Goal: Task Accomplishment & Management: Manage account settings

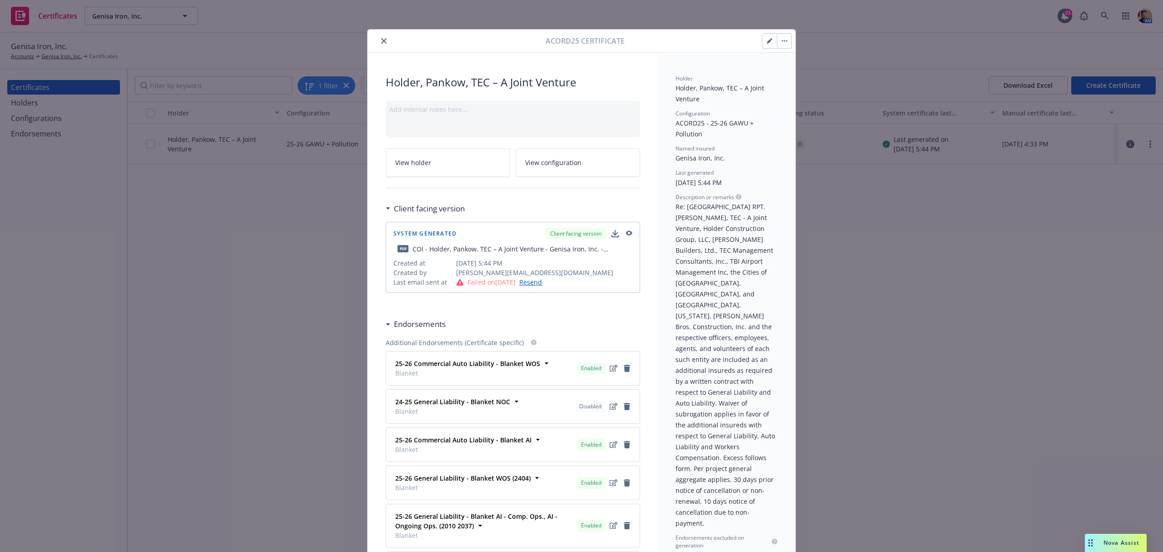
click at [381, 42] on icon "close" at bounding box center [383, 40] width 5 height 5
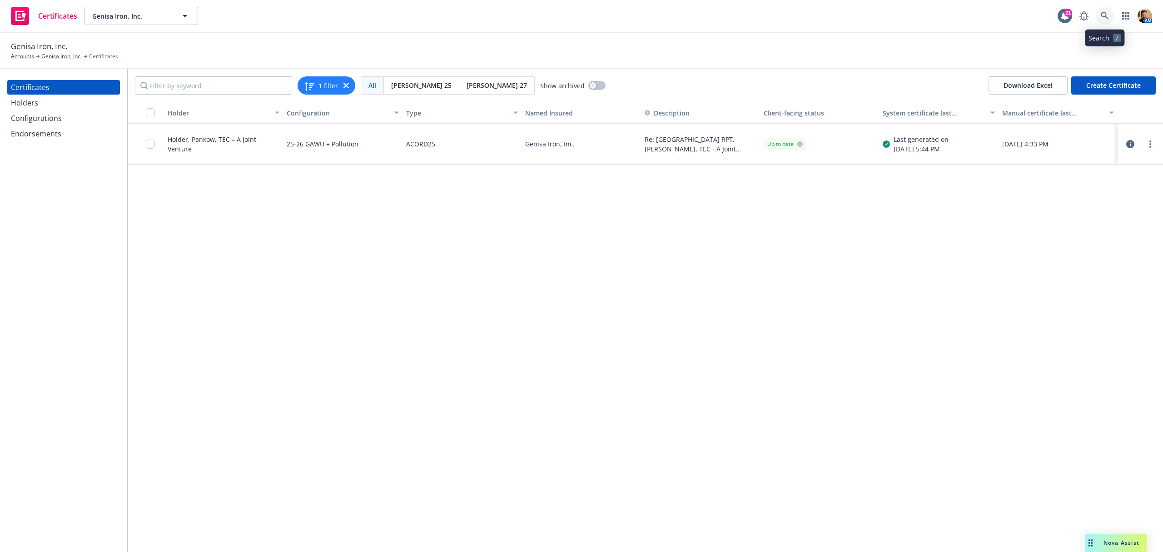
click at [1104, 14] on icon at bounding box center [1105, 16] width 8 height 8
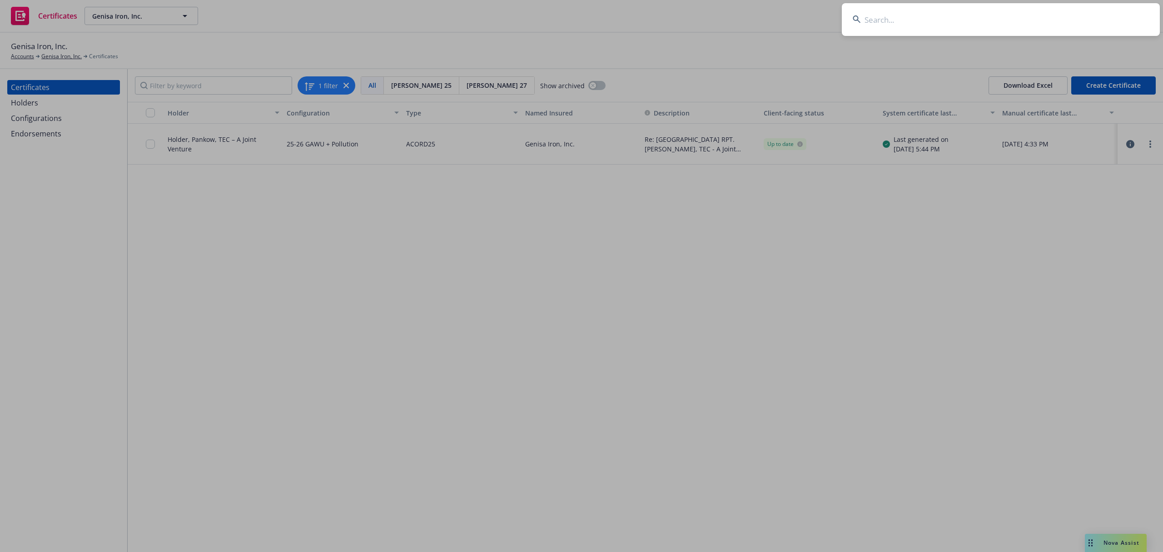
click at [1066, 30] on input at bounding box center [1001, 19] width 318 height 33
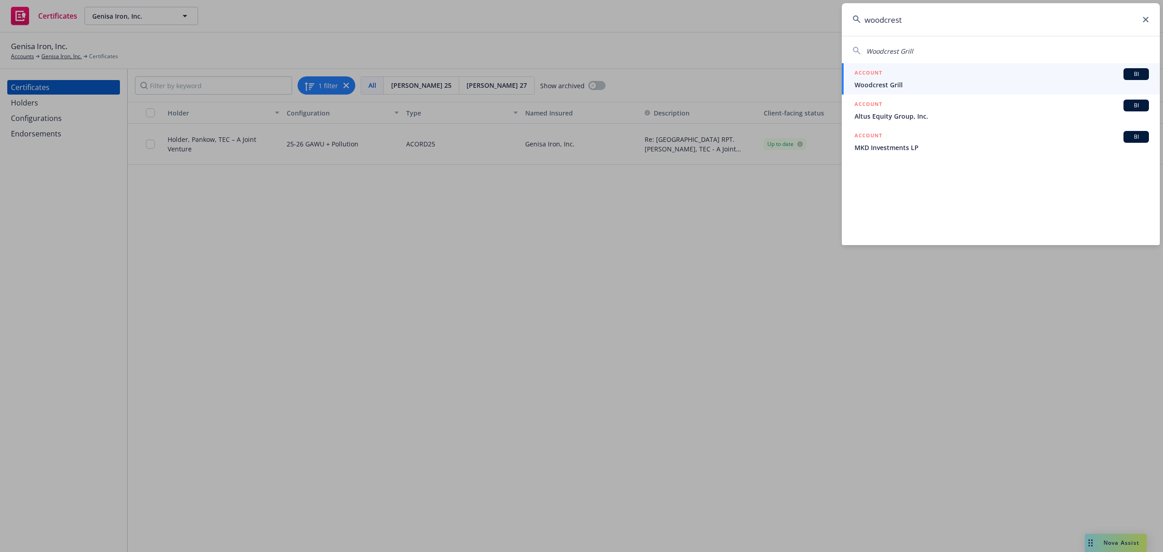
type input "woodcrest"
click at [887, 77] on div "ACCOUNT BI" at bounding box center [1002, 74] width 294 height 12
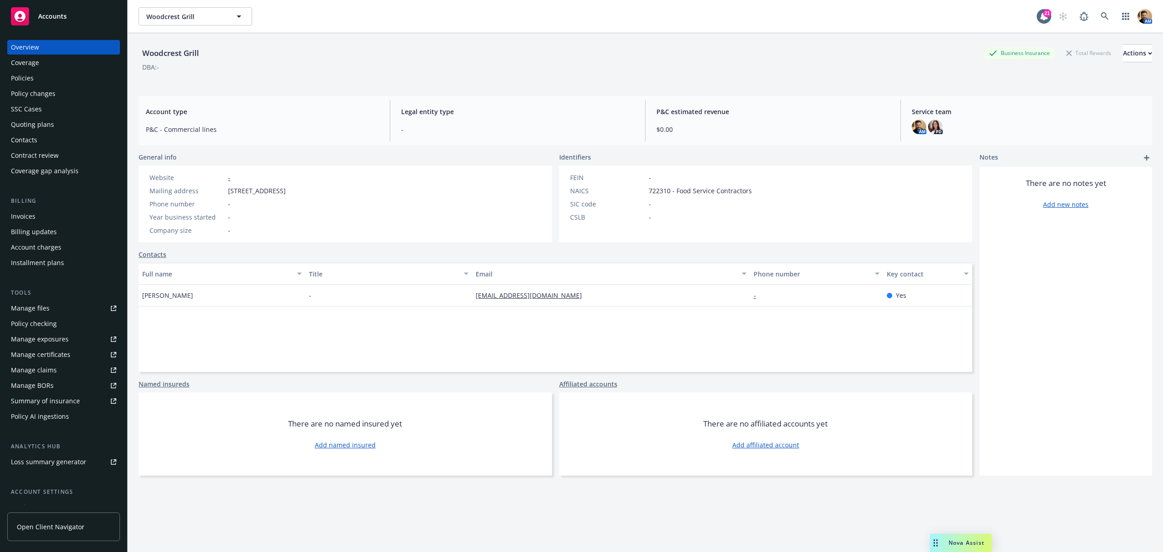
click at [54, 75] on div "Policies" at bounding box center [63, 78] width 105 height 15
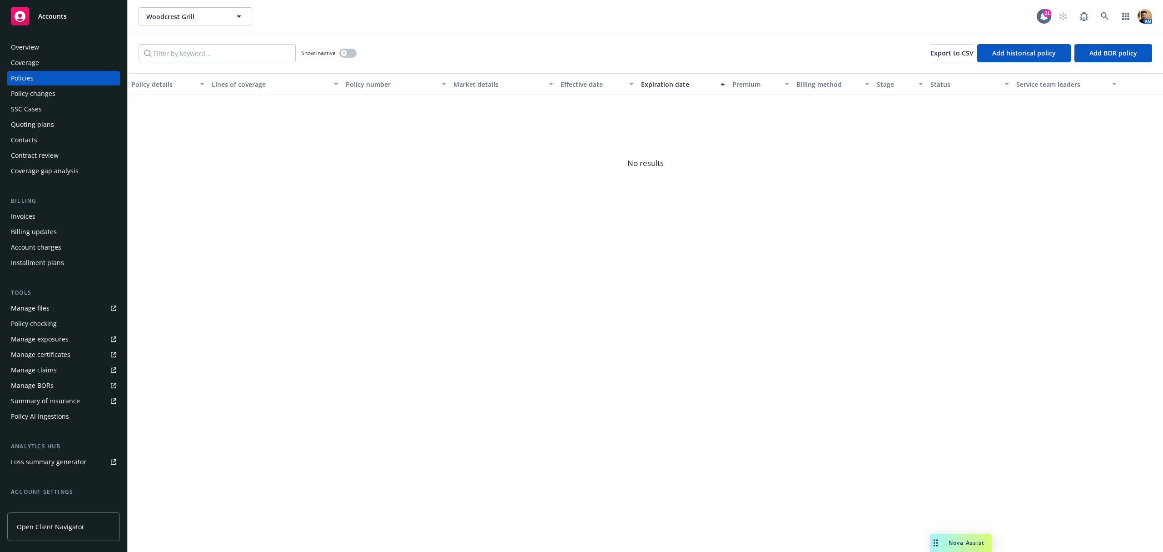
click at [42, 45] on div "Overview" at bounding box center [63, 47] width 105 height 15
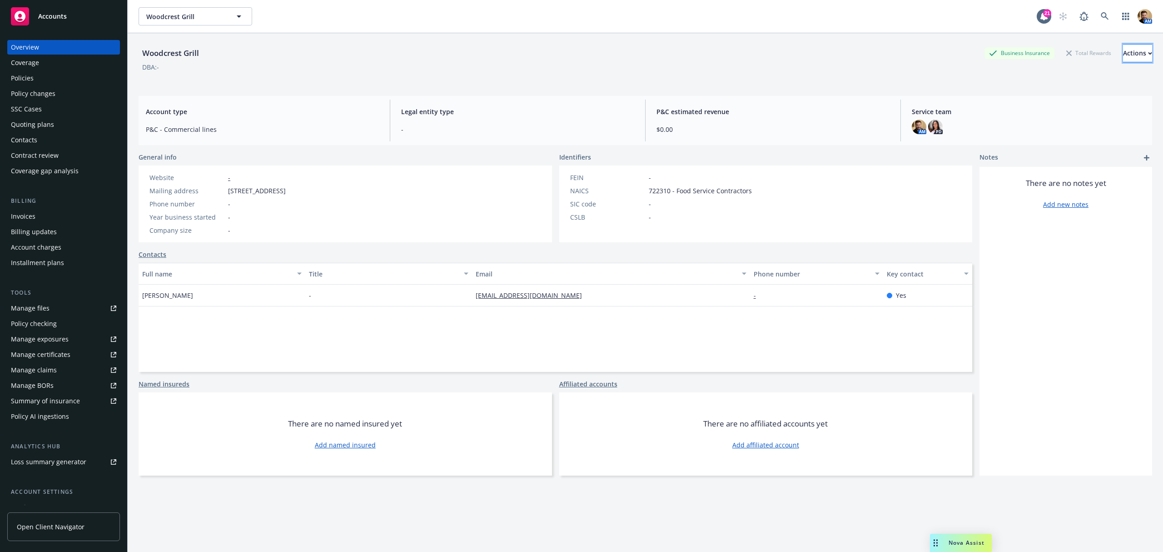
click at [1123, 53] on div "Actions" at bounding box center [1137, 53] width 29 height 17
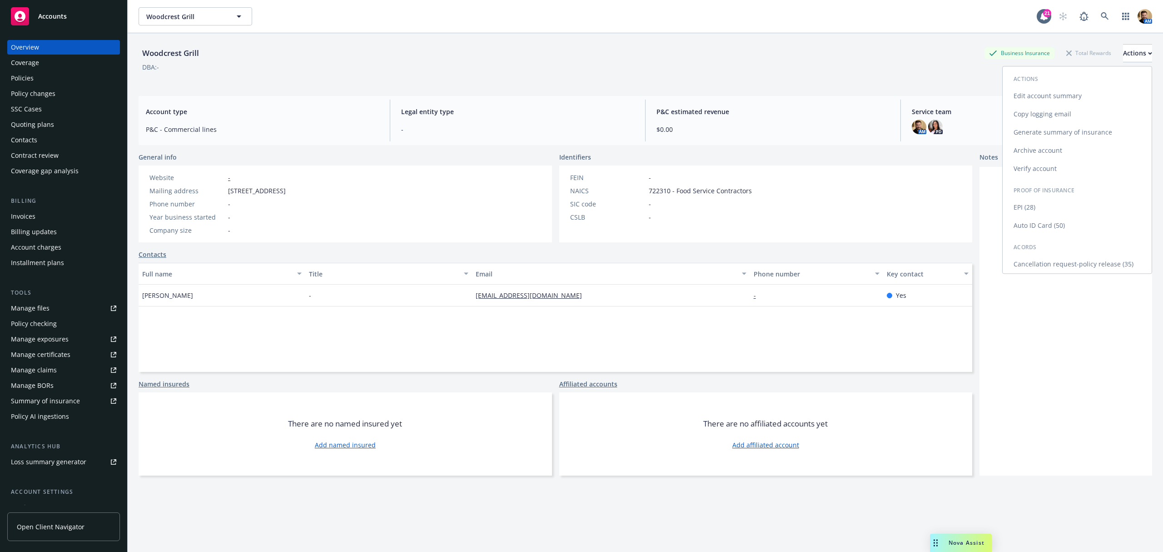
click at [1022, 93] on link "Edit account summary" at bounding box center [1077, 96] width 149 height 18
select select "US"
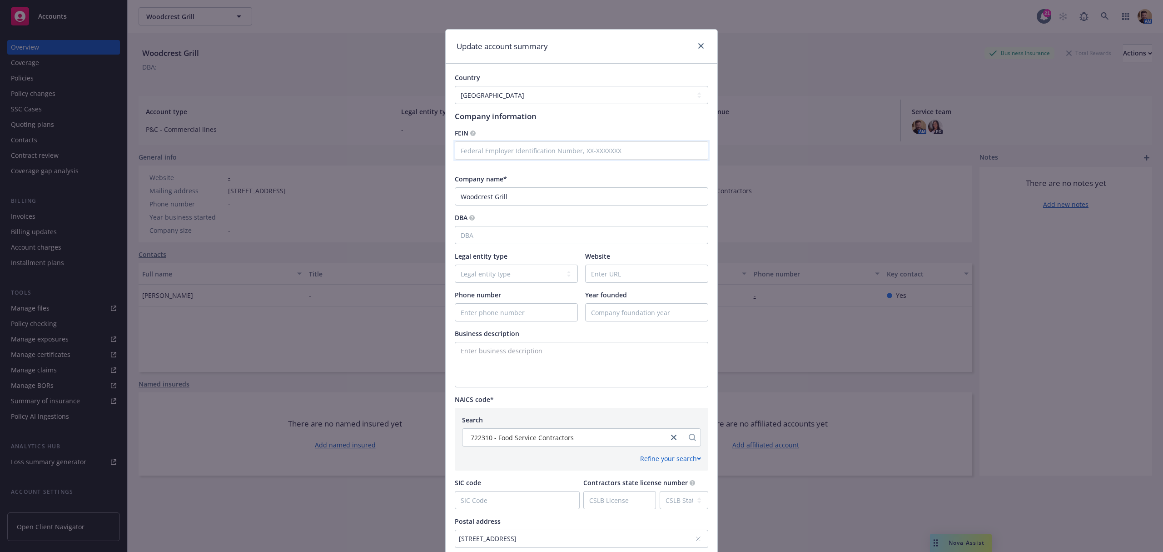
click at [484, 151] on input "text" at bounding box center [582, 150] width 254 height 18
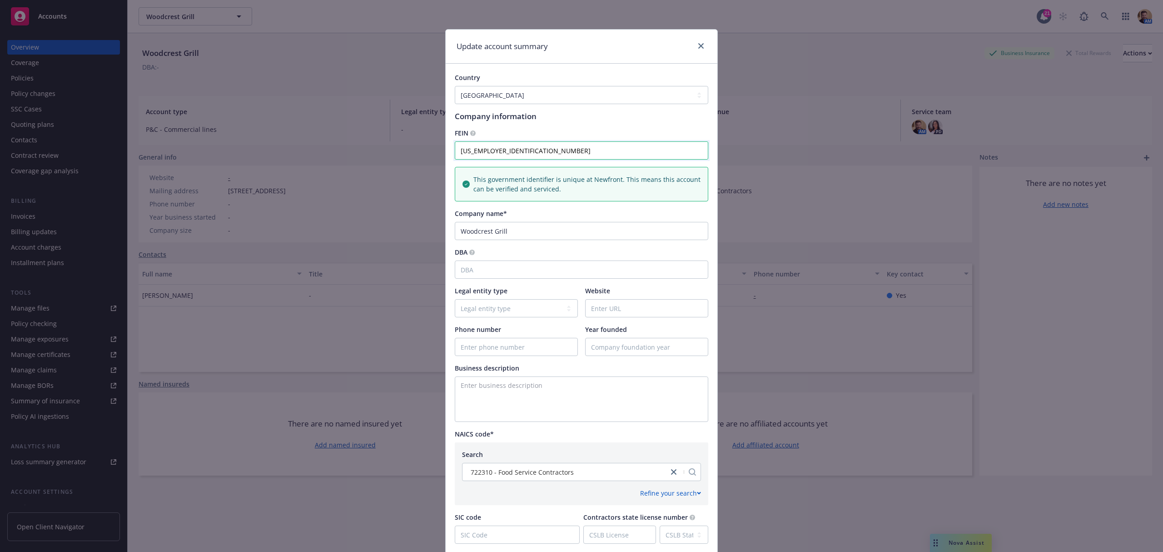
type input "33-4875775"
click at [496, 270] on input "DBA" at bounding box center [582, 269] width 254 height 18
type input "Habit Burger & Grill"
select select "LLC"
click at [490, 311] on select "Legal entity type C-corporation Government entity Independent contractor Joint …" at bounding box center [516, 308] width 123 height 18
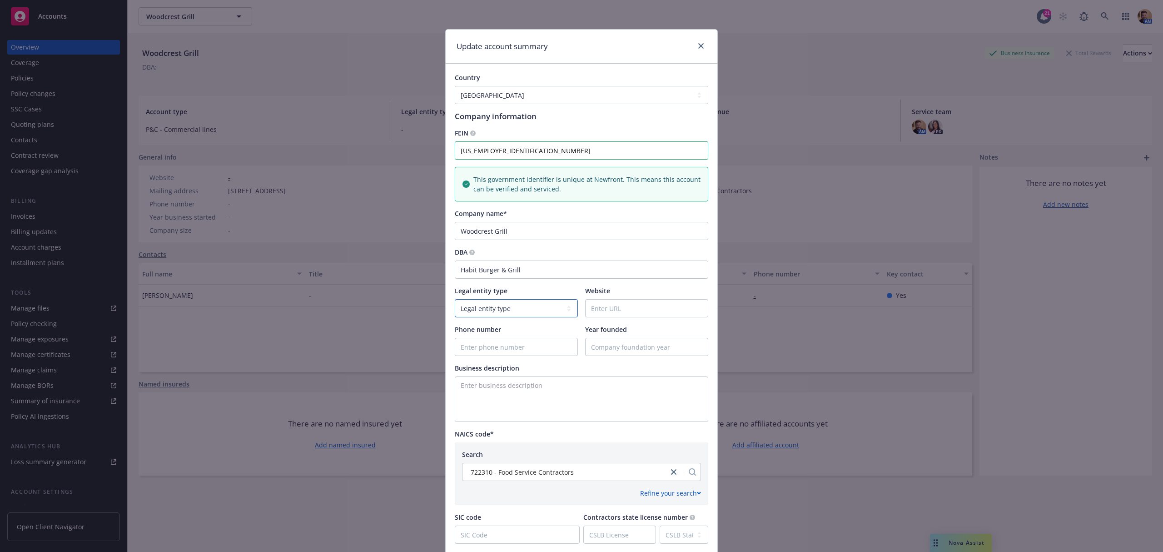
select select "LLC"
click at [455, 299] on select "Legal entity type C-corporation Government entity Independent contractor Joint …" at bounding box center [516, 308] width 123 height 18
click at [521, 348] on input "Phone number" at bounding box center [516, 346] width 122 height 17
type input "9492954380"
click at [611, 348] on input "Year founded" at bounding box center [647, 346] width 122 height 17
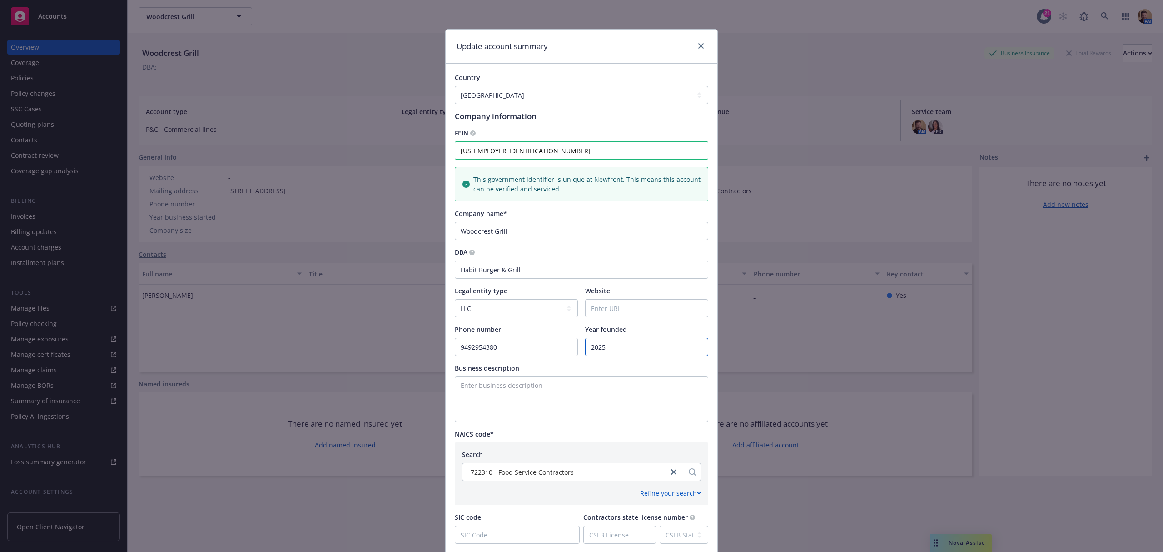
type input "2025"
click at [564, 388] on textarea "Enter business description" at bounding box center [582, 398] width 254 height 45
type textarea "Franchise Fast Food - Habit Burger & Grill"
click at [514, 449] on div "Search 722310 - Food Service Contractors Refine your search 2-digit sub-categor…" at bounding box center [582, 473] width 254 height 63
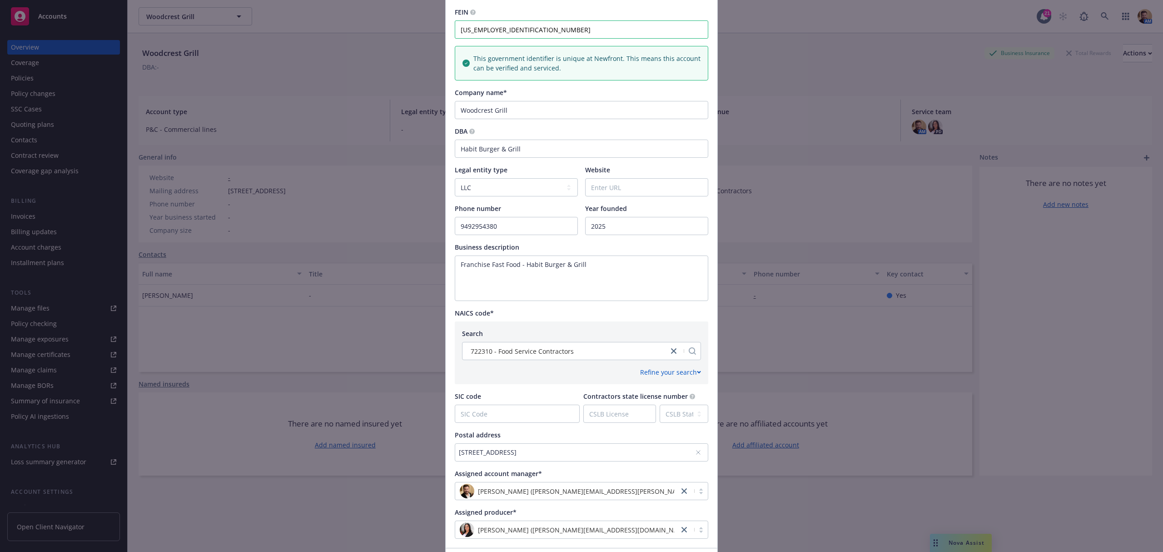
scroll to position [188, 0]
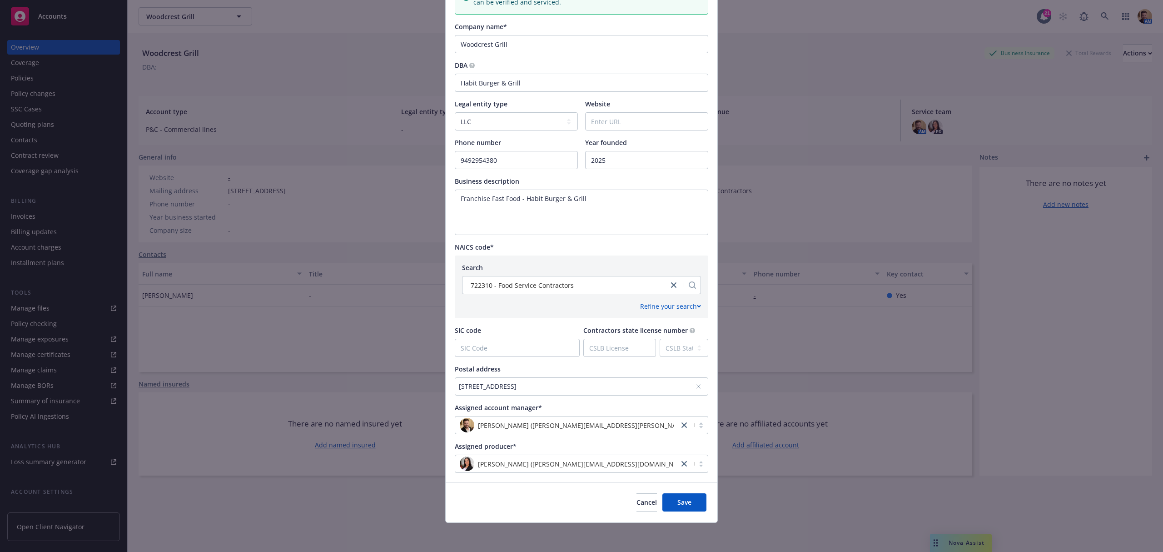
click at [500, 383] on div "15111 Whittier Boulevard, Whittier, CA, 90603, USA" at bounding box center [577, 386] width 236 height 10
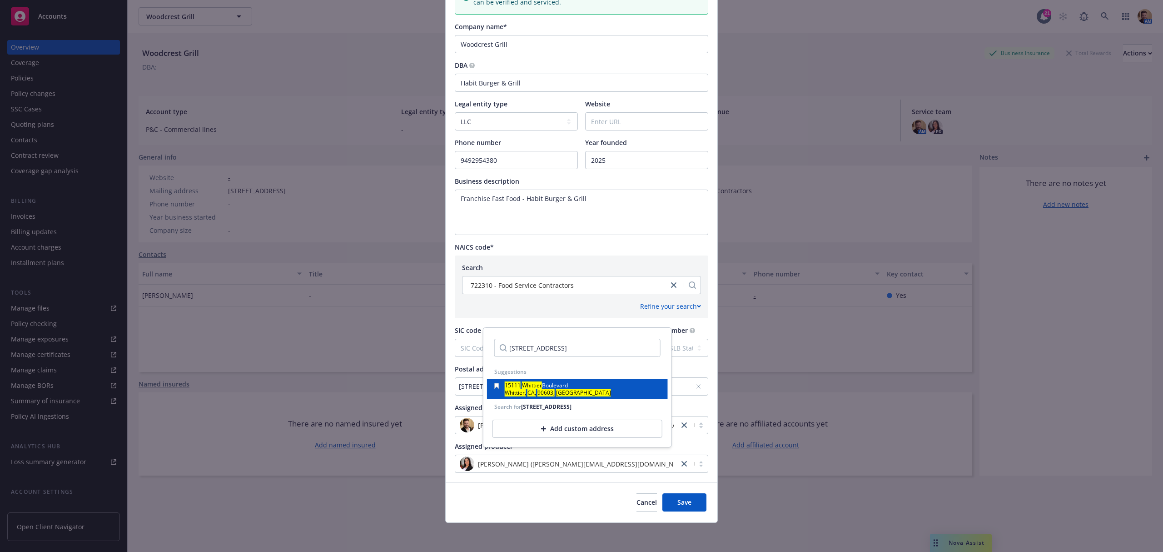
click at [526, 383] on mark "Whittier" at bounding box center [532, 385] width 20 height 8
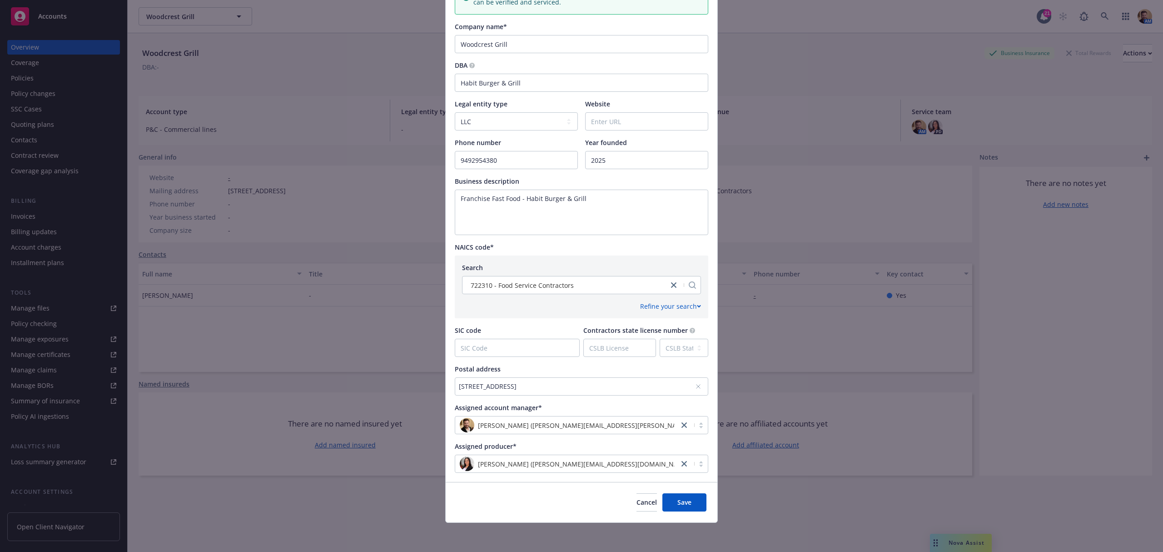
click at [533, 384] on div "15111 Whittier Boulevard, Whittier, CA, 90603, USA" at bounding box center [577, 386] width 236 height 10
click at [539, 347] on input "Search" at bounding box center [577, 347] width 166 height 18
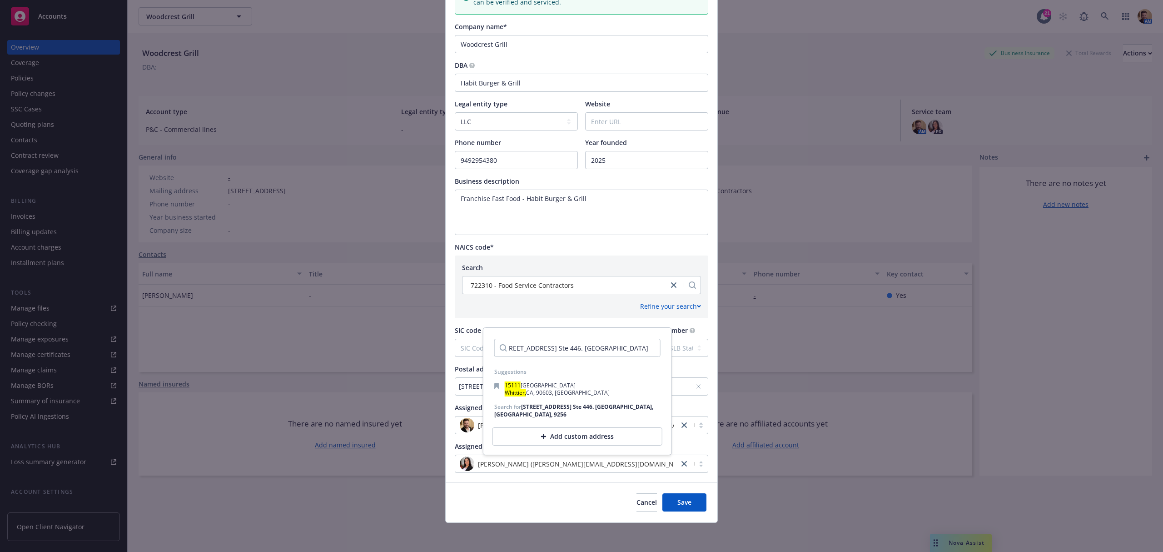
scroll to position [0, 14]
type input "15111 Whttier Blvd. Ste 446. Whittier, CA., 92560"
click at [694, 506] on button "Save" at bounding box center [684, 502] width 44 height 18
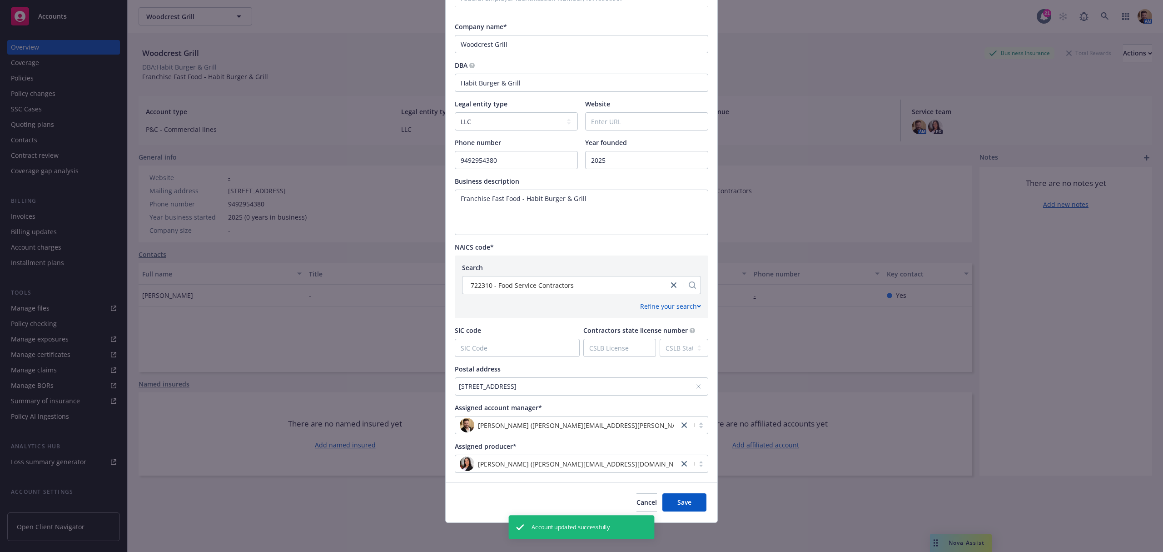
scroll to position [0, 0]
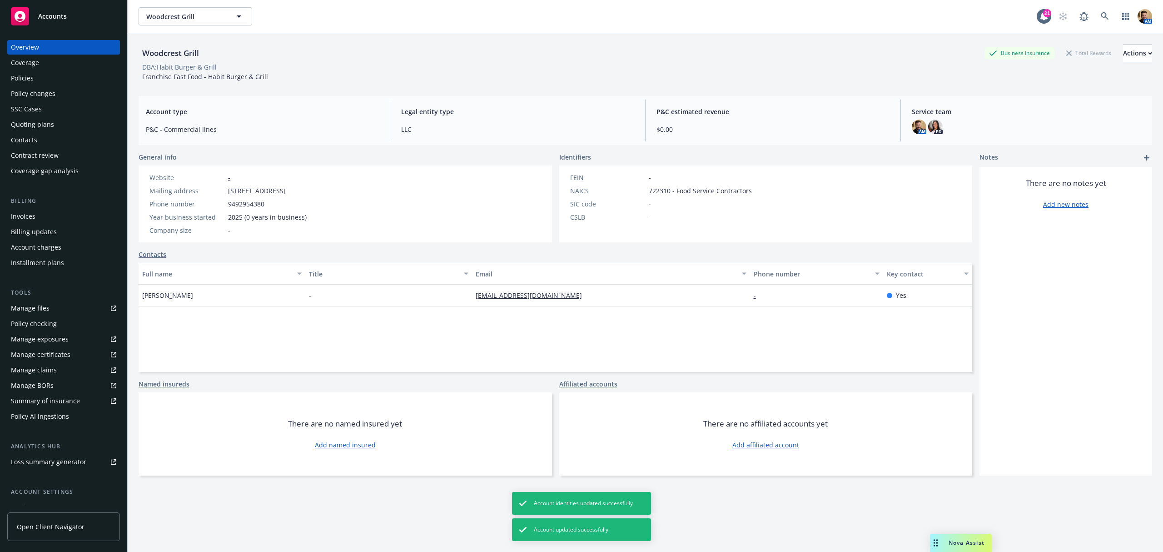
click at [298, 184] on div "Website - Mailing address 15111 Whittier Boulevard, Whittier, CA, 90603 Phone n…" at bounding box center [228, 204] width 164 height 62
click at [286, 189] on span "15111 Whittier Boulevard, Whittier, CA, 90603" at bounding box center [257, 191] width 58 height 10
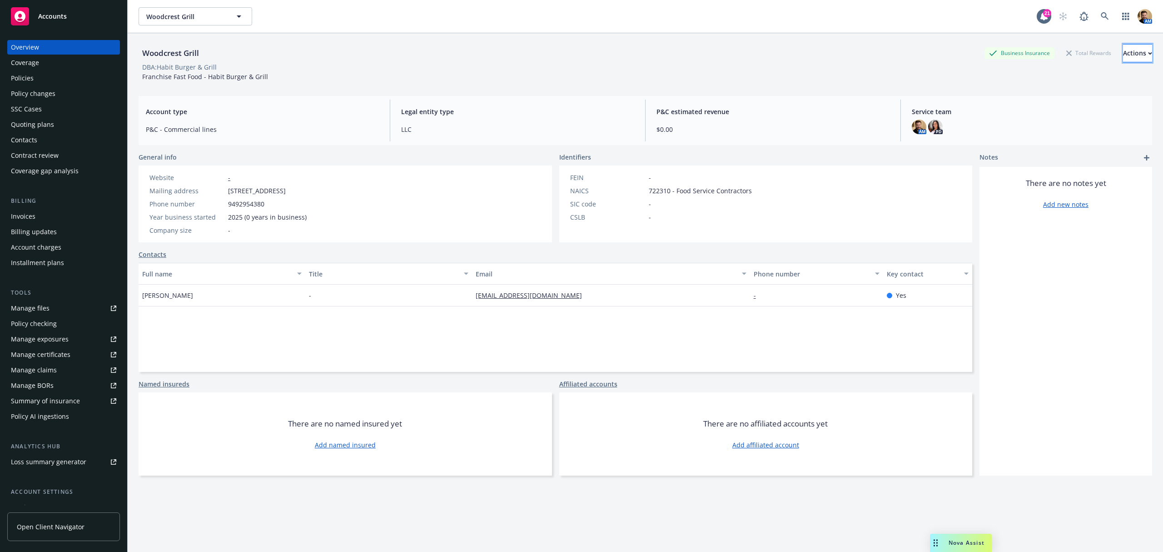
click at [1123, 46] on div "Actions" at bounding box center [1137, 53] width 29 height 17
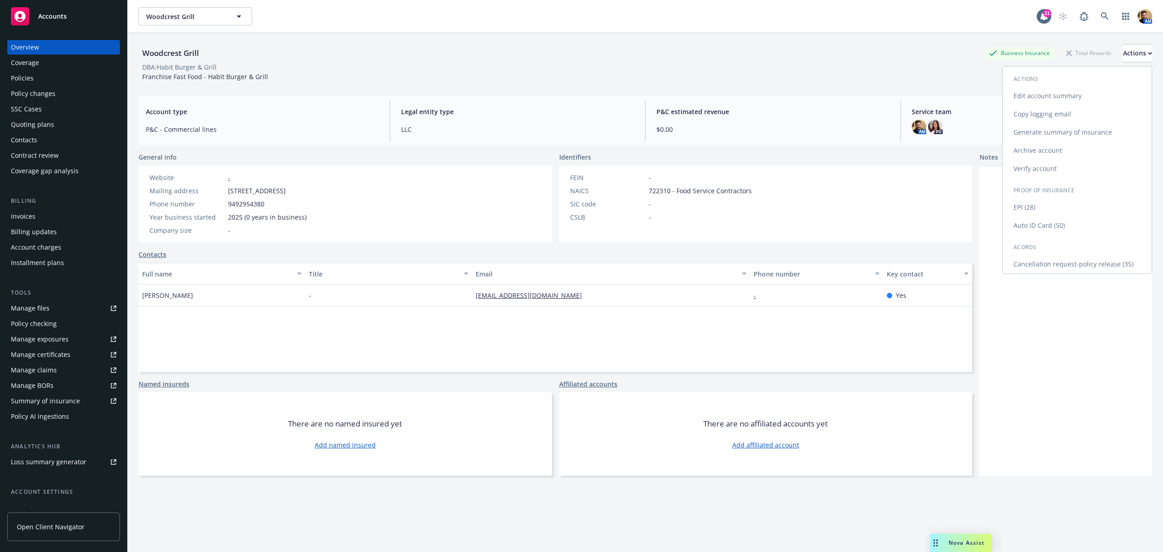
click at [1046, 95] on link "Edit account summary" at bounding box center [1077, 96] width 149 height 18
select select "US"
select select "LLC"
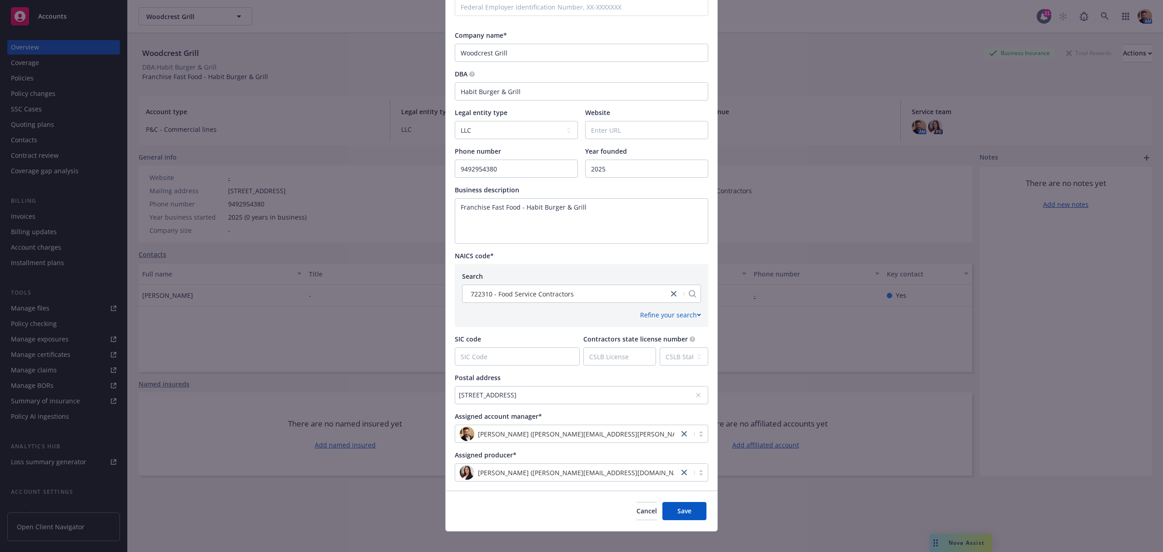
scroll to position [153, 0]
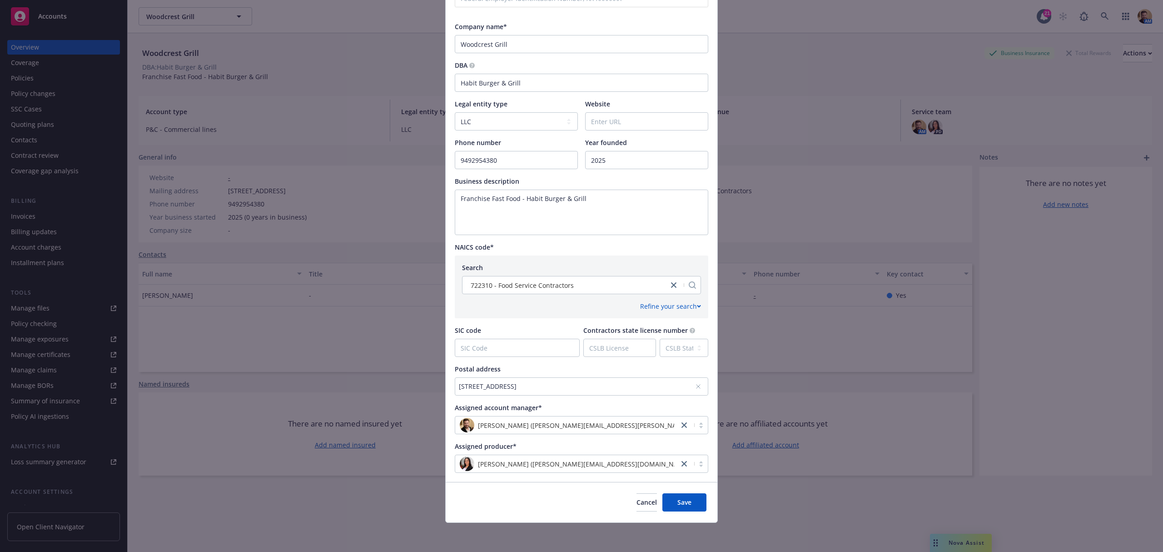
click at [553, 389] on div "15111 Whittier Boulevard, Whittier, CA, 90603, USA" at bounding box center [577, 386] width 236 height 10
click at [575, 351] on input "15111 Whittier Boulevard, Whittier, CA, 90603, USA" at bounding box center [577, 347] width 166 height 18
click at [584, 347] on input "15111 Whittier Boulevard, Whittier, CA, 90603, USA" at bounding box center [577, 347] width 166 height 18
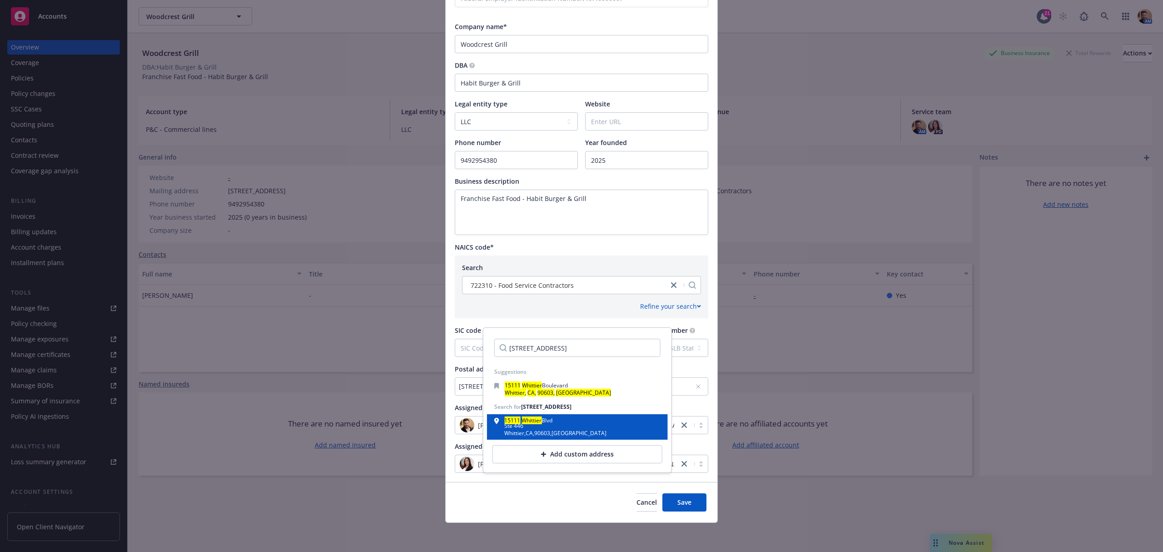
type input "15111 Whittier Boulevard, Ste 446, Whittier, CA, 90603, USA"
click at [518, 428] on div "Ste 446" at bounding box center [555, 425] width 102 height 5
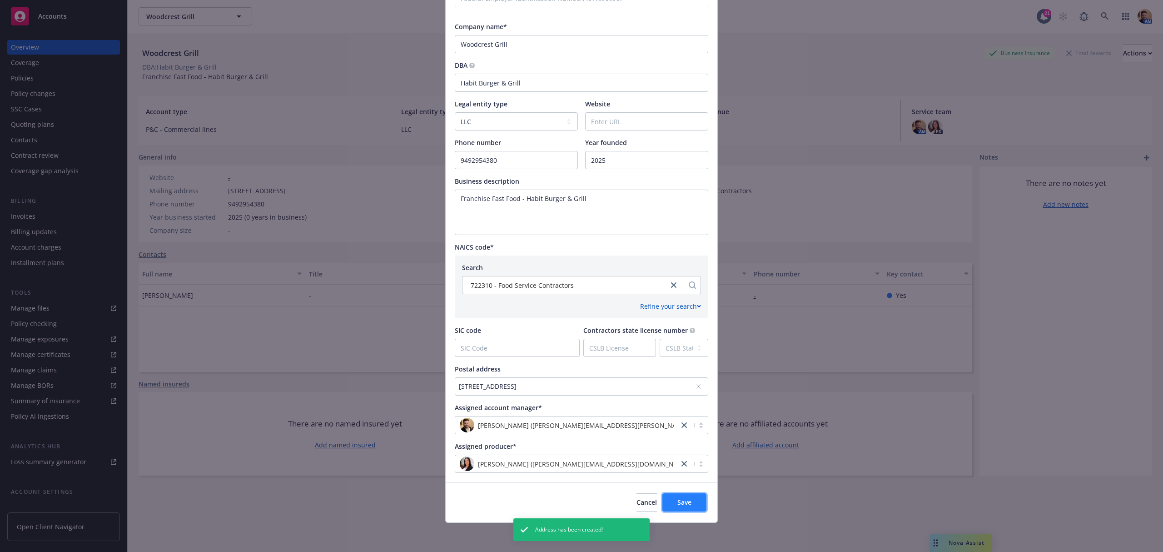
click at [680, 500] on span "Save" at bounding box center [684, 501] width 14 height 9
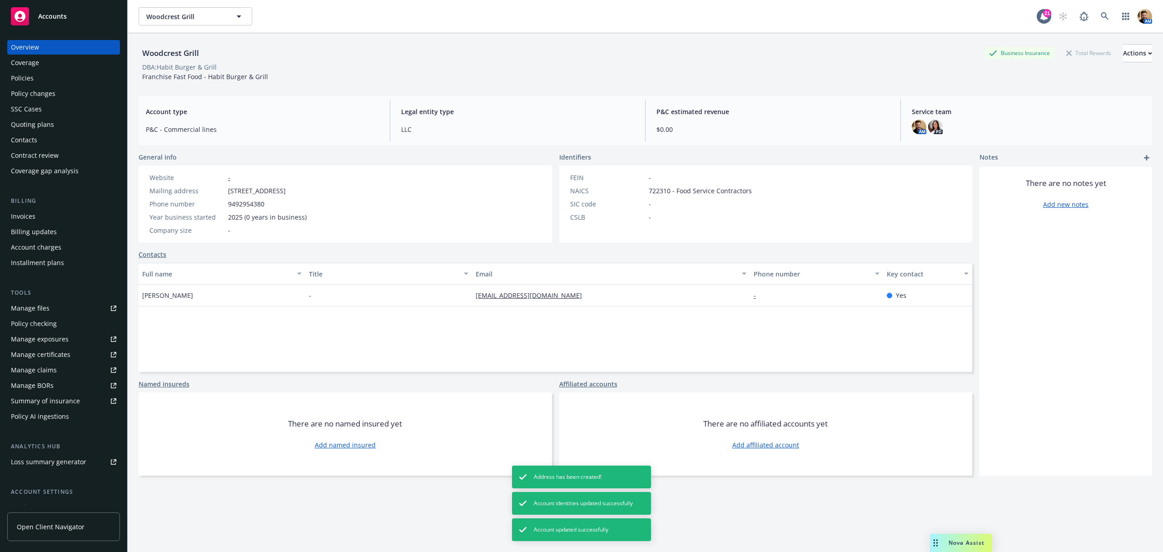
click at [34, 135] on div "Contacts" at bounding box center [24, 140] width 26 height 15
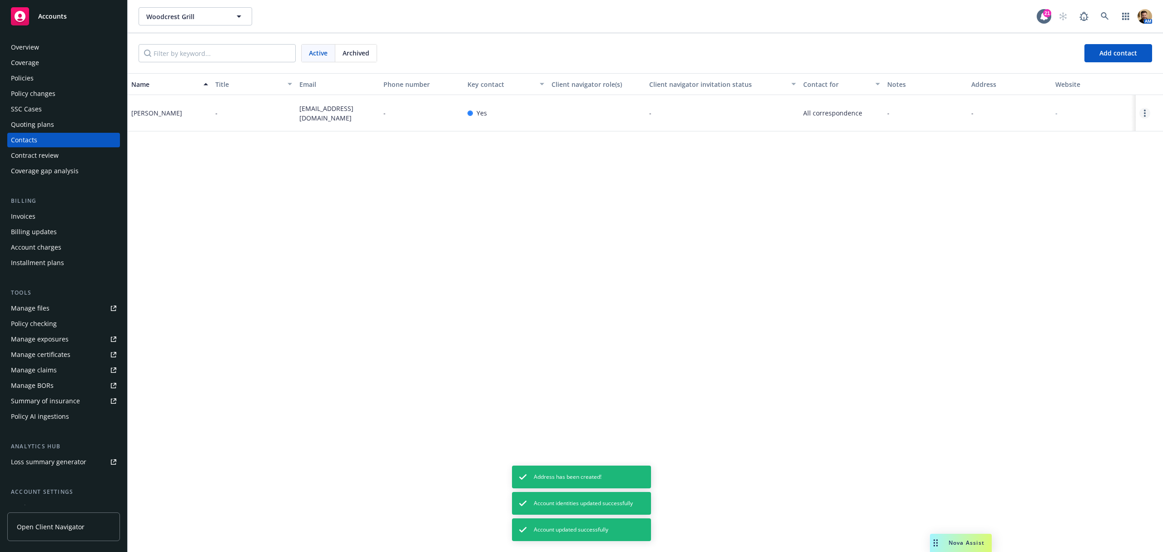
click at [1147, 115] on link "Open options" at bounding box center [1144, 113] width 11 height 11
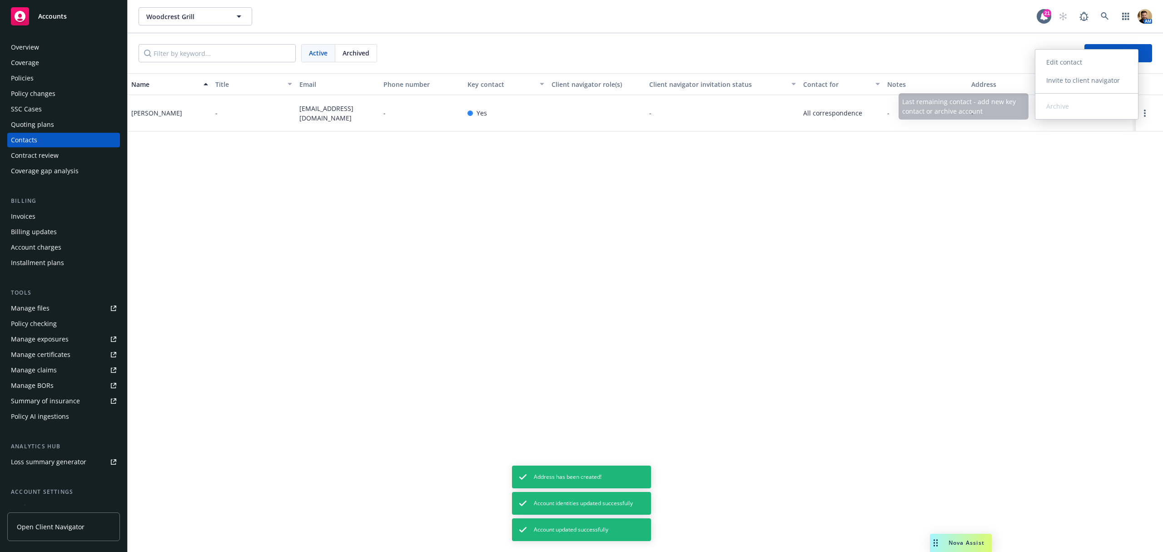
click at [1064, 64] on link "Edit contact" at bounding box center [1086, 62] width 103 height 18
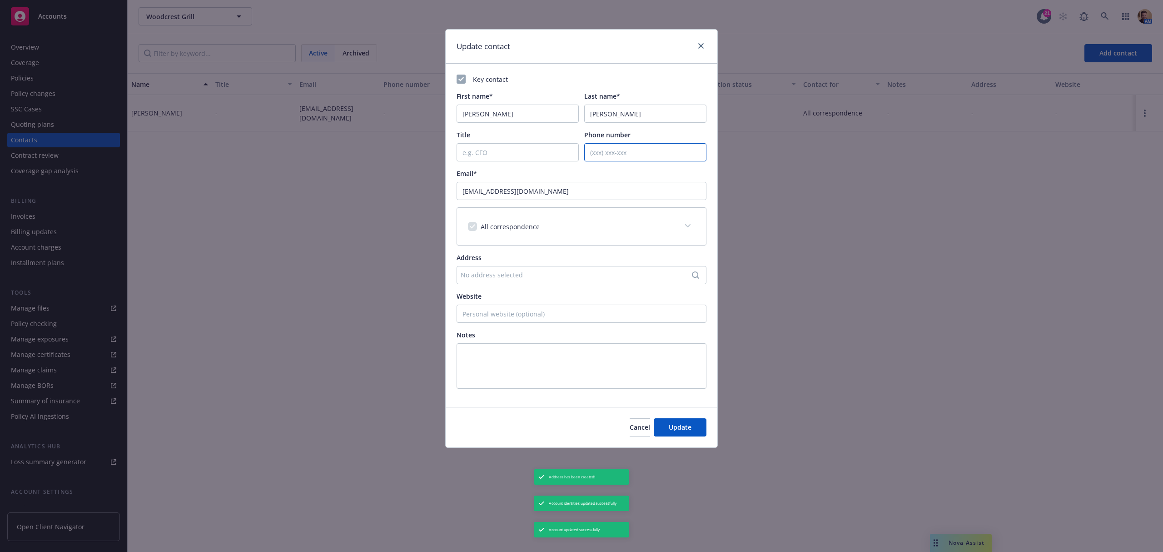
click at [620, 153] on input "Phone number" at bounding box center [645, 152] width 122 height 18
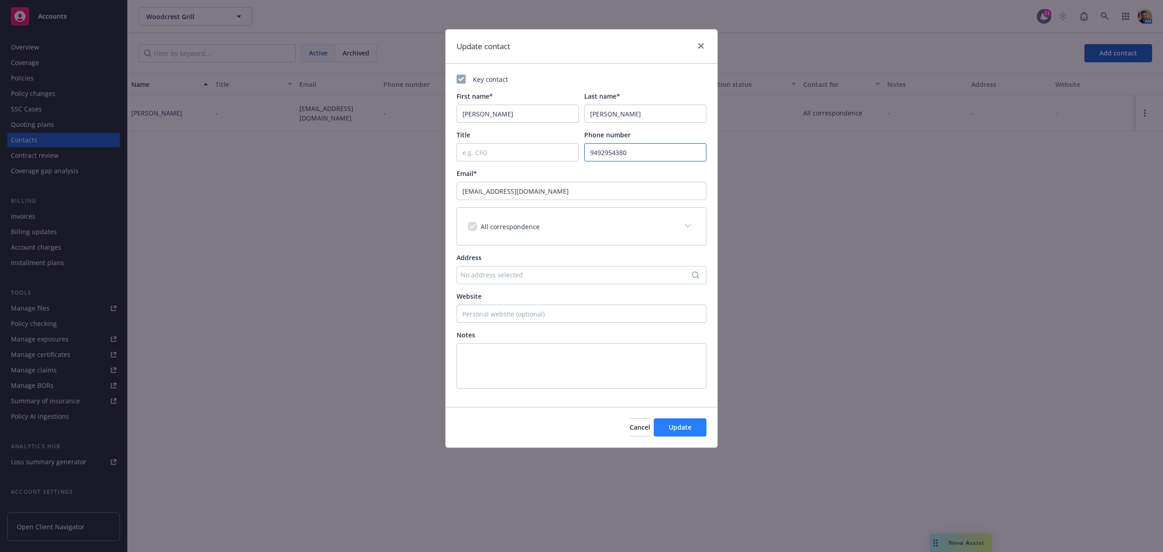
type input "9492954380"
click at [689, 426] on span "Update" at bounding box center [680, 427] width 23 height 9
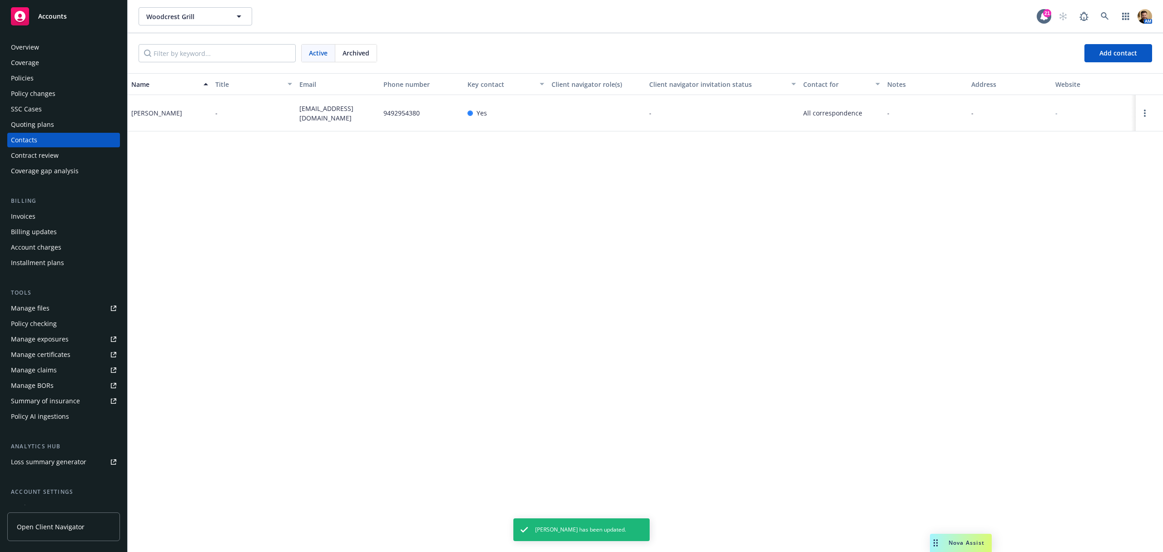
click at [55, 76] on div "Policies" at bounding box center [63, 78] width 105 height 15
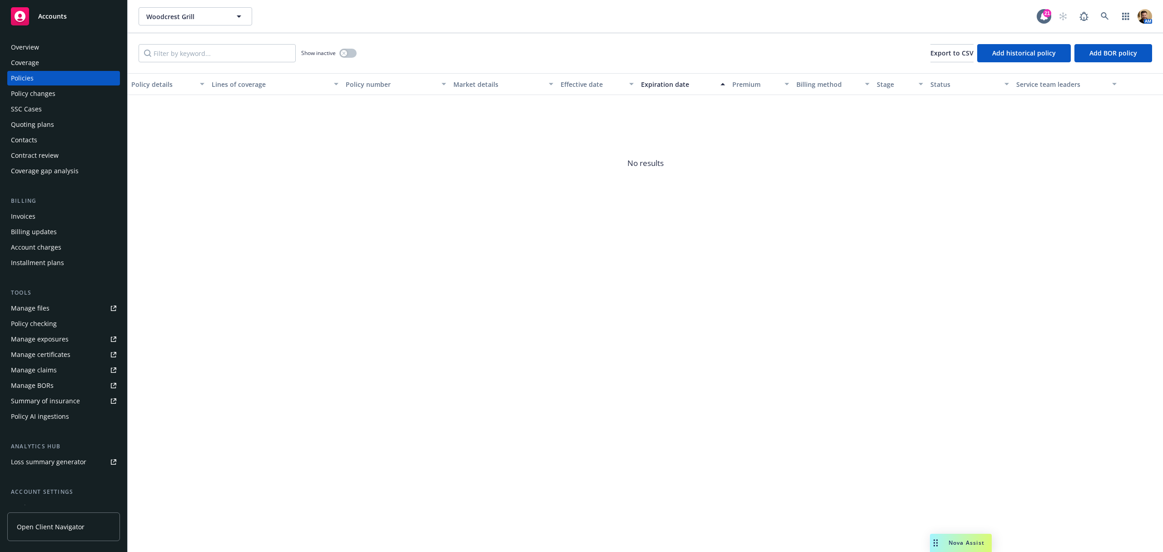
click at [443, 169] on span "No results" at bounding box center [645, 163] width 1035 height 136
click at [179, 106] on span "No results" at bounding box center [645, 163] width 1035 height 136
click at [50, 122] on div "Quoting plans" at bounding box center [32, 124] width 43 height 15
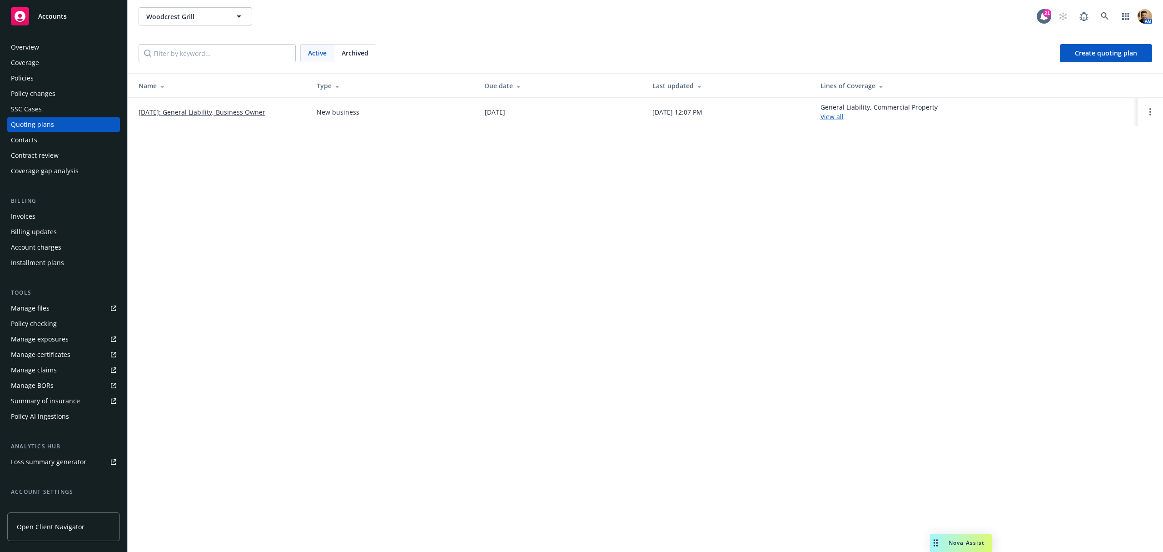
click at [210, 111] on link "10/01/2025: General Liability, Business Owner" at bounding box center [202, 112] width 127 height 10
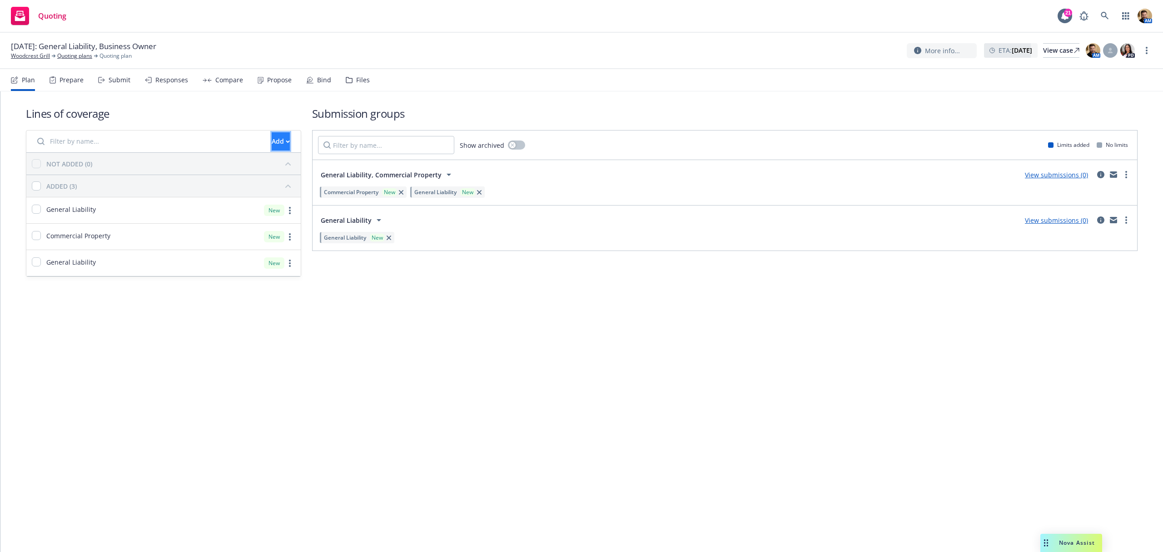
click at [272, 140] on div "Add" at bounding box center [281, 141] width 18 height 17
click at [273, 164] on span "Create new business lines of coverage" at bounding box center [311, 165] width 139 height 9
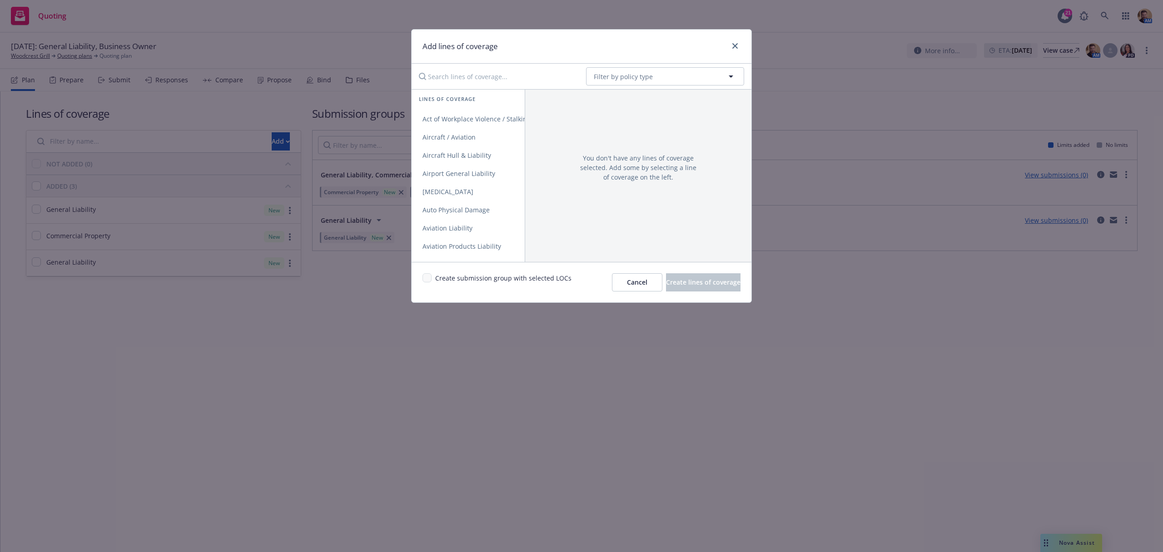
click at [462, 76] on input "Search lines of coverage..." at bounding box center [495, 76] width 165 height 18
type input "b"
type input "B"
click at [602, 77] on span "Filter by policy type" at bounding box center [623, 77] width 59 height 10
type input "business"
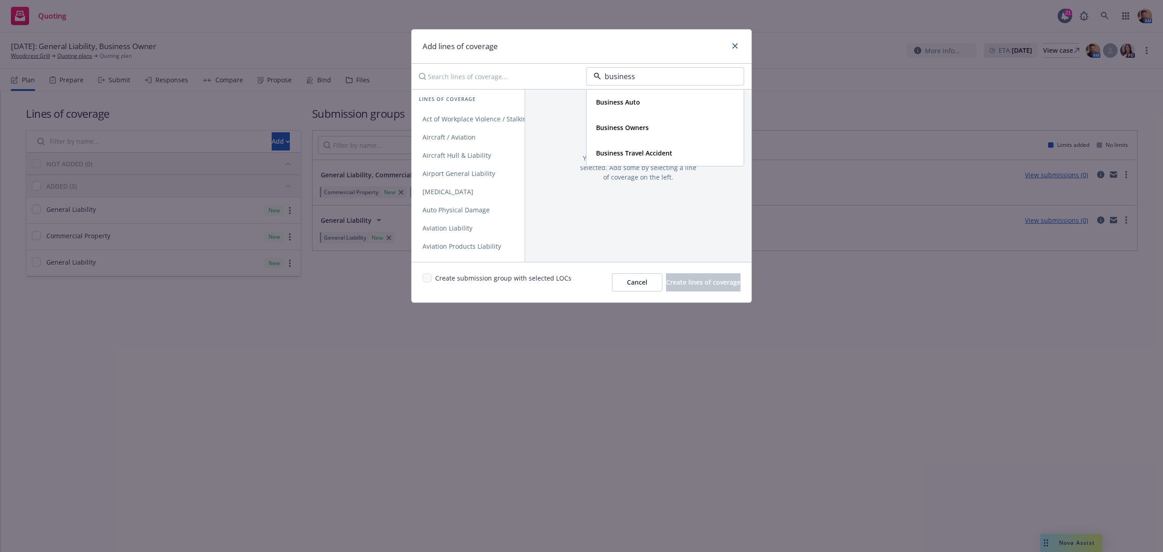
click at [489, 75] on input "Search lines of coverage..." at bounding box center [495, 76] width 165 height 18
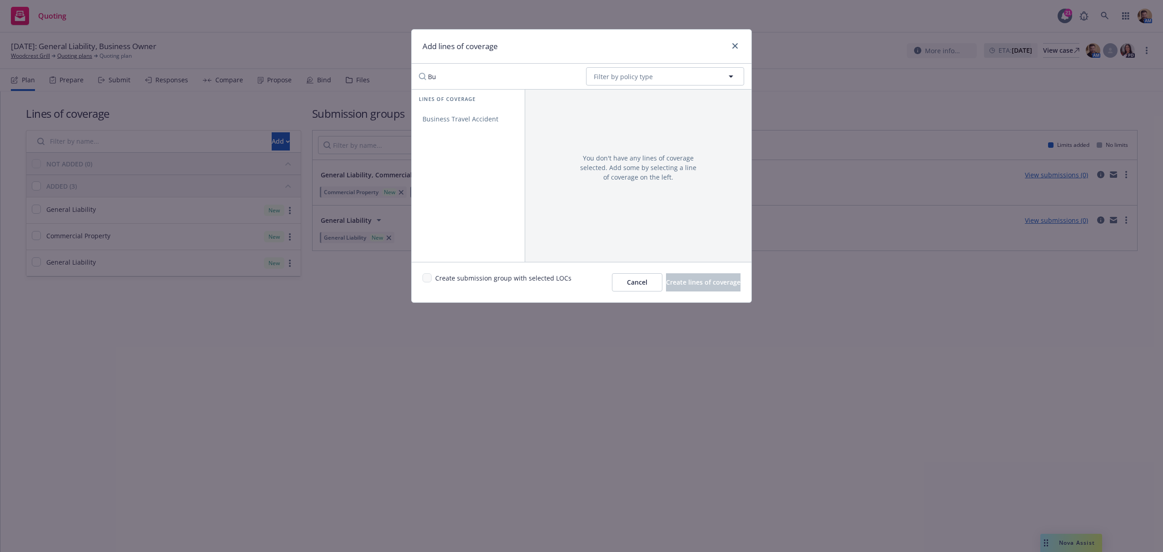
type input "B"
click at [612, 289] on button "Cancel" at bounding box center [637, 282] width 50 height 18
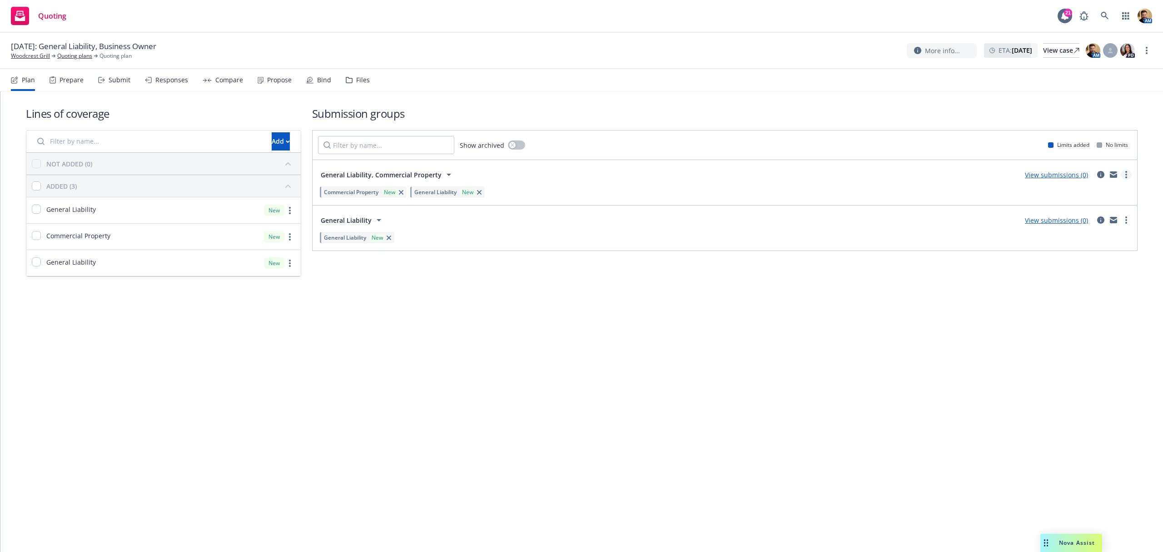
click at [1127, 170] on link "more" at bounding box center [1126, 174] width 11 height 11
click at [1044, 173] on link "View submissions (0)" at bounding box center [1056, 174] width 63 height 9
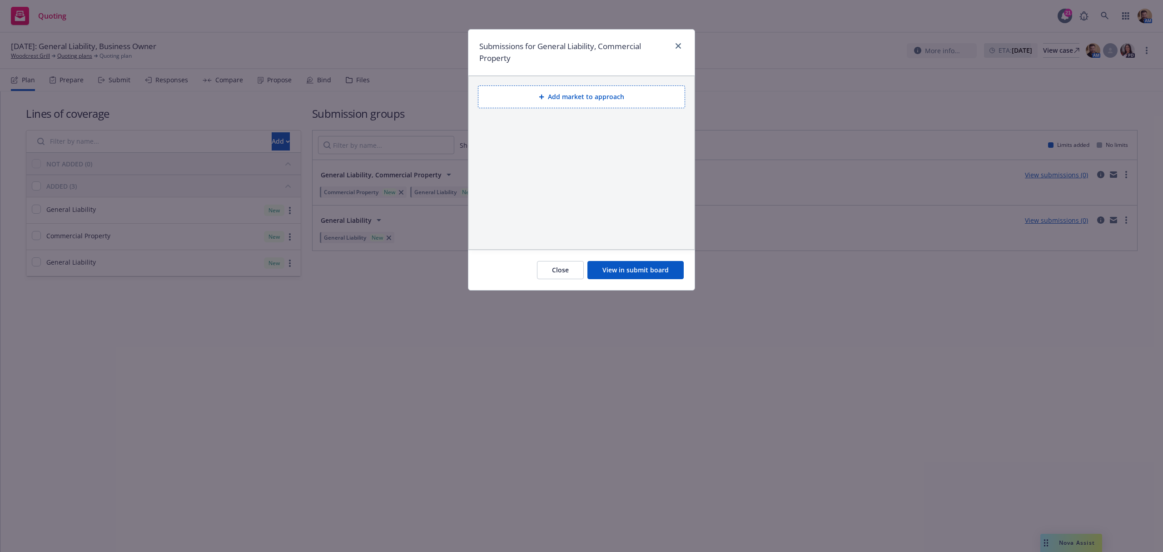
click at [546, 103] on button "Add market to approach" at bounding box center [581, 96] width 207 height 23
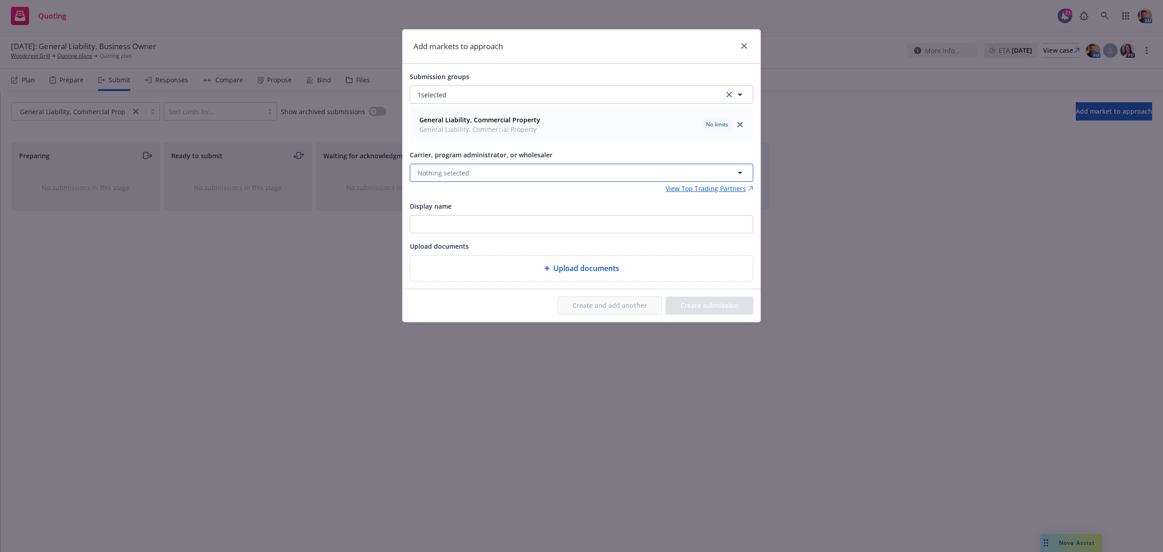
click at [471, 171] on button "Nothing selected" at bounding box center [581, 173] width 343 height 18
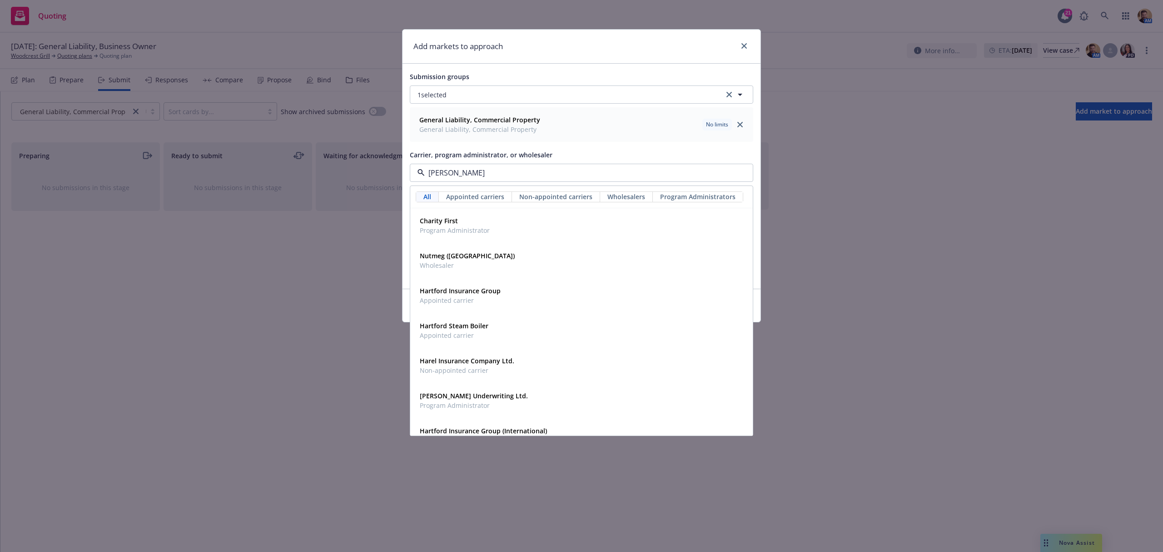
type input "hartf"
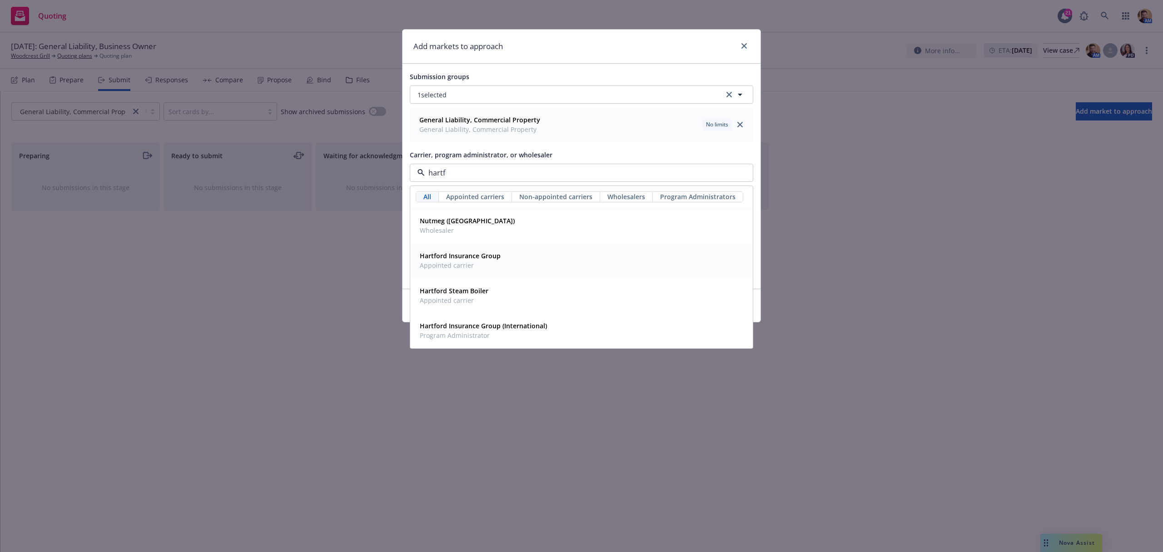
click at [439, 264] on span "Appointed carrier" at bounding box center [460, 265] width 81 height 10
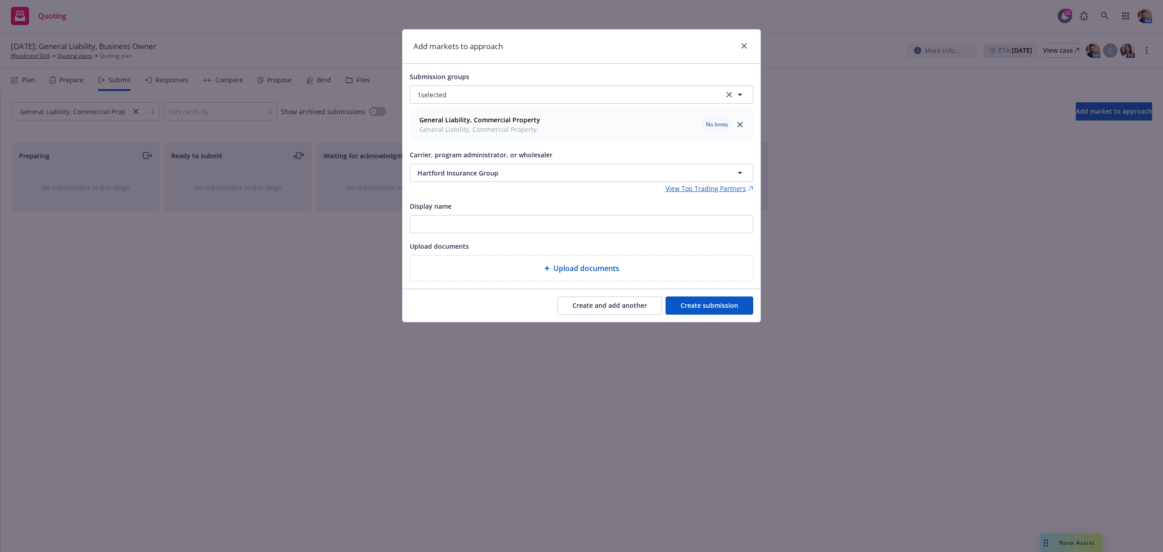
click at [689, 306] on button "Create submission" at bounding box center [710, 305] width 88 height 18
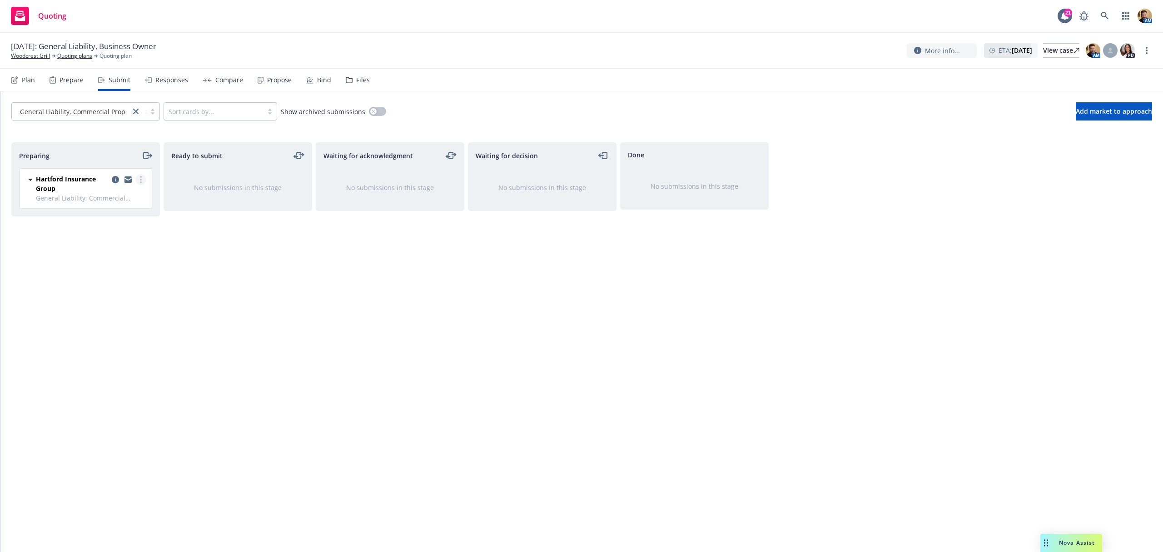
click at [144, 178] on link "more" at bounding box center [140, 179] width 11 height 11
click at [120, 256] on span "Add accepted decision" at bounding box center [100, 253] width 91 height 9
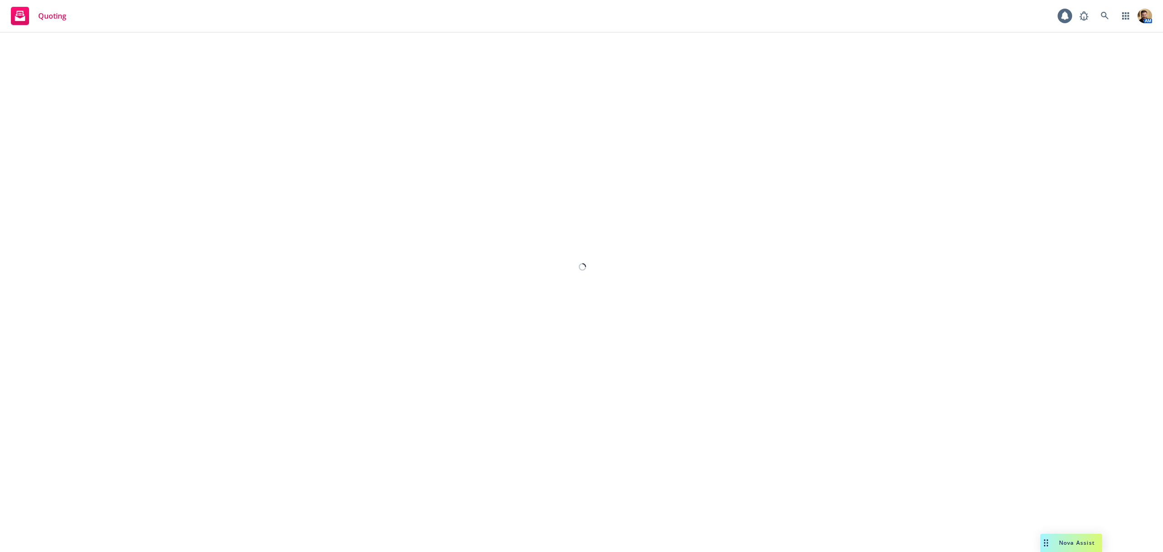
select select "12"
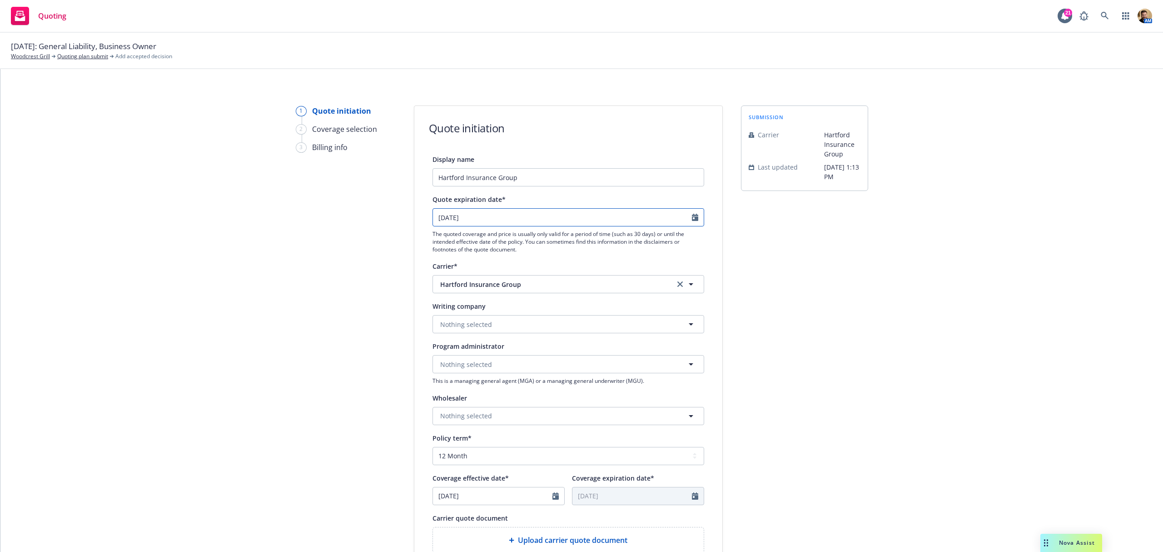
click at [475, 217] on input "10/22/2025" at bounding box center [562, 217] width 259 height 17
select select "10"
drag, startPoint x: 475, startPoint y: 217, endPoint x: 371, endPoint y: 216, distance: 104.0
click at [371, 216] on div "1 Quote initiation 2 Coverage selection 3 Billing info Quote initiation Display…" at bounding box center [581, 409] width 1141 height 609
type input "10/22/2025"
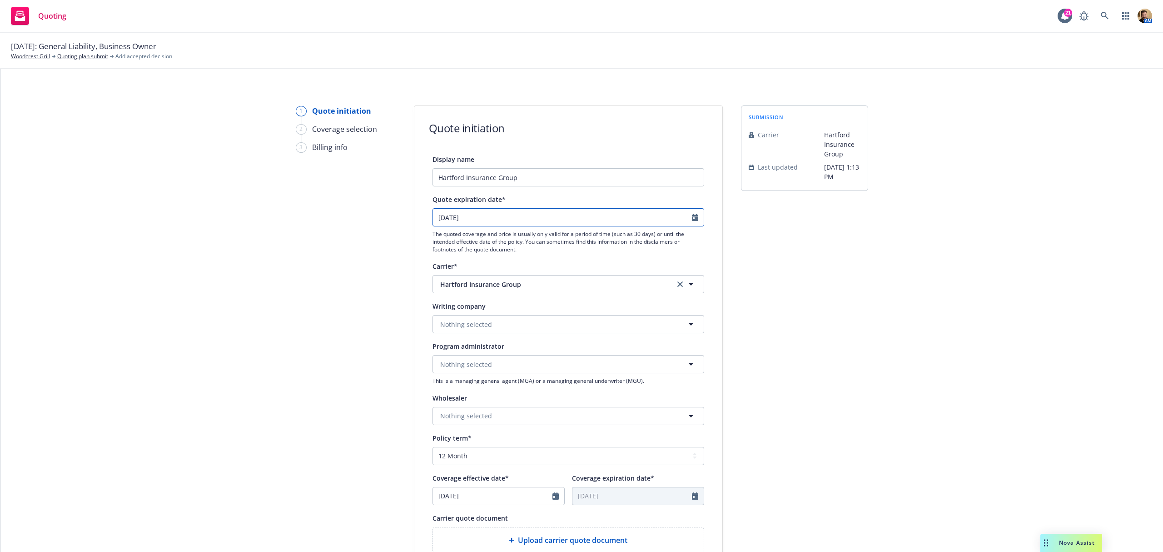
select select "10"
drag, startPoint x: 482, startPoint y: 215, endPoint x: 328, endPoint y: 215, distance: 154.5
click at [328, 215] on div "1 Quote initiation 2 Coverage selection 3 Billing info Quote initiation Display…" at bounding box center [581, 409] width 1141 height 609
type input "10/22/2025"
click at [478, 218] on input "10/22/2025" at bounding box center [562, 217] width 259 height 17
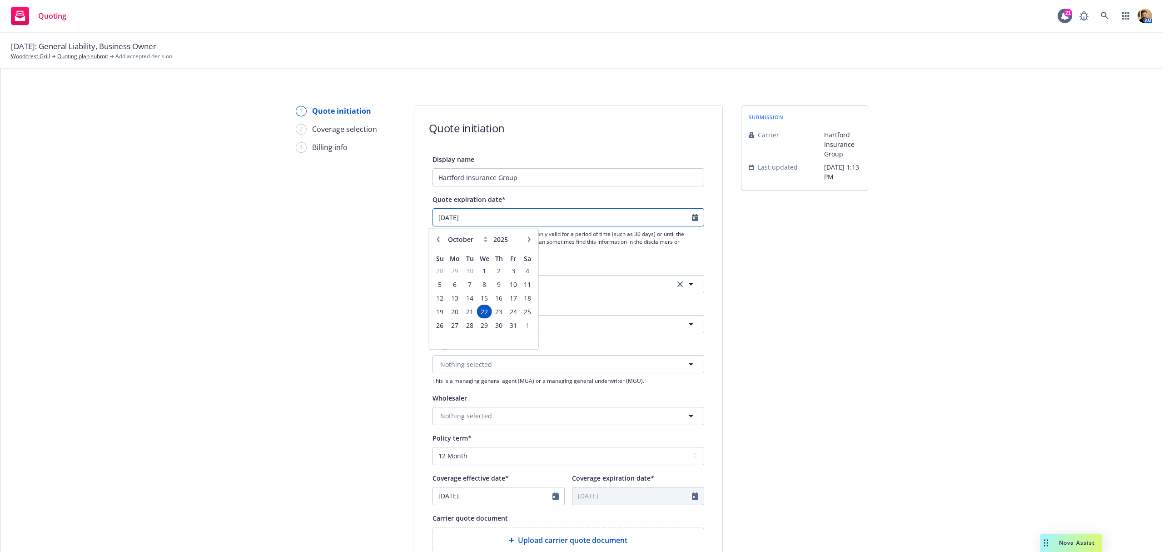
drag, startPoint x: 481, startPoint y: 215, endPoint x: 406, endPoint y: 210, distance: 74.7
click at [406, 210] on div "1 Quote initiation 2 Coverage selection 3 Billing info Quote initiation Display…" at bounding box center [581, 409] width 1141 height 609
click at [441, 239] on icon "button" at bounding box center [438, 238] width 5 height 5
select select "9"
click at [518, 298] on span "19" at bounding box center [513, 297] width 12 height 11
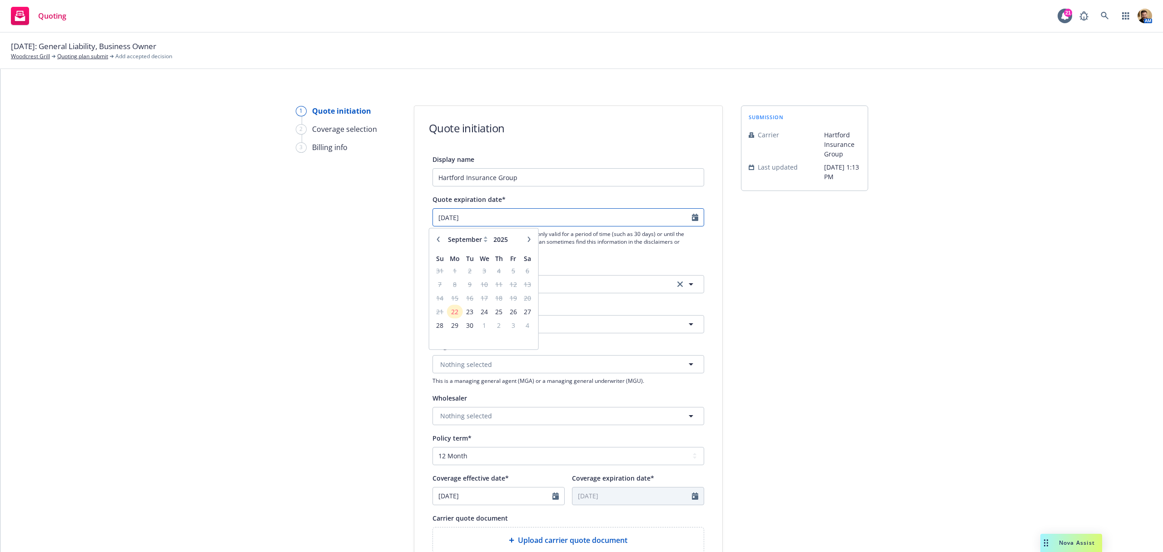
click at [491, 213] on input "10/22/2025" at bounding box center [562, 217] width 259 height 17
type input "10/22/2025"
click at [542, 189] on div "Display name Hartford Insurance Group Quote expiration date* 10/22/2025 January…" at bounding box center [569, 407] width 272 height 506
click at [546, 196] on div "Quote expiration date*" at bounding box center [569, 199] width 272 height 11
click at [491, 323] on button "Nothing selected" at bounding box center [569, 324] width 272 height 18
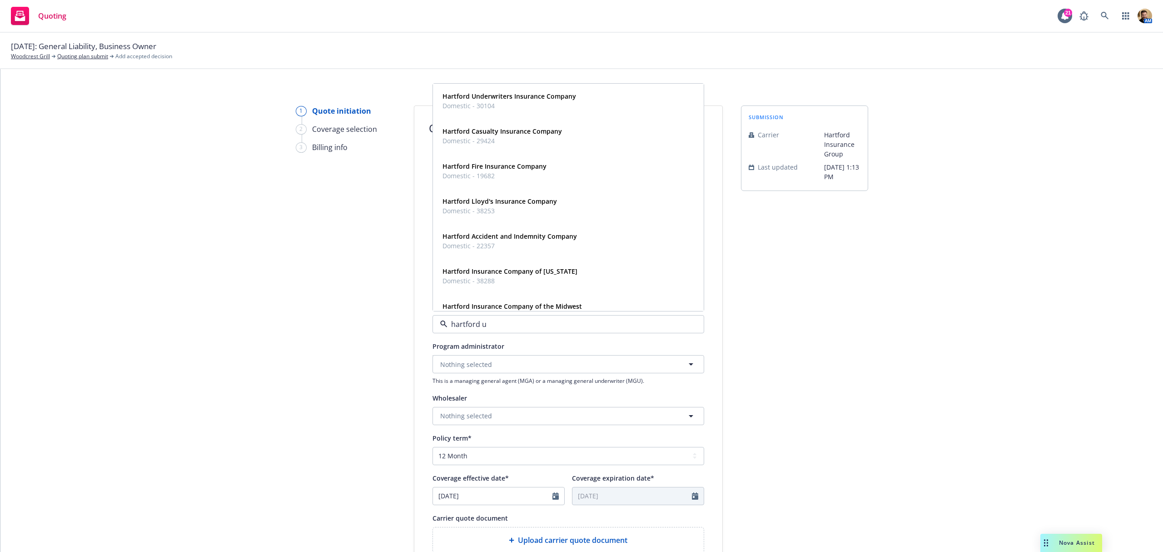
type input "hartford un"
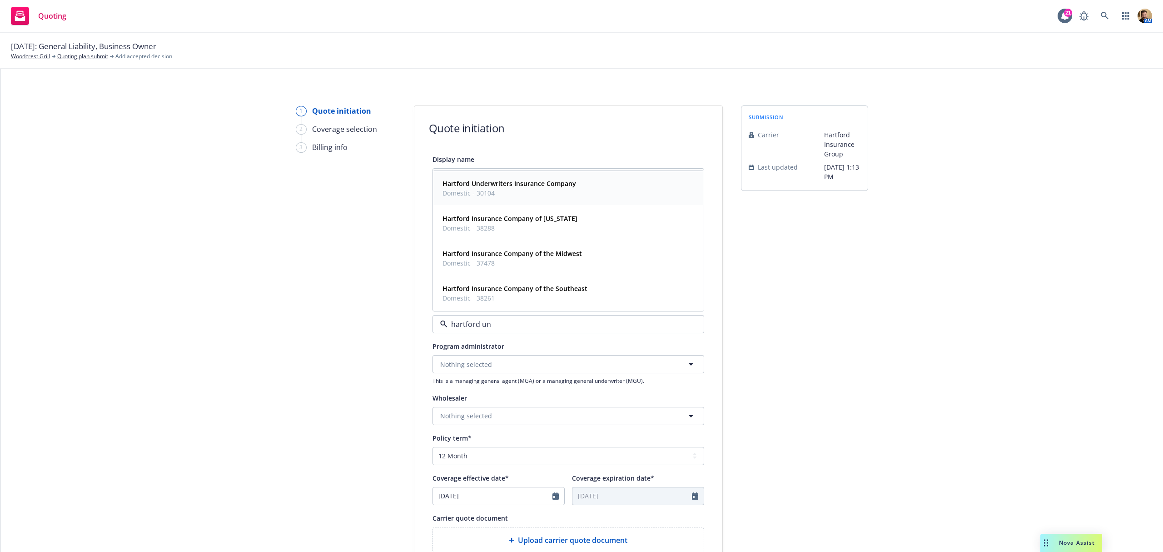
click at [507, 180] on strong "Hartford Underwriters Insurance Company" at bounding box center [510, 183] width 134 height 9
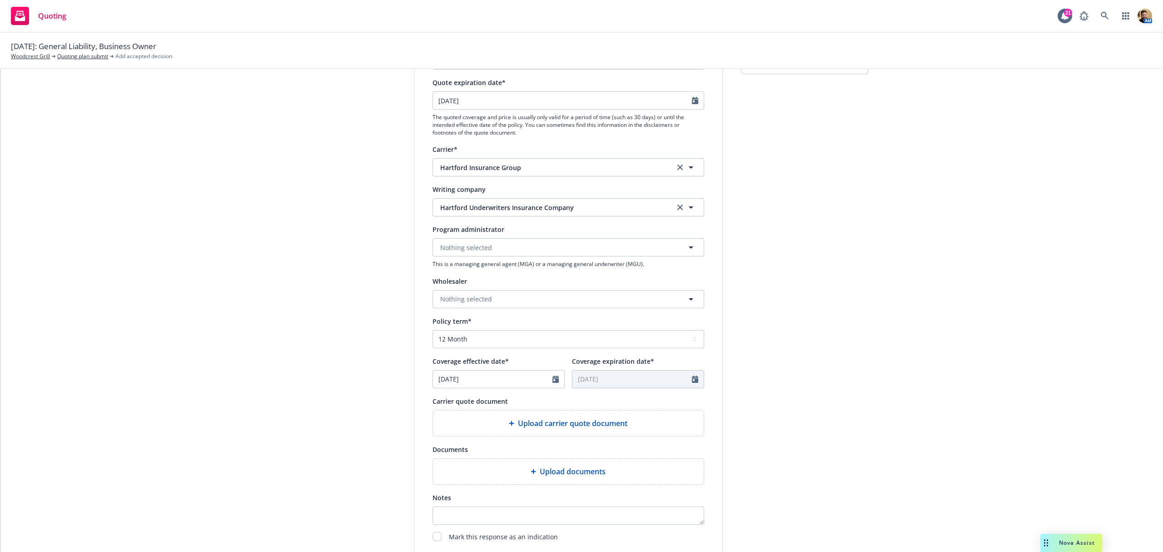
scroll to position [121, 0]
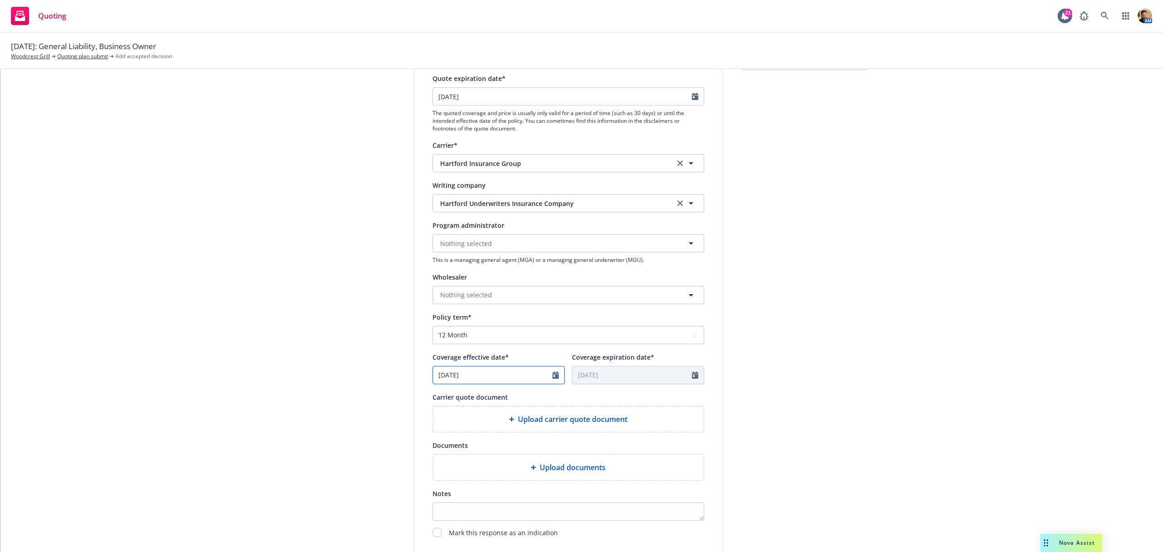
click at [452, 371] on input "[DATE]" at bounding box center [492, 374] width 119 height 17
select select "9"
click at [515, 451] on span "19" at bounding box center [517, 454] width 12 height 11
type input "[DATE]"
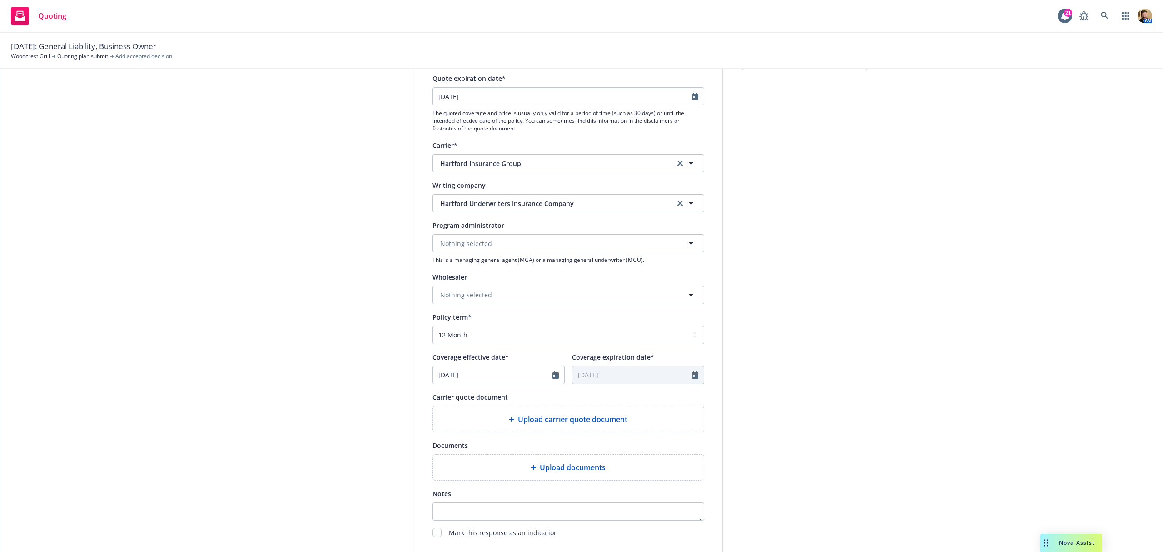
click at [589, 459] on div "Upload documents" at bounding box center [568, 466] width 271 height 25
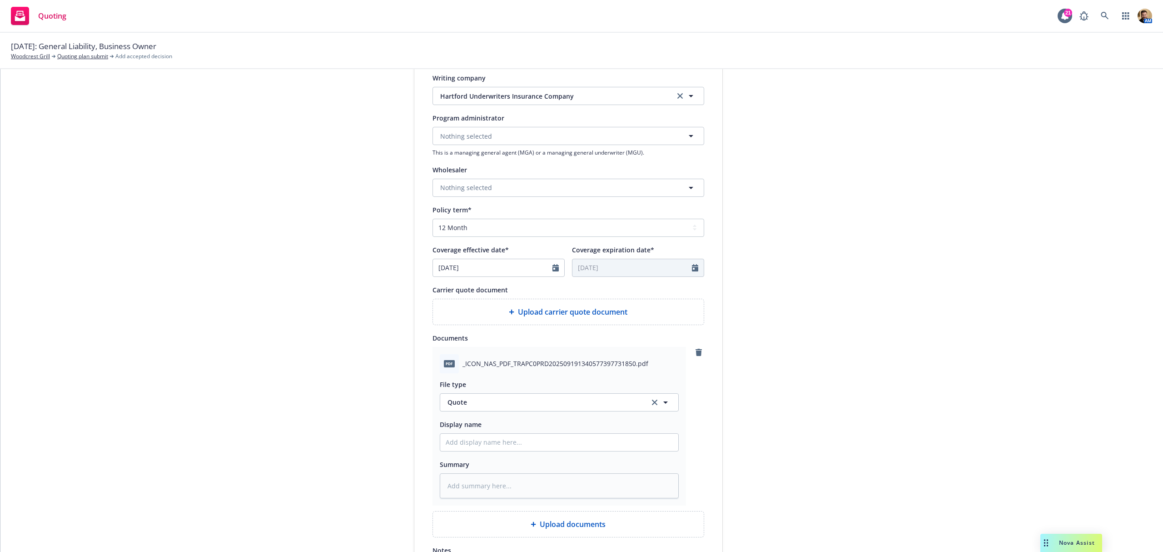
scroll to position [386, 0]
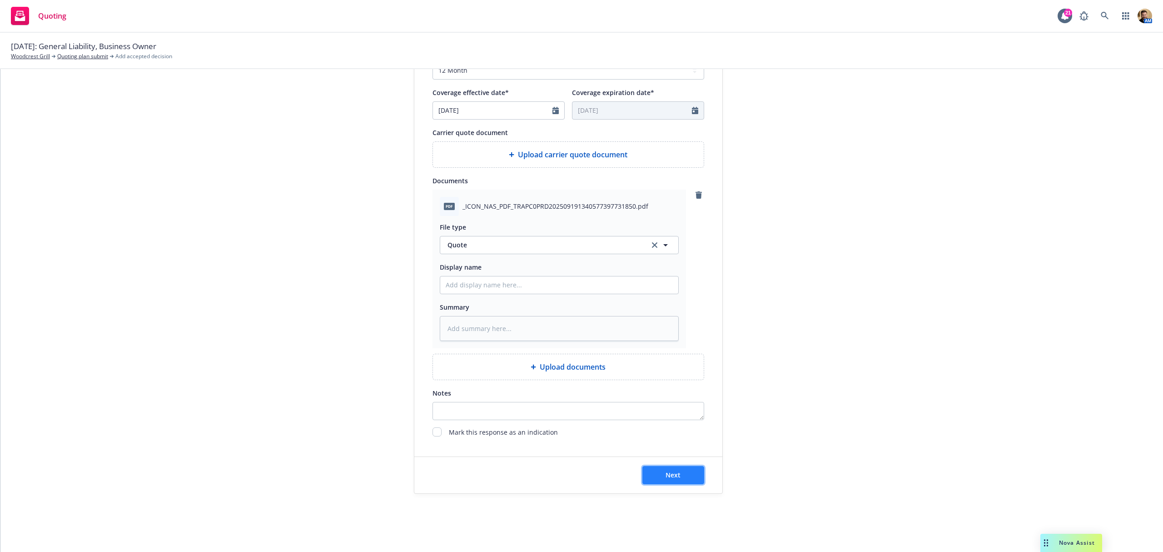
click at [666, 475] on span "Next" at bounding box center [673, 474] width 15 height 9
type textarea "x"
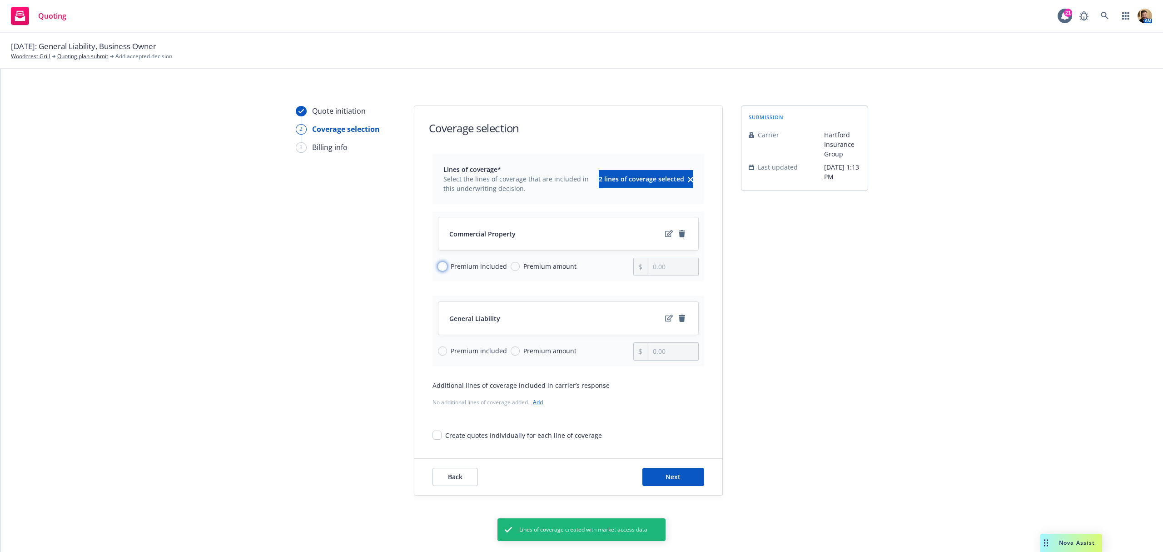
click at [438, 266] on input "Premium included" at bounding box center [442, 266] width 9 height 9
radio input "true"
click at [532, 354] on span "Premium amount" at bounding box center [549, 351] width 53 height 10
click at [520, 354] on input "Premium amount" at bounding box center [515, 350] width 9 height 9
radio input "true"
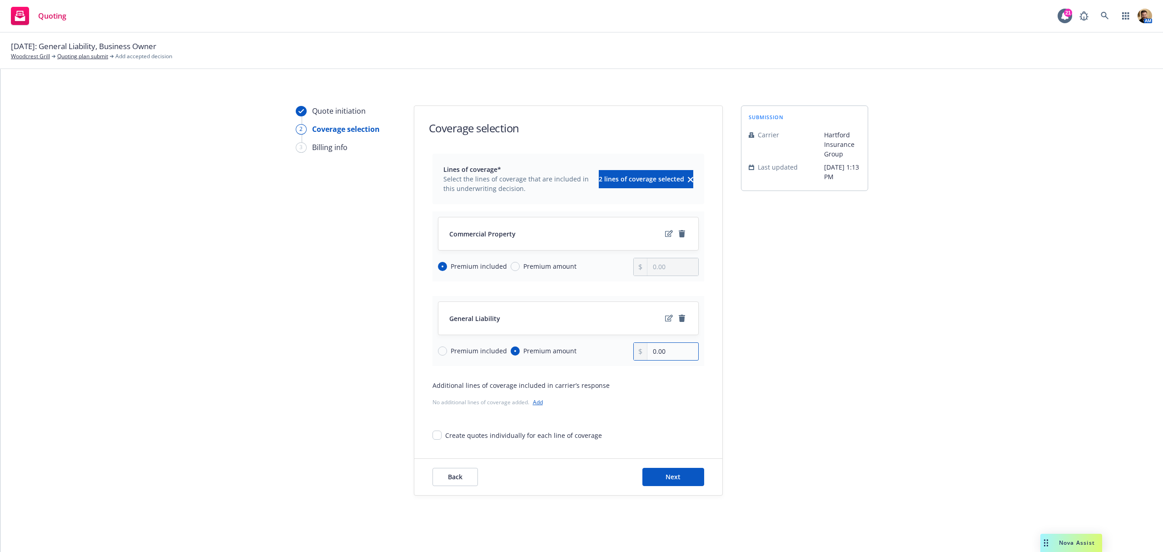
drag, startPoint x: 664, startPoint y: 348, endPoint x: 609, endPoint y: 350, distance: 54.5
click at [610, 351] on div "Premium included Premium amount 0.00" at bounding box center [568, 351] width 261 height 18
type input "9,384.00"
click at [676, 470] on button "Next" at bounding box center [673, 477] width 62 height 18
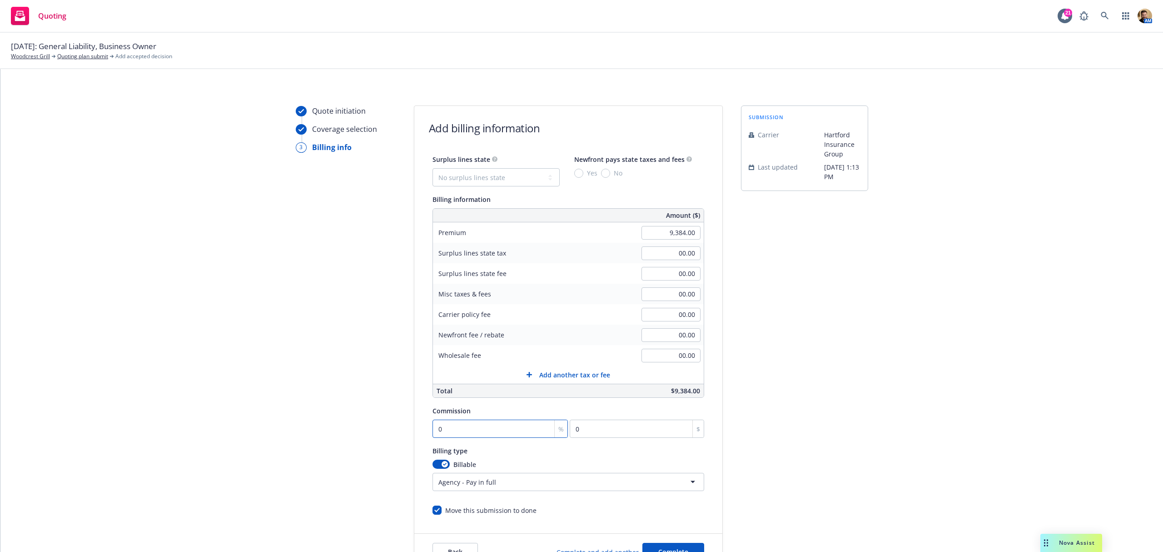
type input "1"
type input "93.84"
type input "15"
type input "1407.6"
type input "15"
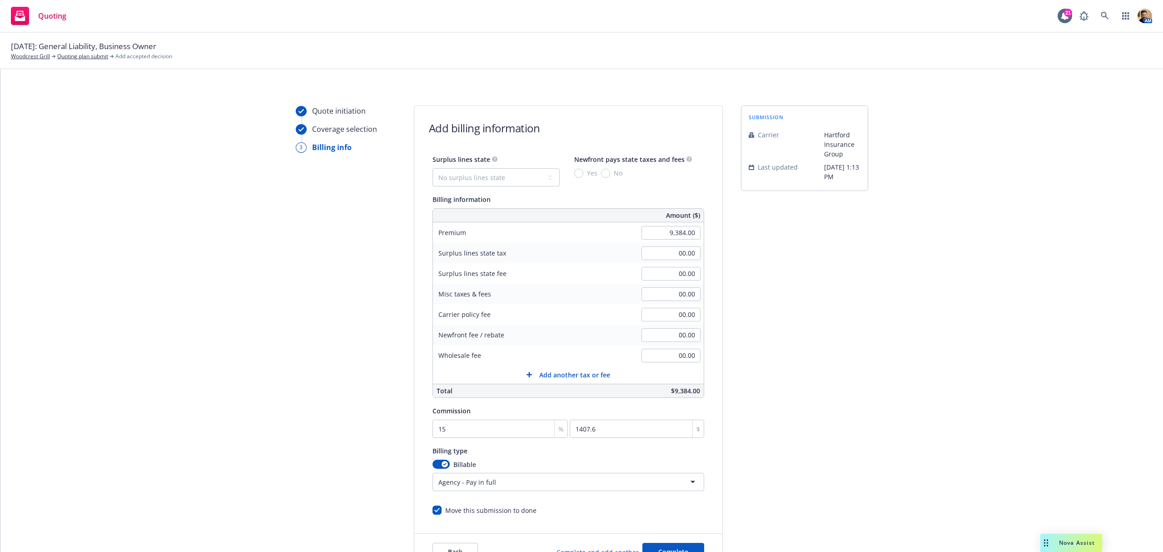
click at [444, 477] on html "Quoting 21 AM 10/01/2025: General Liability, Business Owner Woodcrest Grill Quo…" at bounding box center [581, 276] width 1163 height 552
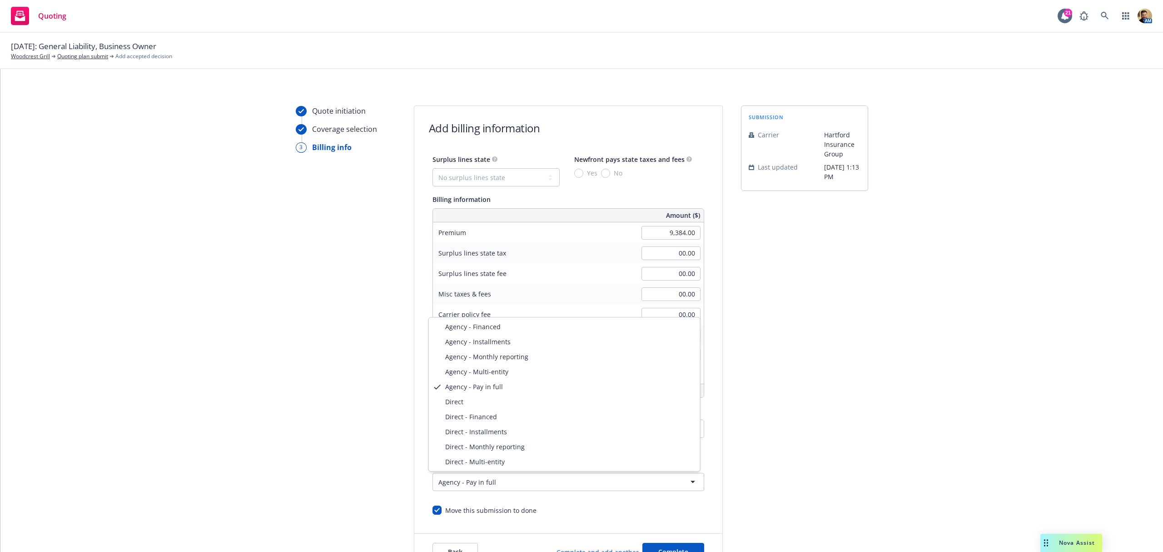
select select "DIRECT"
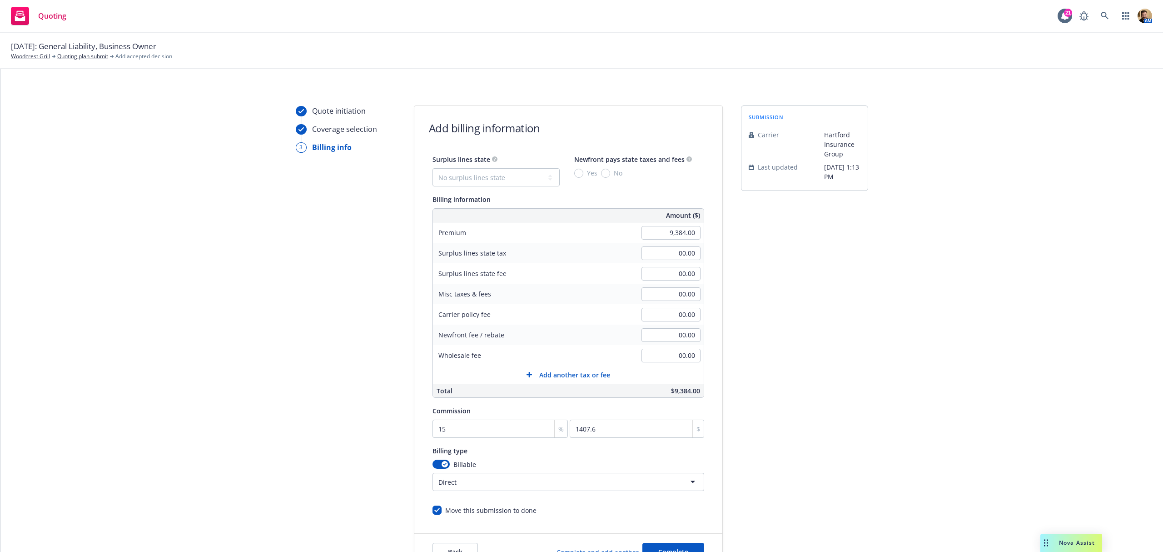
click at [925, 398] on div "Quote initiation Coverage selection 3 Billing info Add billing information Surp…" at bounding box center [581, 337] width 1141 height 465
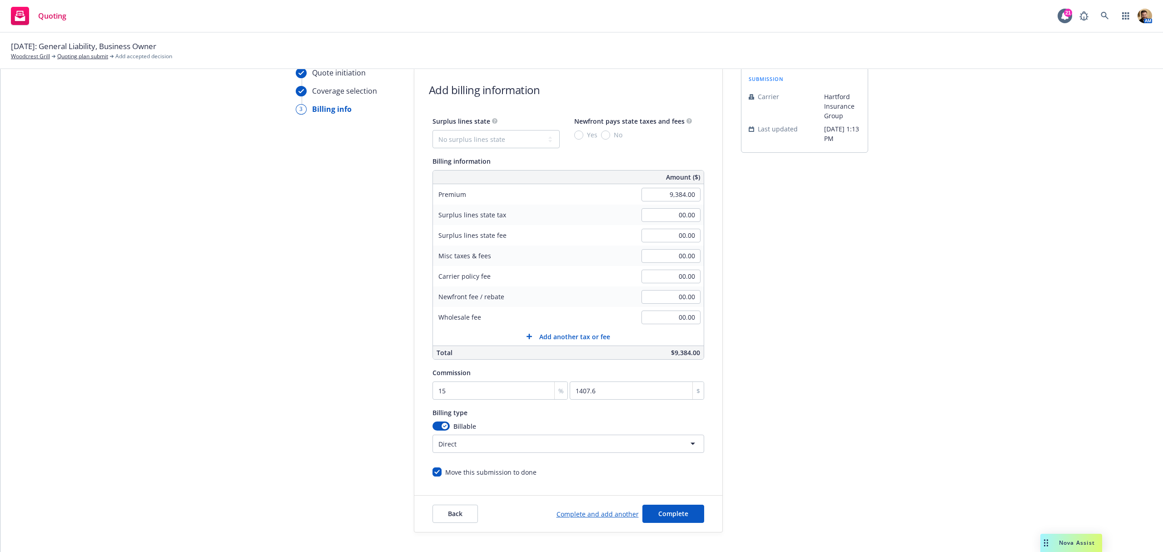
scroll to position [77, 0]
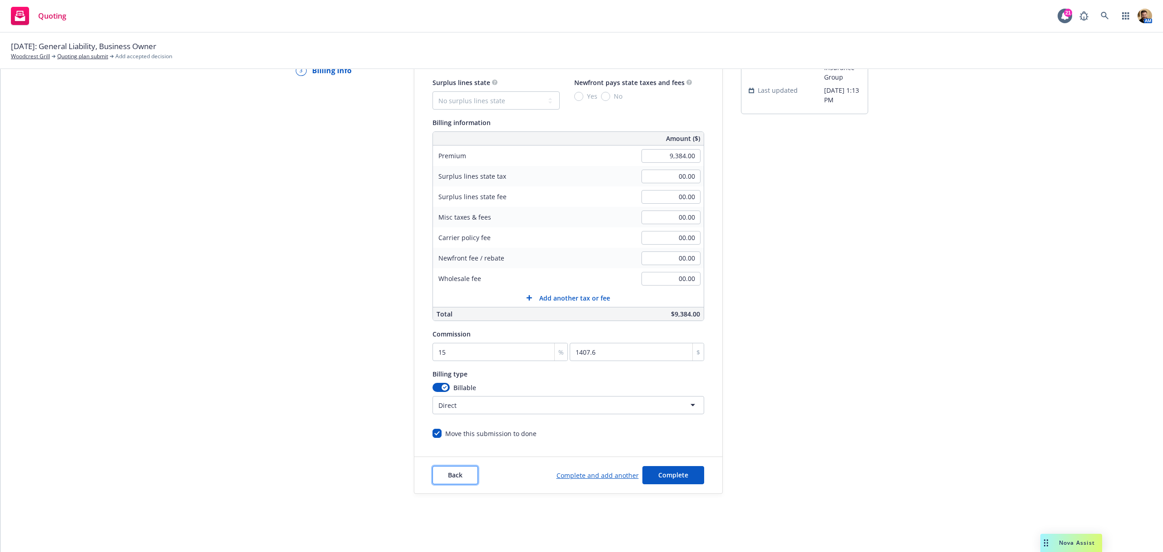
click at [462, 471] on button "Back" at bounding box center [455, 475] width 45 height 18
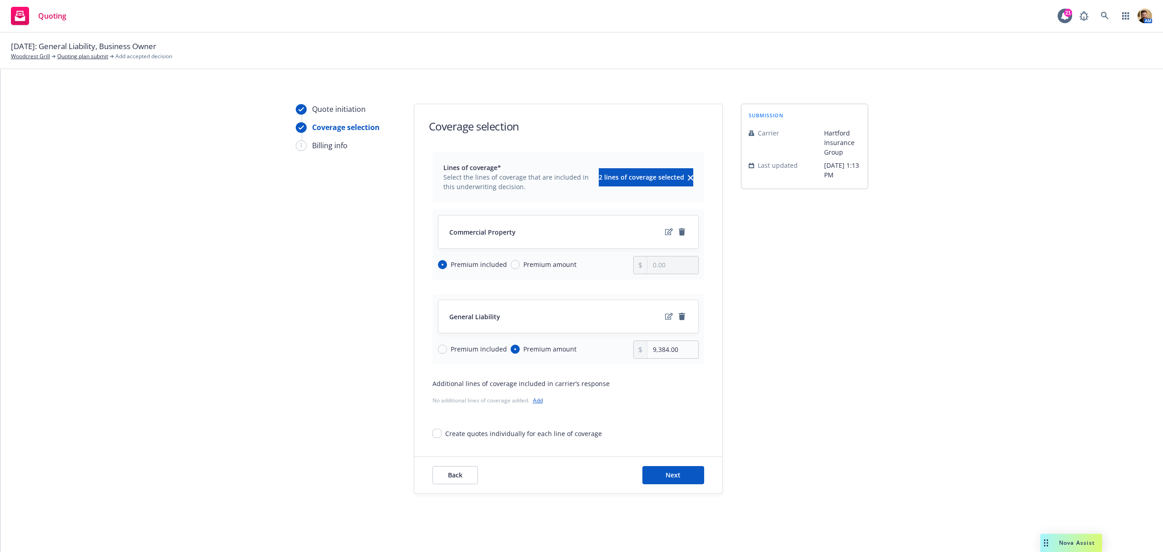
scroll to position [3, 0]
click at [535, 401] on link "Add" at bounding box center [538, 400] width 10 height 8
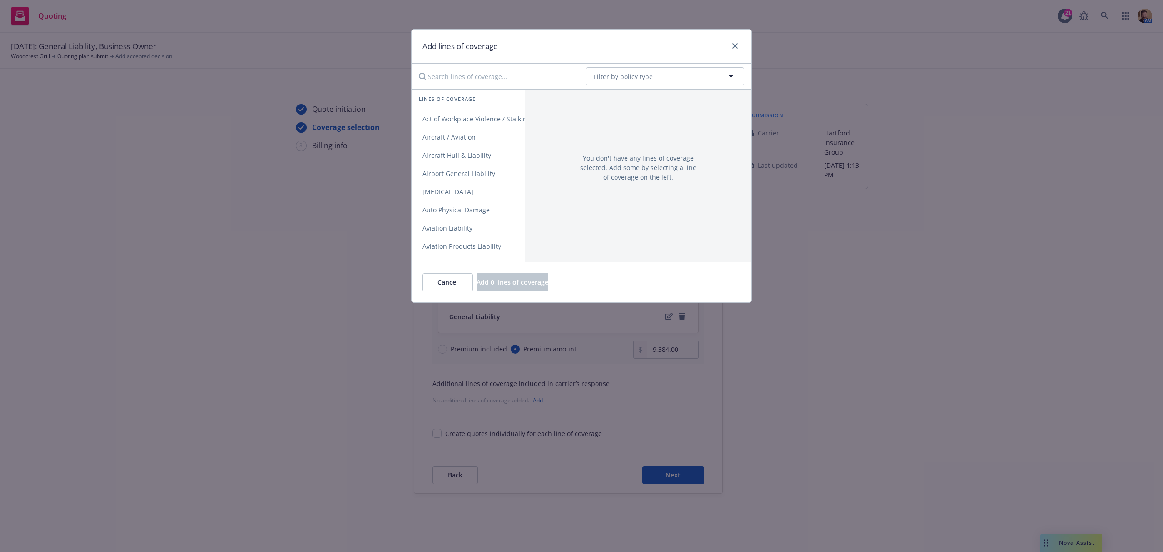
click at [478, 79] on input "Search lines of coverage..." at bounding box center [495, 76] width 165 height 18
type input "cyber"
click at [463, 126] on link "Cyber Liability" at bounding box center [468, 119] width 113 height 18
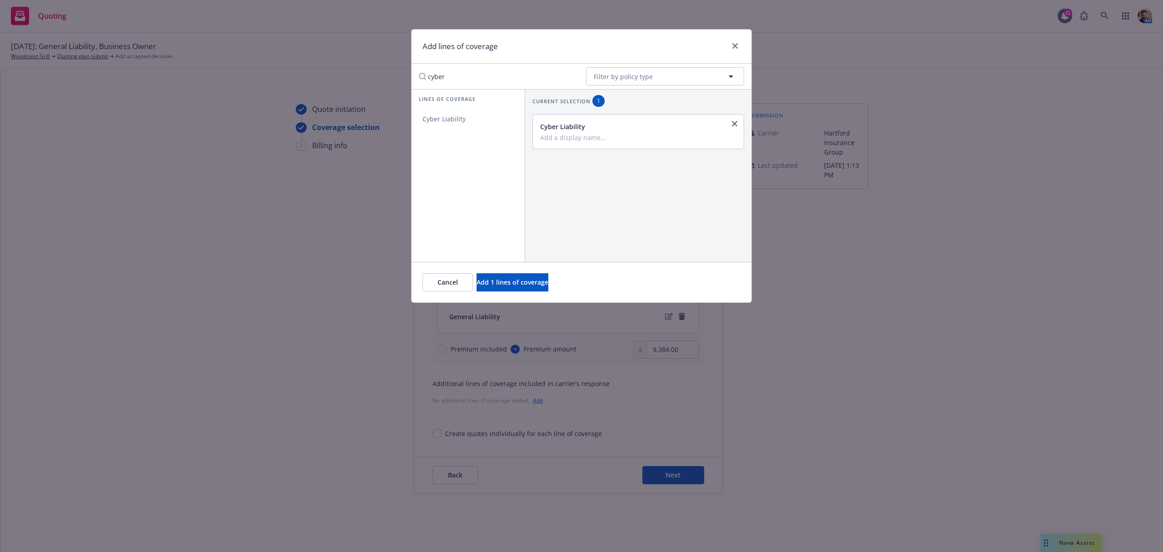
click at [566, 141] on input "Add a display name..." at bounding box center [637, 137] width 194 height 8
type input "25 26 CYBER"
click at [517, 282] on span "Add 1 lines of coverage" at bounding box center [513, 282] width 72 height 9
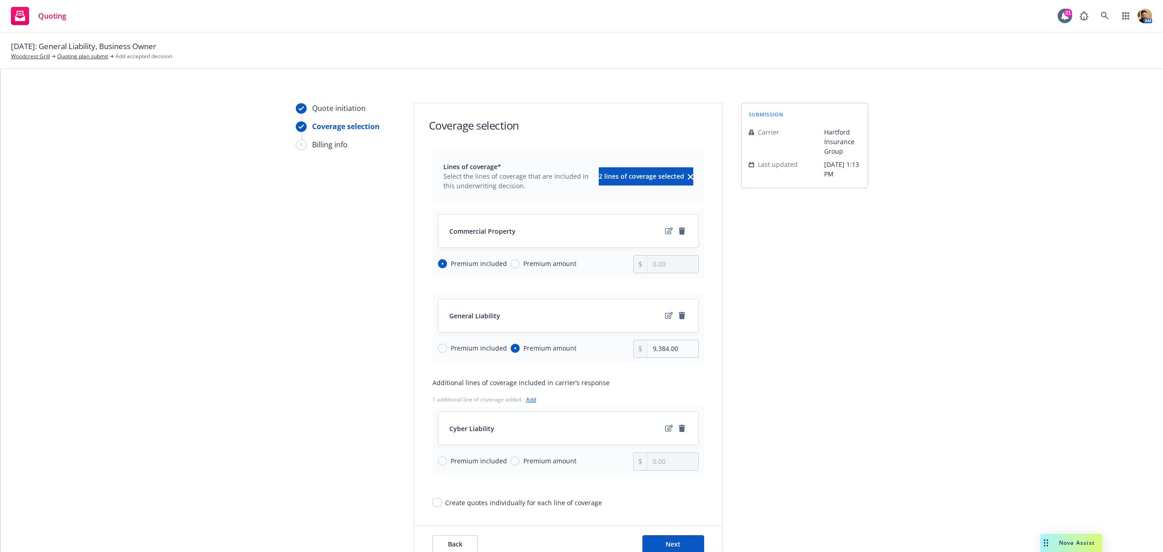
scroll to position [74, 0]
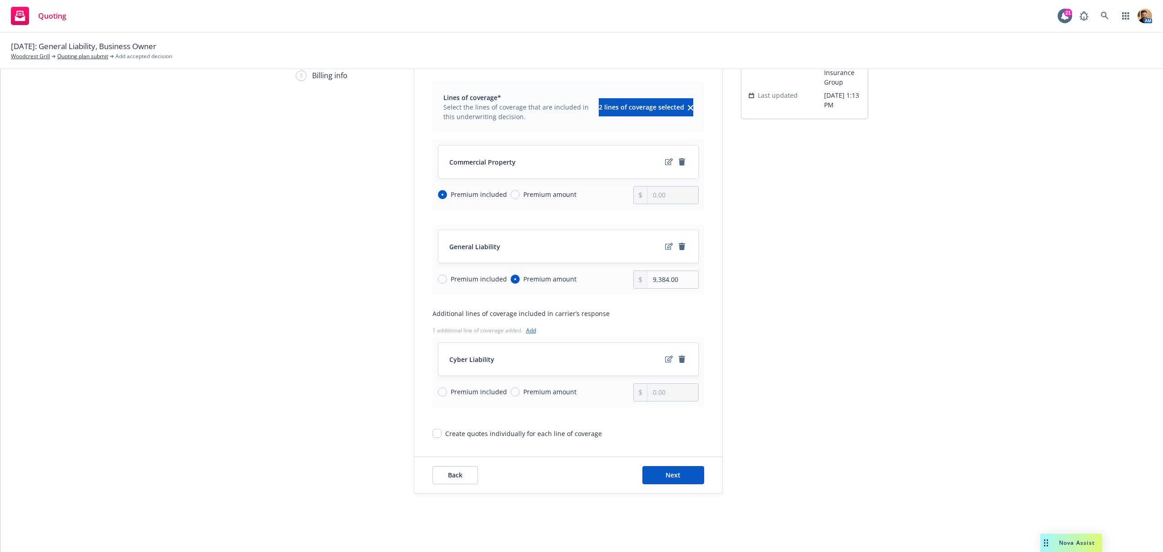
click at [482, 390] on span "Premium included" at bounding box center [479, 392] width 56 height 10
click at [447, 390] on input "Premium included" at bounding box center [442, 391] width 9 height 9
radio input "true"
click at [666, 478] on span "Next" at bounding box center [673, 474] width 15 height 9
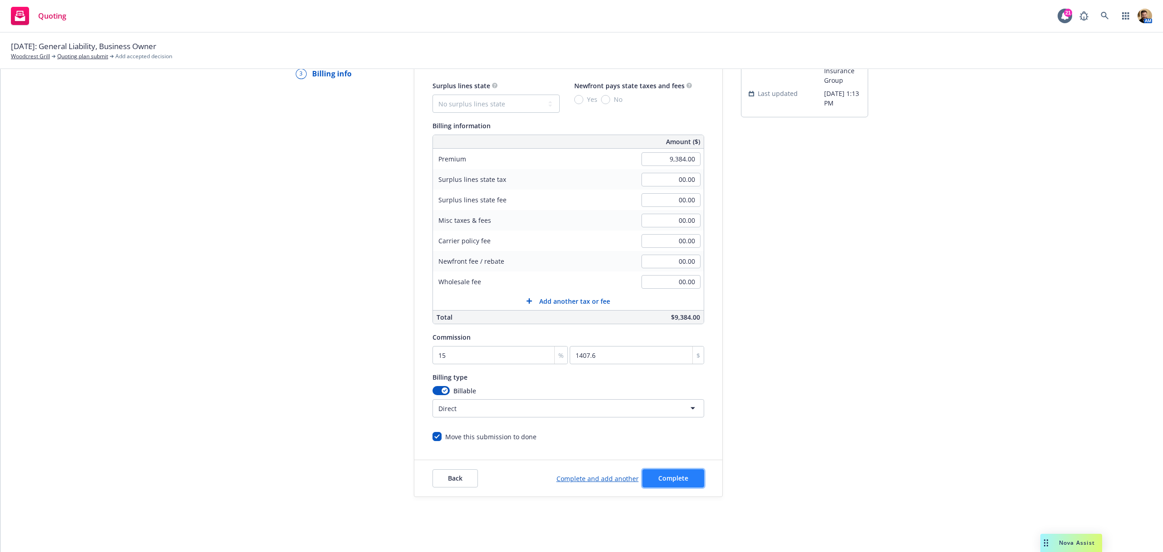
click at [666, 482] on span "Complete" at bounding box center [673, 477] width 30 height 9
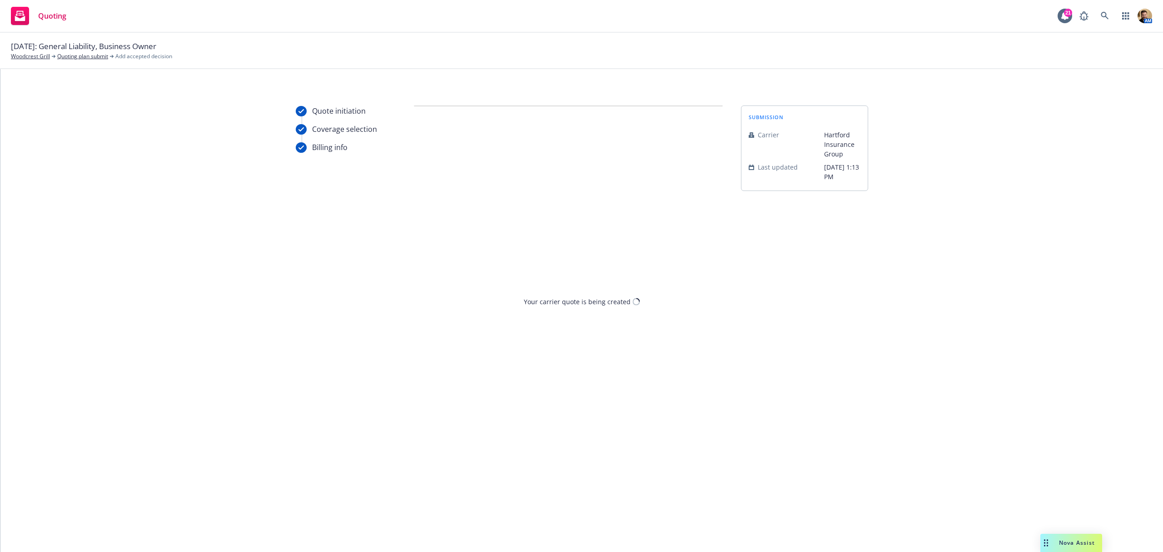
scroll to position [0, 0]
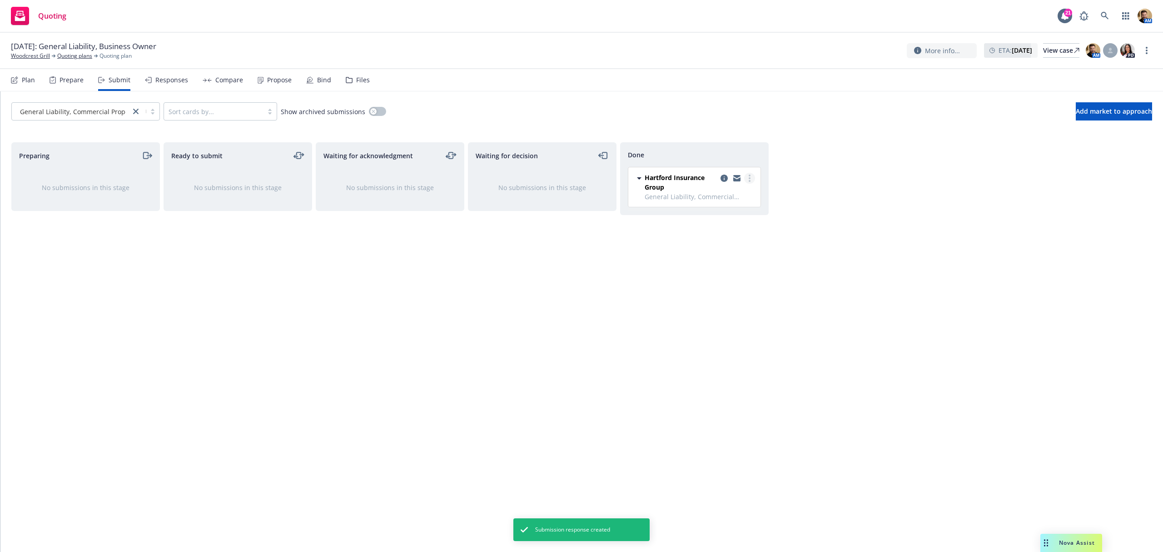
click at [750, 179] on circle "more" at bounding box center [750, 178] width 2 height 2
click at [593, 106] on div "General Liability, Commercial Property Sort cards by... Show archived submissio…" at bounding box center [581, 111] width 1141 height 18
click at [283, 80] on div "Propose" at bounding box center [279, 79] width 25 height 7
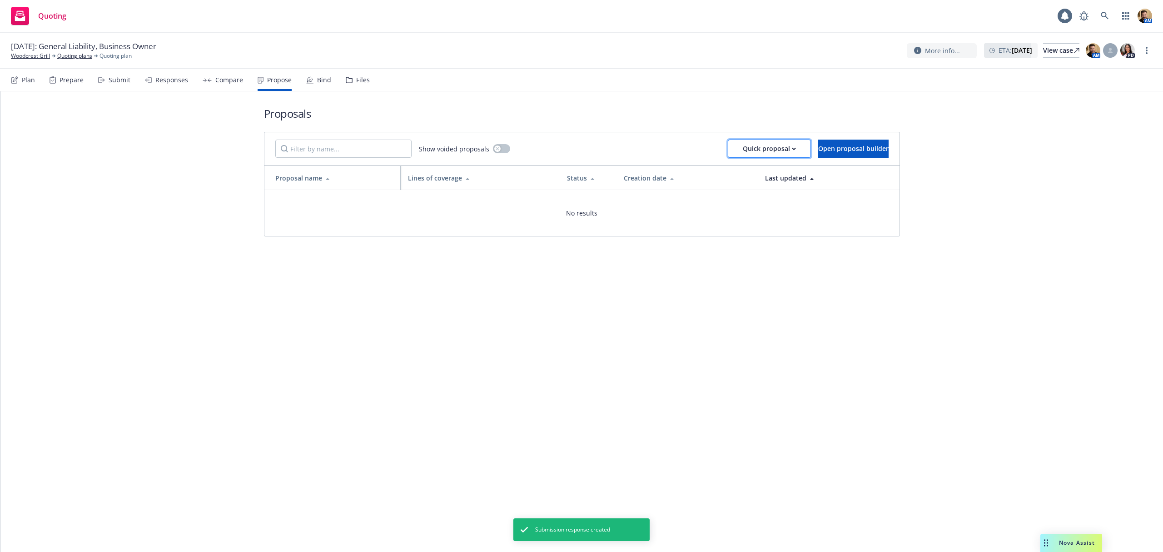
click at [743, 151] on div "Quick proposal" at bounding box center [769, 148] width 53 height 17
click at [734, 195] on link "Upload quick proposal and response" at bounding box center [767, 191] width 134 height 18
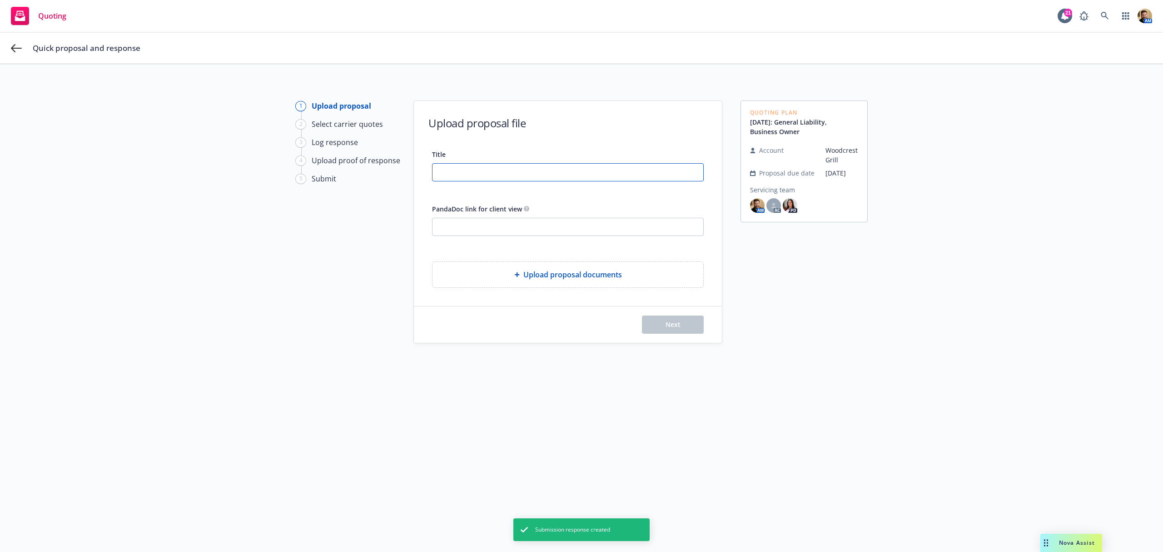
click at [527, 169] on input "Title" at bounding box center [568, 172] width 271 height 17
type input "25 26 BOP"
click at [593, 280] on div "Upload proposal documents" at bounding box center [568, 274] width 271 height 25
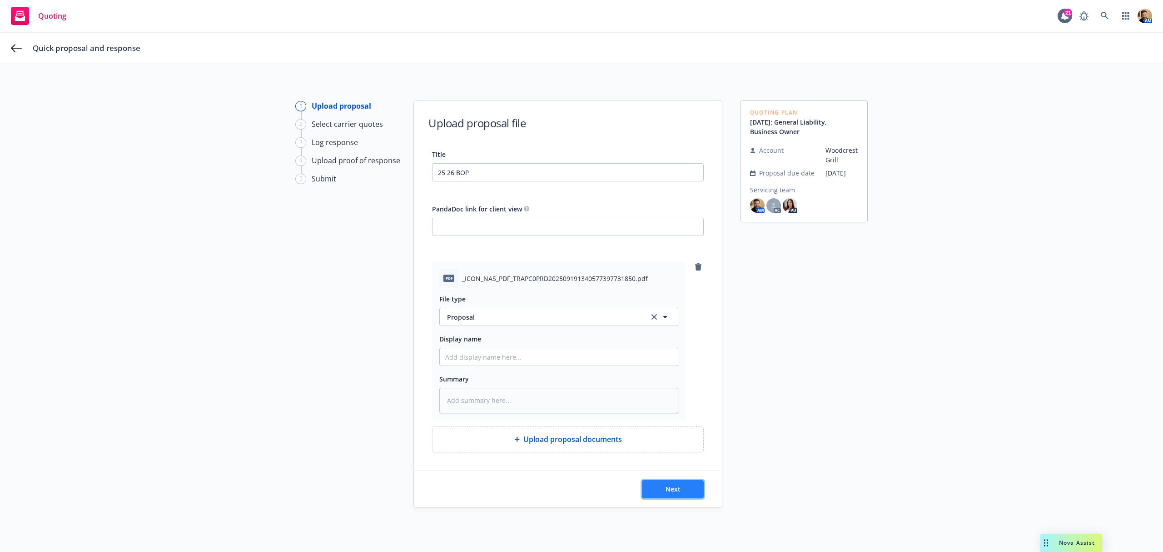
click at [657, 490] on button "Next" at bounding box center [673, 489] width 62 height 18
type textarea "x"
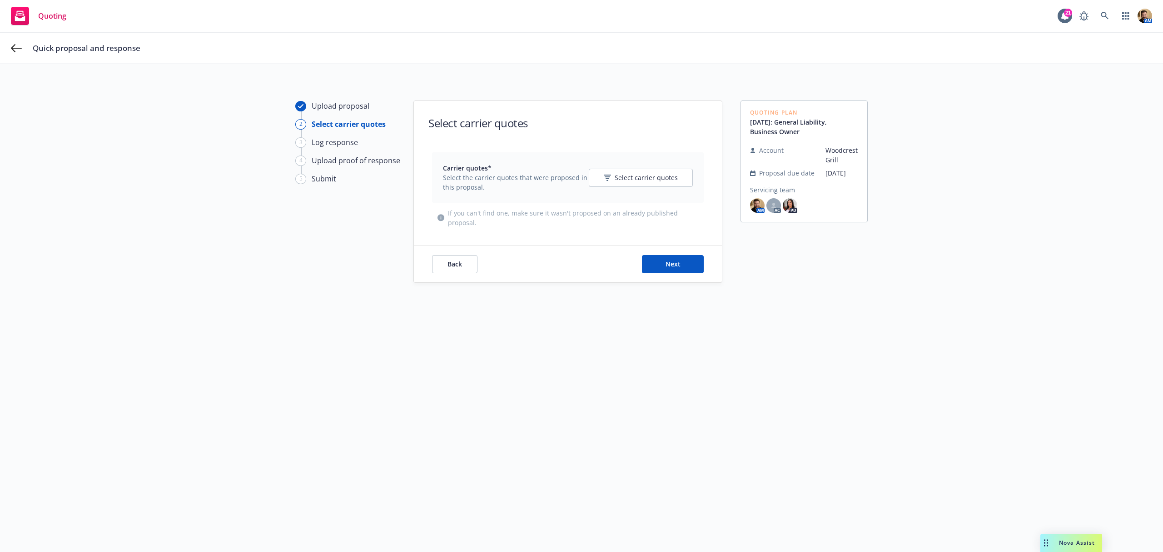
click at [619, 167] on div "Carrier quotes* Select the carrier quotes that were proposed in this proposal. …" at bounding box center [568, 177] width 250 height 29
click at [619, 180] on span "Select carrier quotes" at bounding box center [646, 178] width 63 height 10
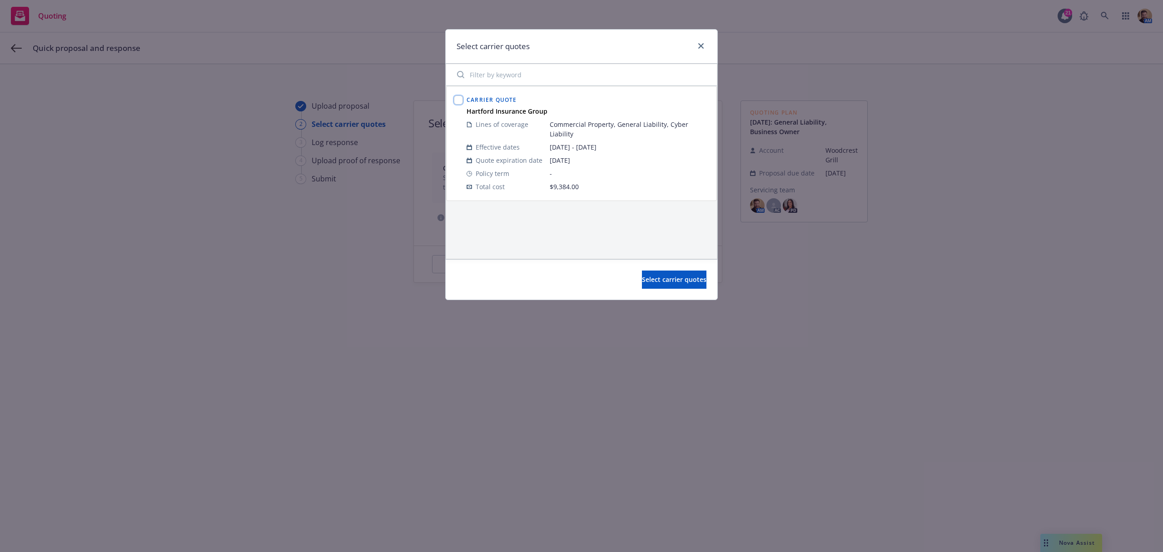
click at [460, 101] on input "checkbox" at bounding box center [458, 99] width 9 height 9
checkbox input "true"
click at [689, 286] on button "Select carrier quotes" at bounding box center [674, 279] width 65 height 18
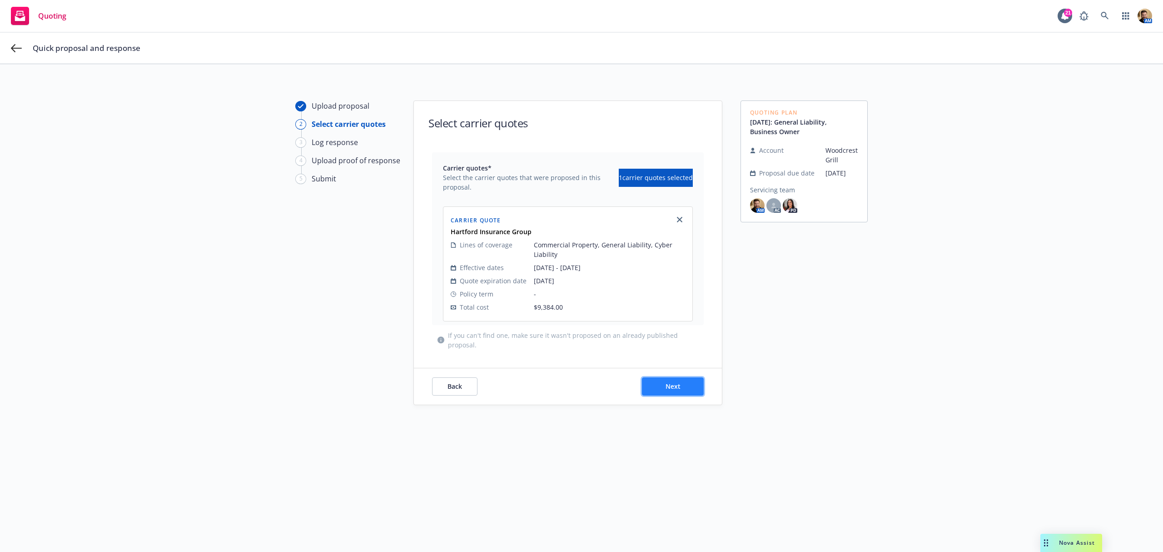
click at [662, 378] on button "Next" at bounding box center [673, 386] width 62 height 18
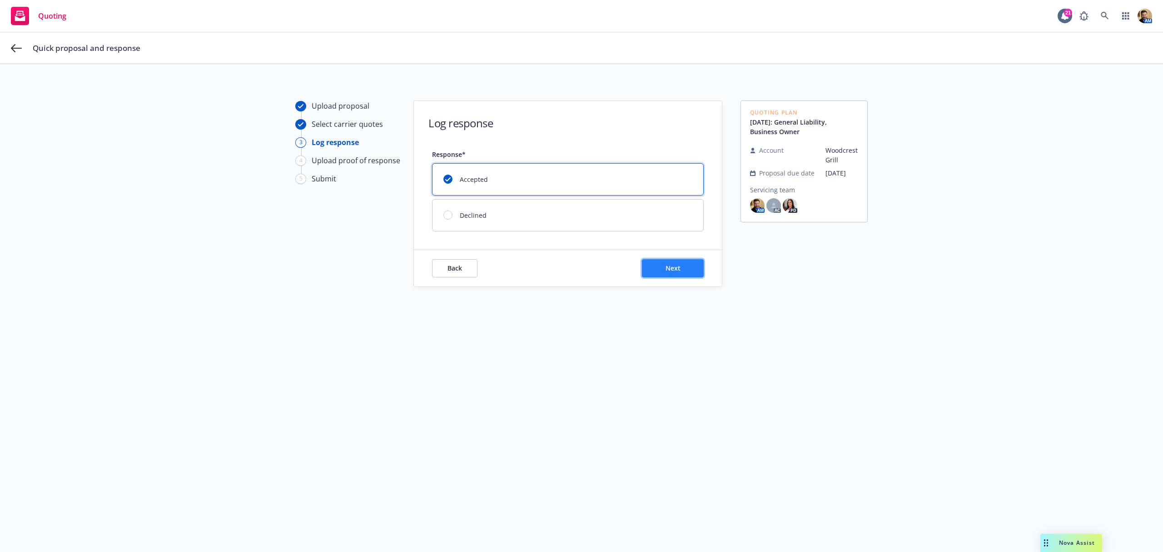
click at [666, 271] on span "Next" at bounding box center [673, 268] width 15 height 9
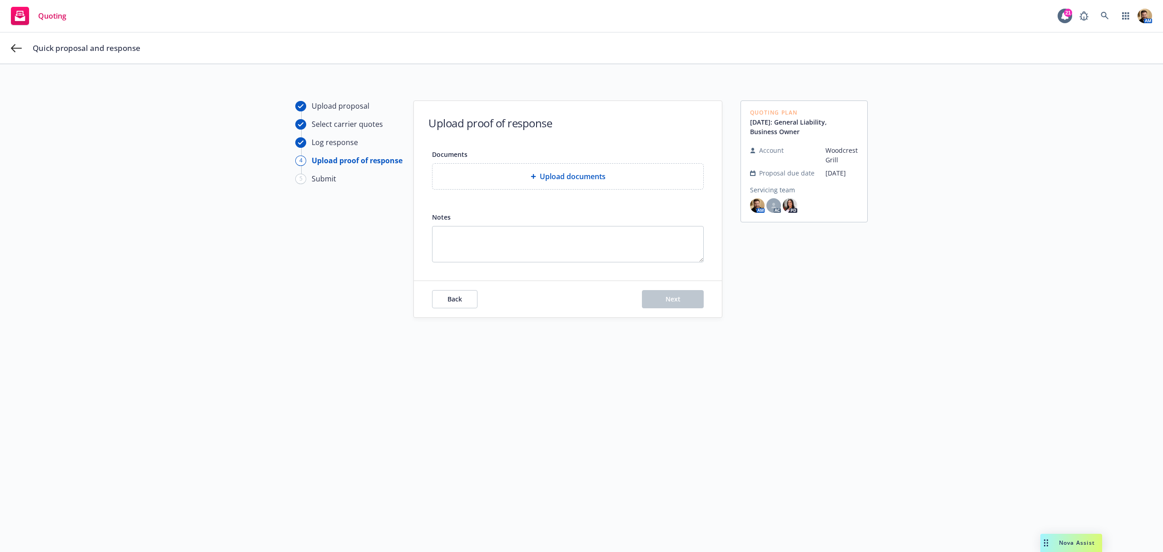
click at [552, 182] on span "Upload documents" at bounding box center [573, 176] width 66 height 11
type textarea "x"
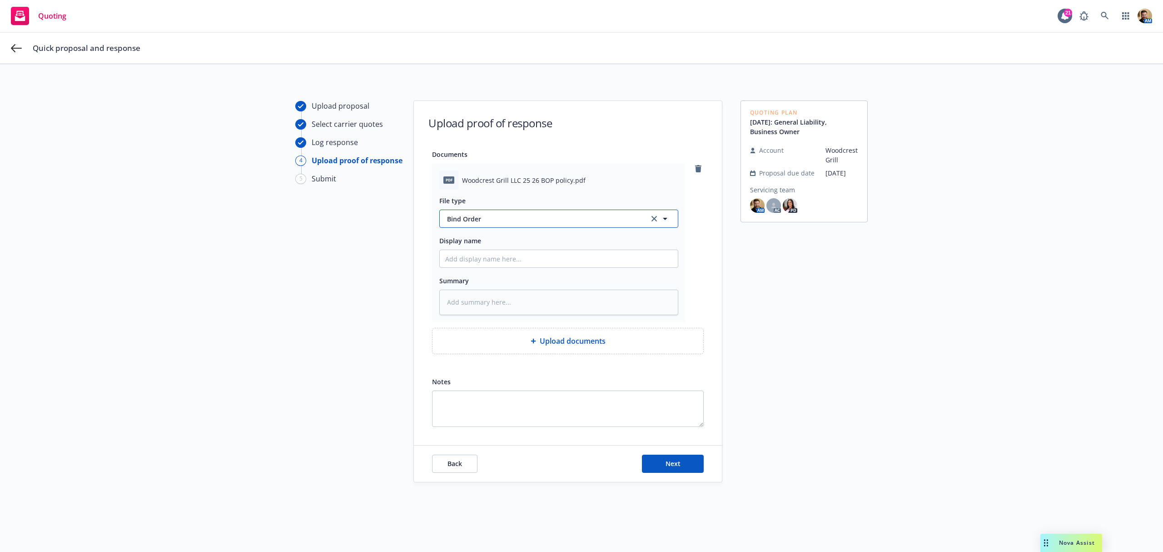
click at [496, 217] on span "Bind Order" at bounding box center [542, 219] width 191 height 10
type input "pol"
drag, startPoint x: 496, startPoint y: 217, endPoint x: 367, endPoint y: 208, distance: 129.4
click at [368, 208] on div "Upload proposal Select carrier quotes Log response 4 Upload proof of response 5…" at bounding box center [581, 313] width 1141 height 426
click at [576, 179] on span "Woodcrest Grill LLC 25 26 BOP policy.pdf" at bounding box center [524, 180] width 124 height 10
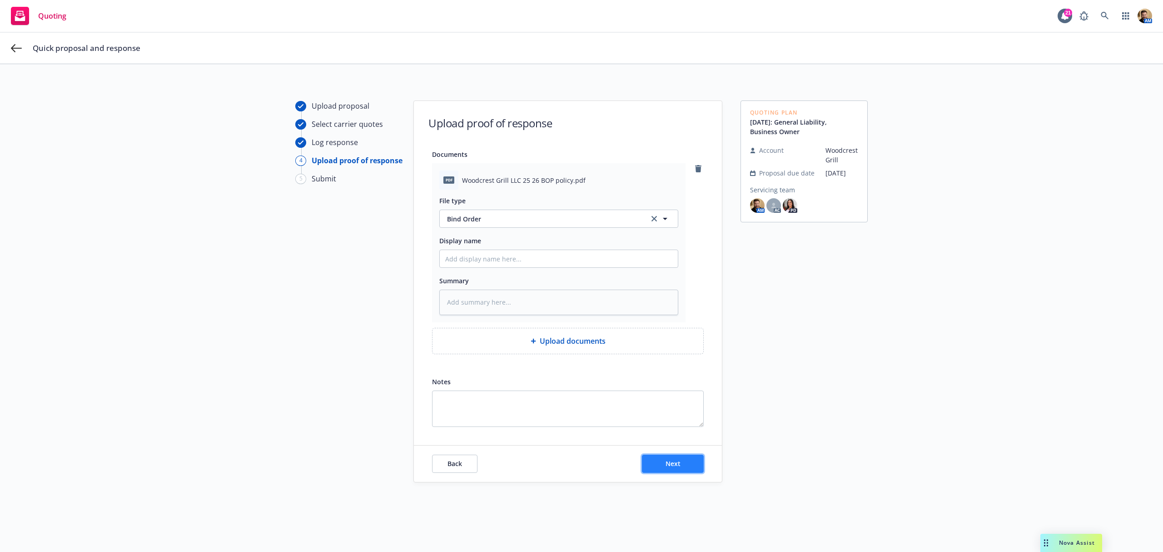
click at [675, 471] on button "Next" at bounding box center [673, 463] width 62 height 18
type textarea "x"
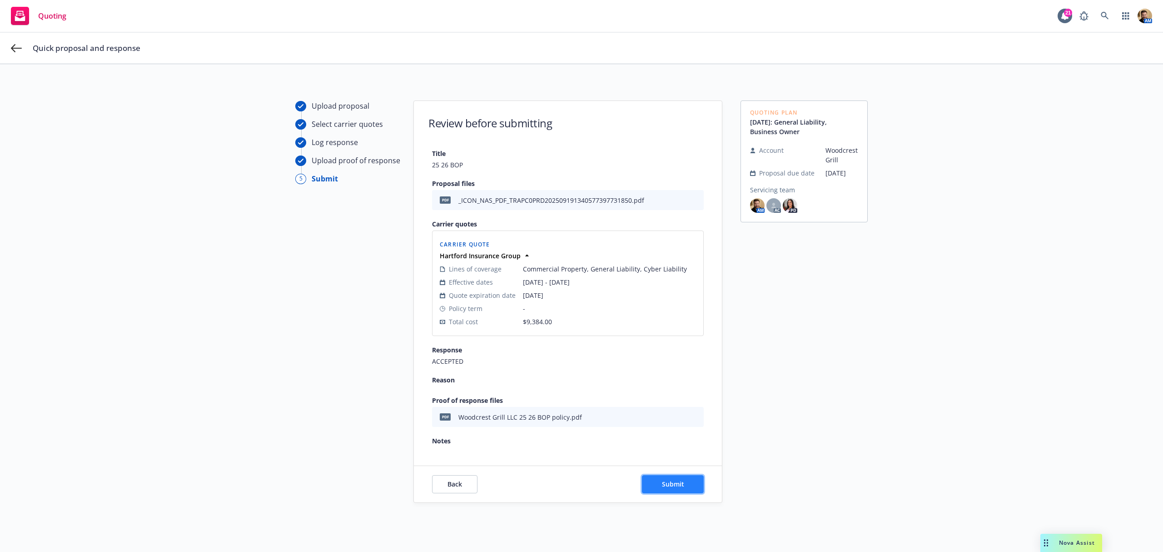
click at [652, 489] on button "Submit" at bounding box center [673, 484] width 62 height 18
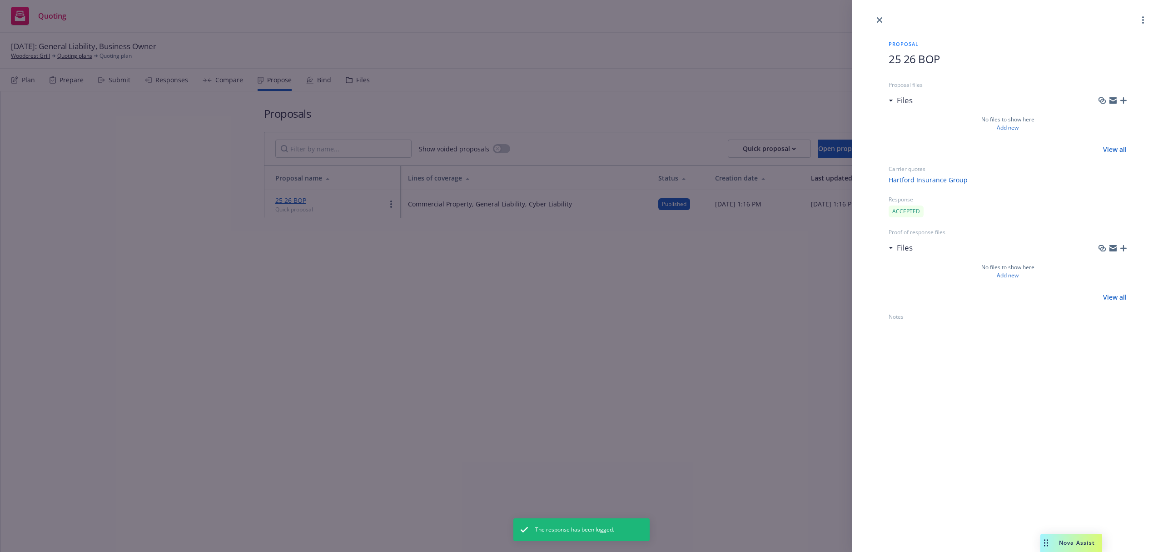
click at [681, 337] on div "Proposal 25 26 BOP Proposal files Files No files to show here Add new View all …" at bounding box center [581, 276] width 1163 height 552
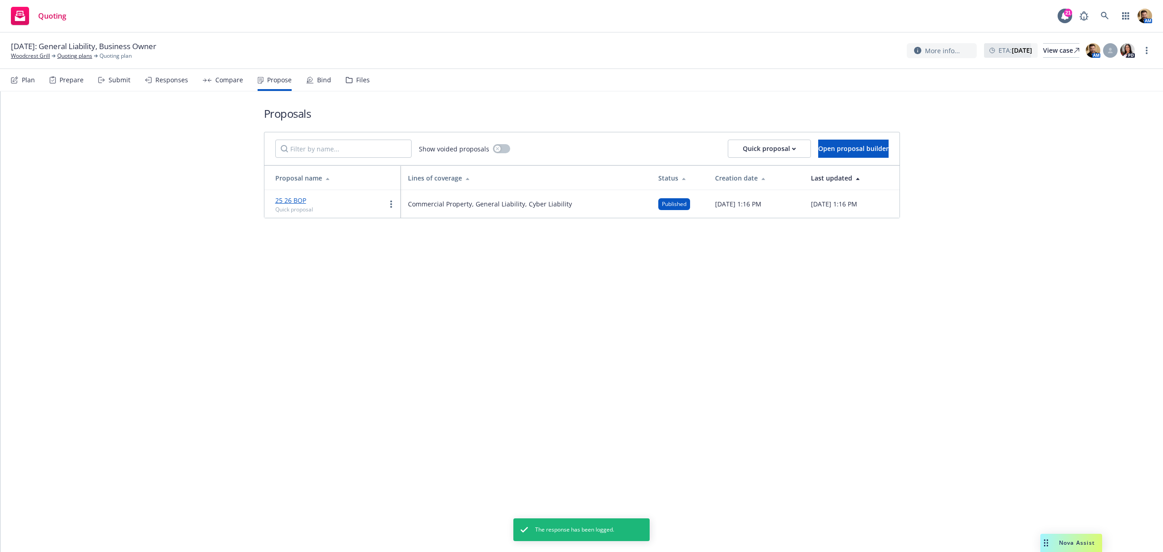
click at [317, 79] on div "Bind" at bounding box center [324, 79] width 14 height 7
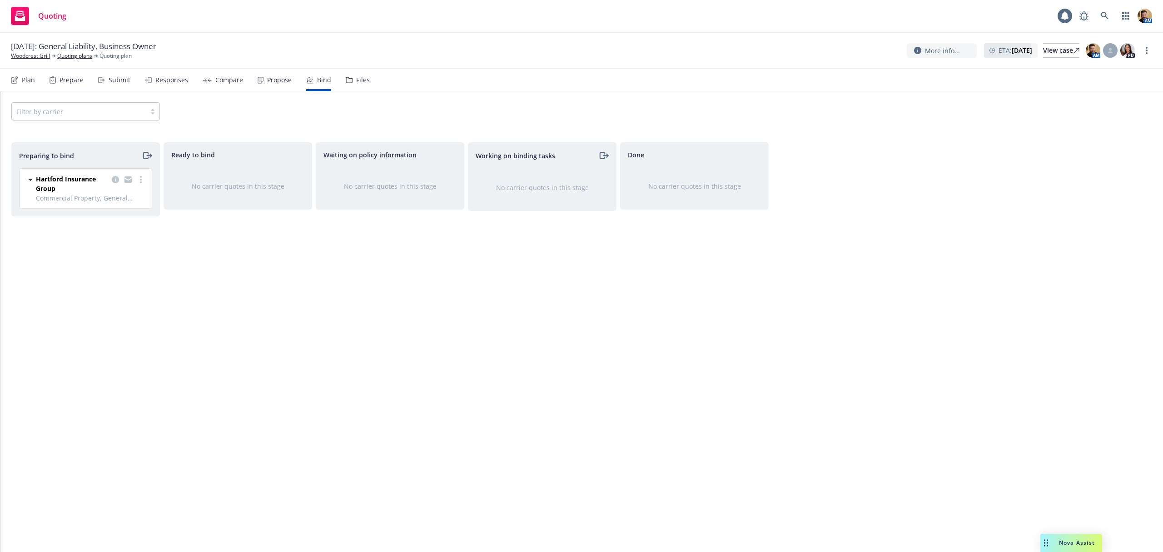
click at [137, 185] on div at bounding box center [128, 183] width 36 height 19
click at [142, 177] on link "more" at bounding box center [140, 179] width 11 height 11
click at [124, 215] on link "Log bind order" at bounding box center [100, 217] width 89 height 18
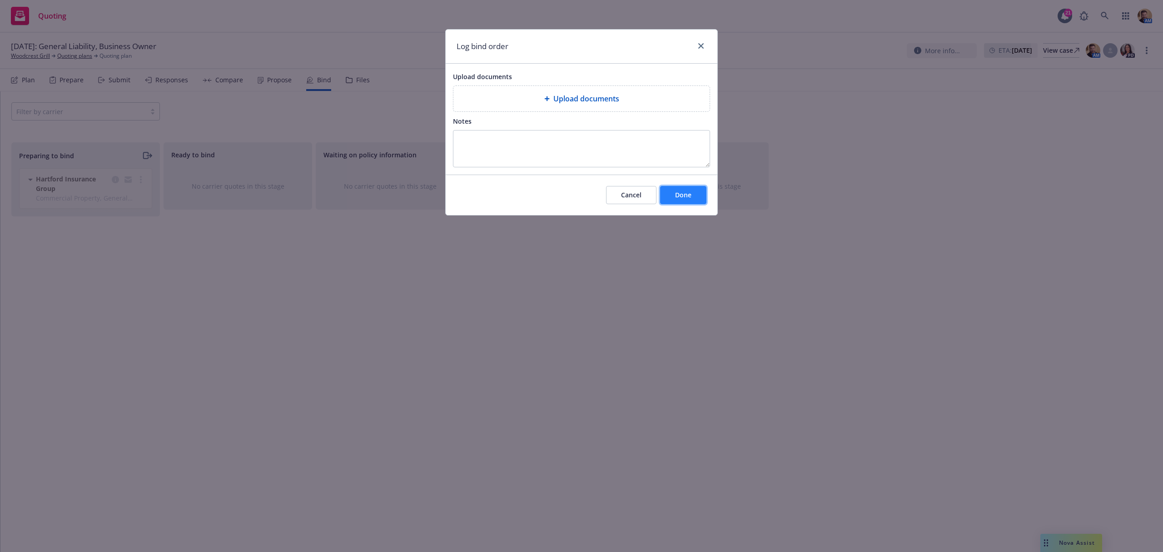
click at [678, 193] on span "Done" at bounding box center [683, 194] width 16 height 9
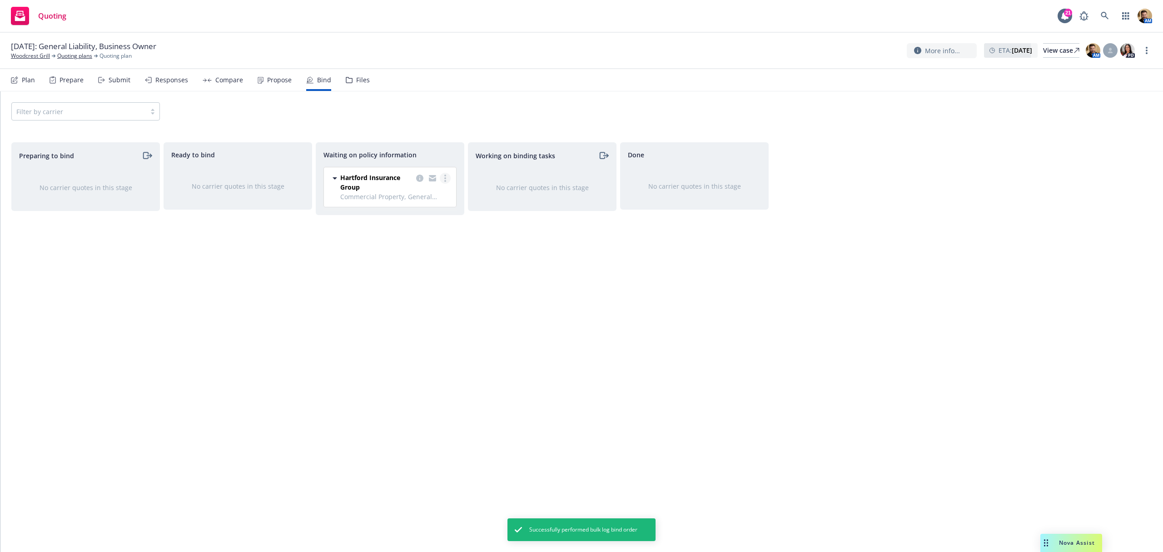
click at [444, 184] on link "more" at bounding box center [445, 178] width 11 height 11
click at [420, 193] on link "Create policies" at bounding box center [409, 197] width 82 height 18
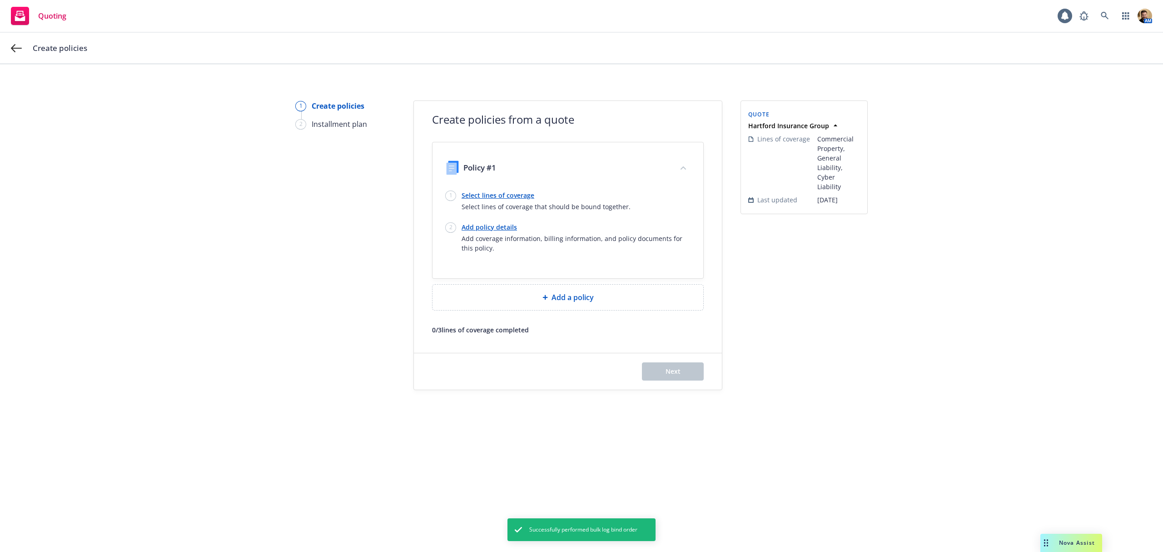
click at [491, 195] on link "Select lines of coverage" at bounding box center [546, 195] width 169 height 10
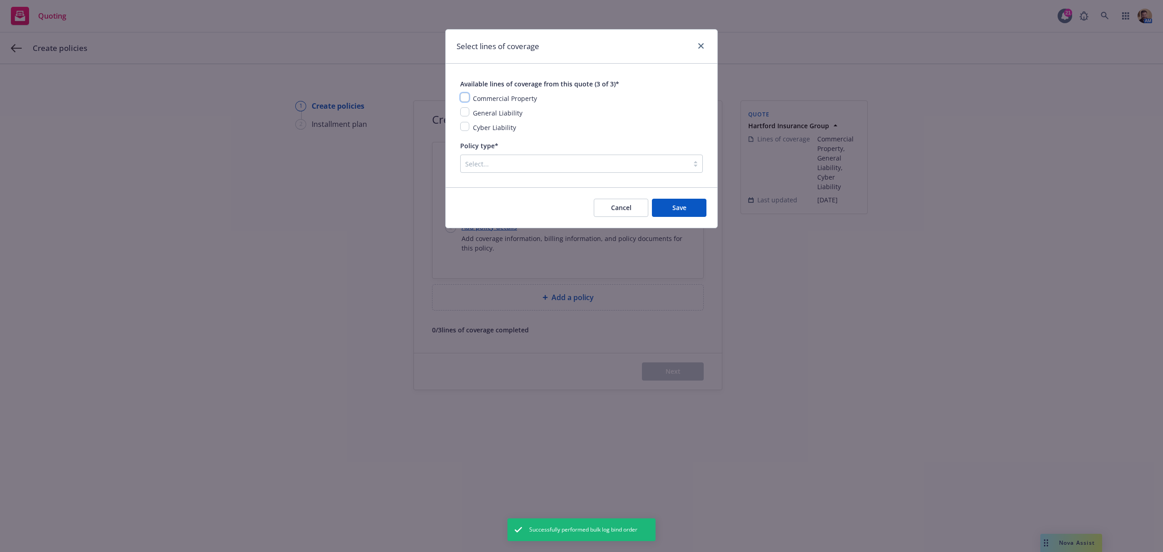
click at [468, 96] on input "checkbox" at bounding box center [464, 97] width 9 height 9
checkbox input "true"
click at [464, 113] on input "checkbox" at bounding box center [464, 111] width 9 height 9
checkbox input "true"
click at [462, 134] on div "Available lines of coverage from this quote (3 of 3)* Commercial Property Gener…" at bounding box center [581, 125] width 243 height 95
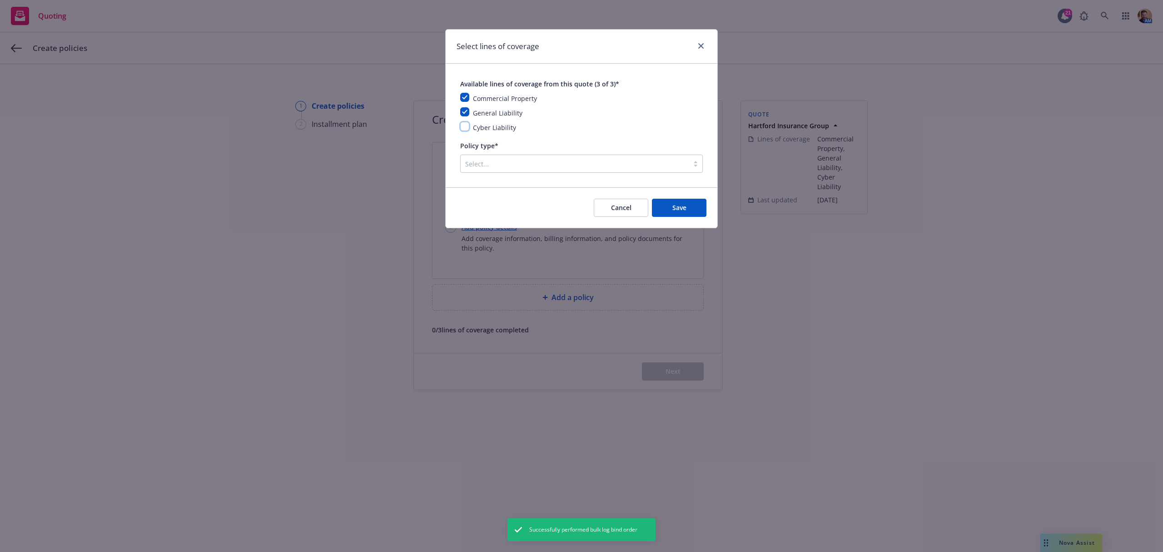
click at [468, 128] on input "checkbox" at bounding box center [464, 126] width 9 height 9
checkbox input "true"
click at [471, 160] on div at bounding box center [574, 163] width 219 height 11
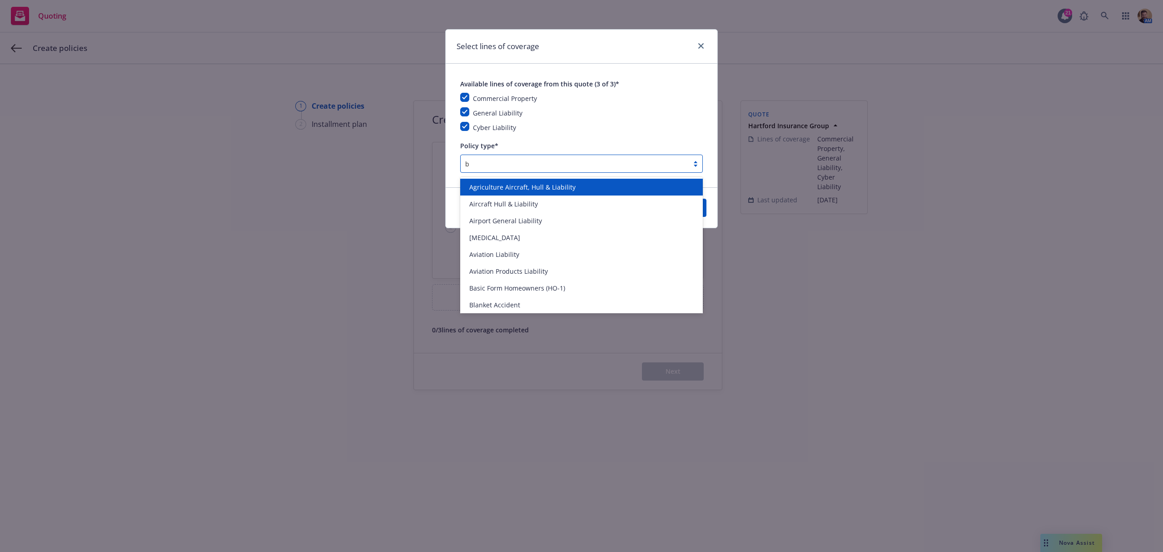
type input "bu"
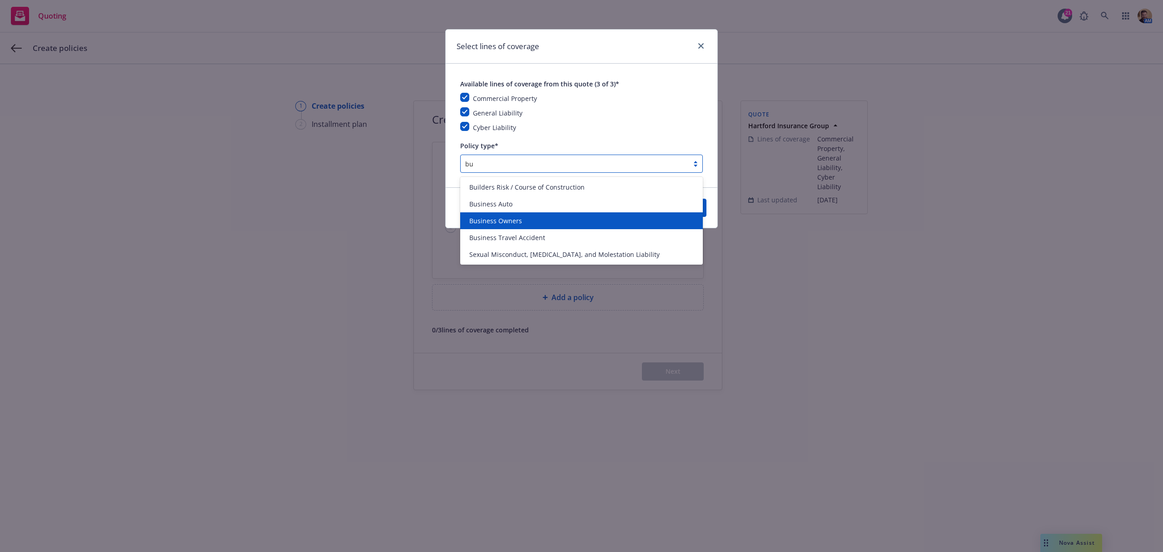
click at [486, 219] on span "Business Owners" at bounding box center [495, 221] width 53 height 10
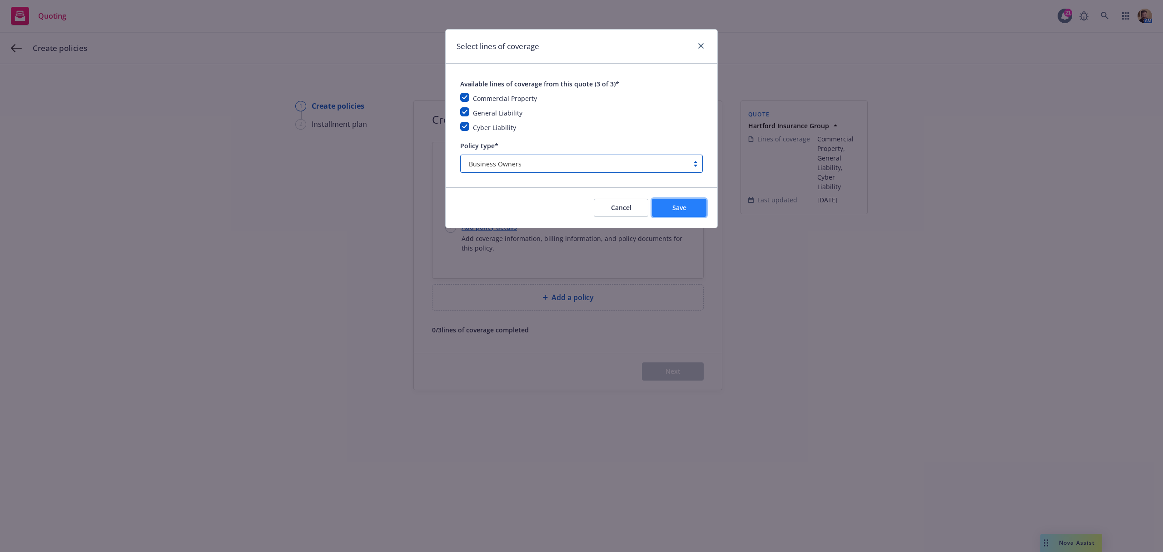
click at [671, 211] on button "Save" at bounding box center [679, 208] width 55 height 18
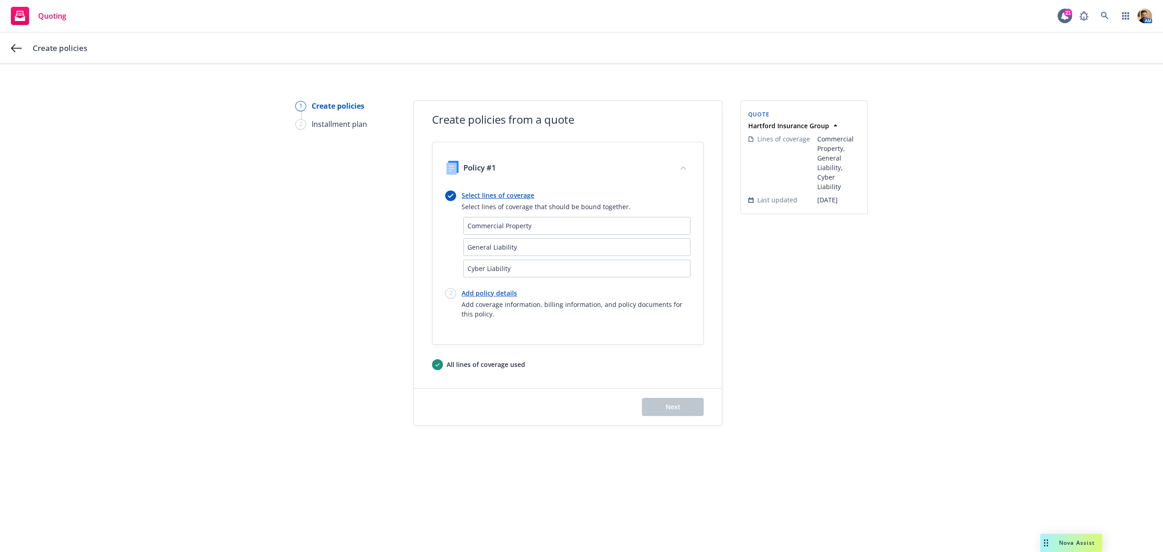
click at [509, 293] on link "Add policy details" at bounding box center [576, 293] width 229 height 10
select select "12"
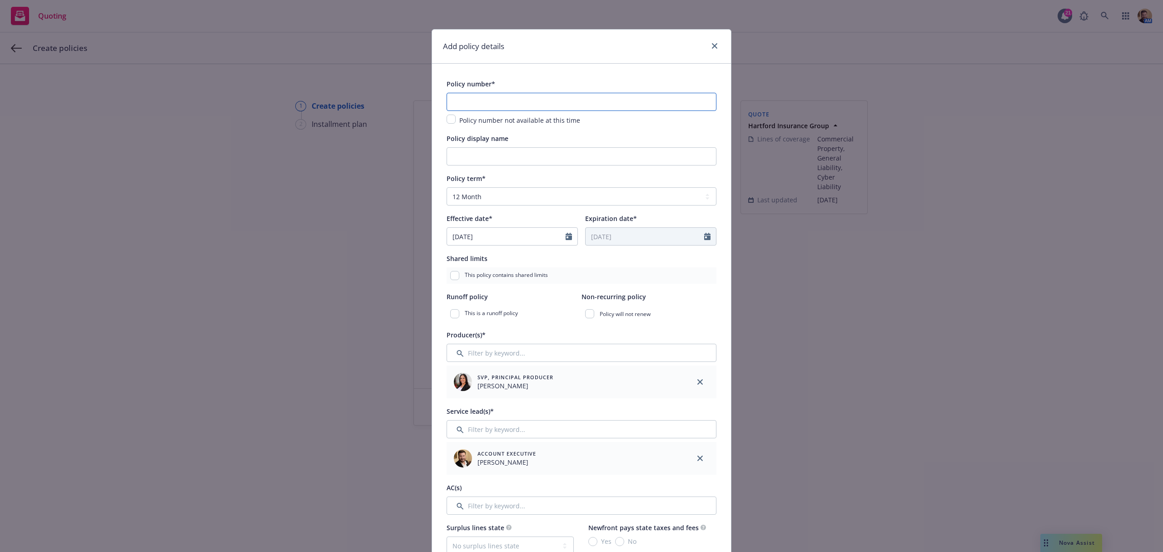
click at [535, 99] on input "text" at bounding box center [582, 102] width 270 height 18
paste input "57 SBA BW2MUW"
type input "57 SBA BW2MUW"
click at [511, 154] on input "Policy display name" at bounding box center [582, 156] width 270 height 18
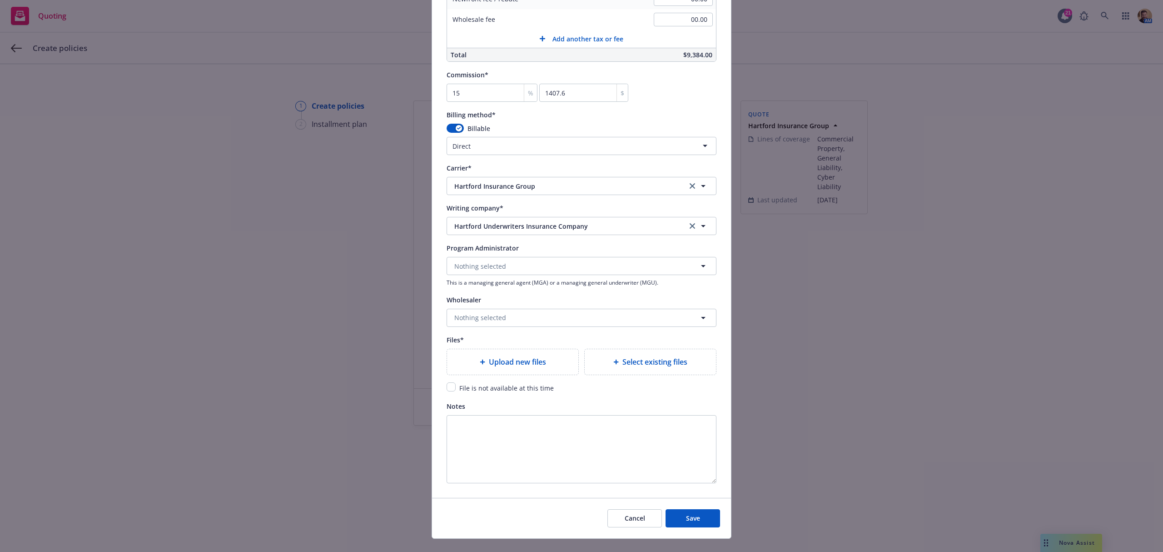
scroll to position [721, 0]
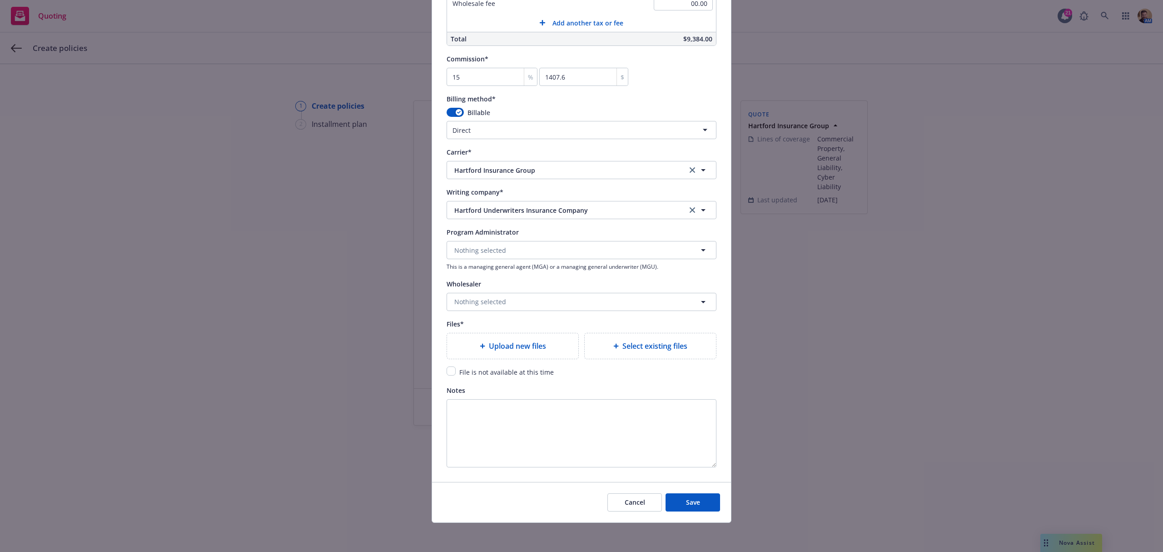
type input "25 26 BOP"
click at [509, 352] on div "Upload new files" at bounding box center [512, 345] width 131 height 25
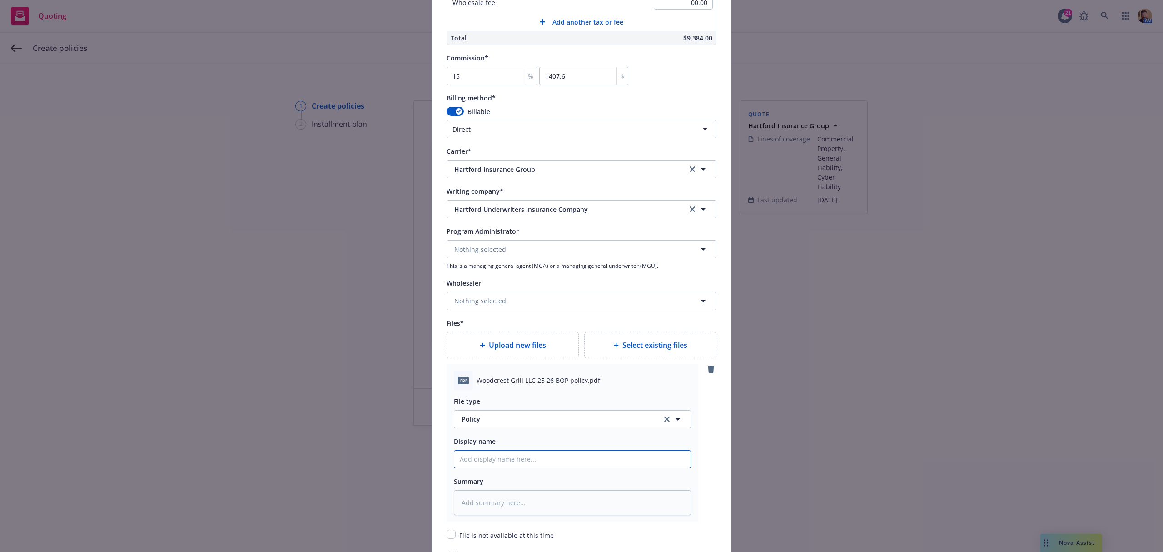
click at [504, 458] on input "Policy display name" at bounding box center [572, 458] width 236 height 17
type textarea "x"
type input "2"
type textarea "x"
type input "25"
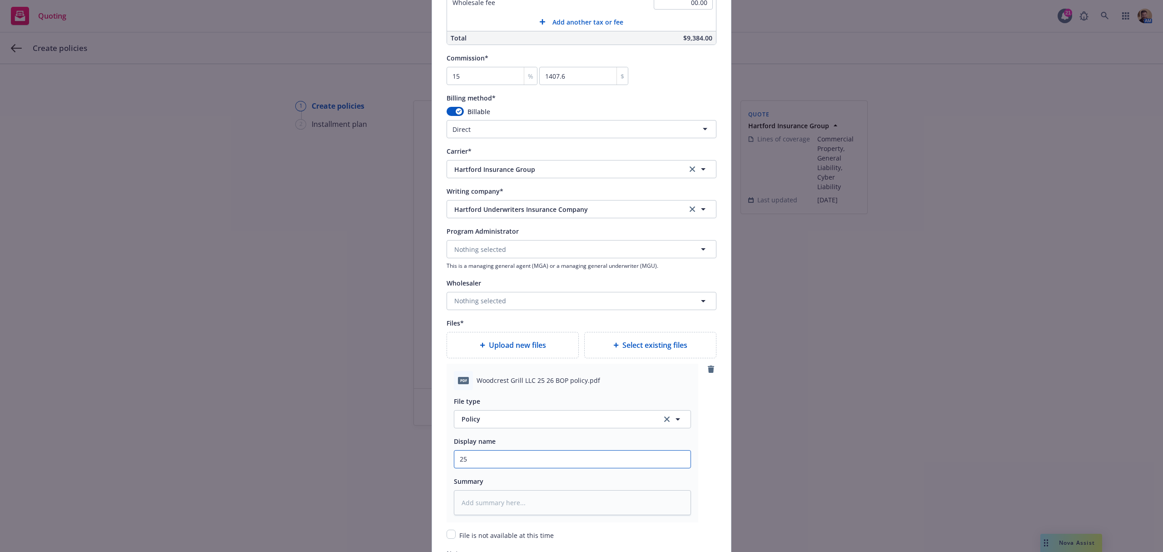
type textarea "x"
type input "25"
type textarea "x"
type input "25 236"
type textarea "x"
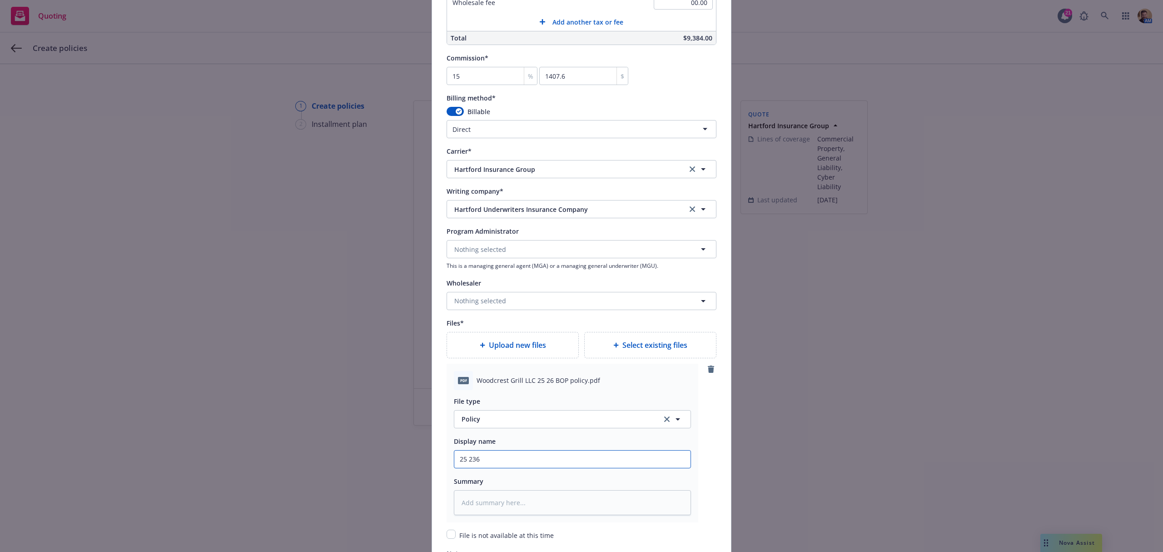
type input "25 236"
type textarea "x"
type input "25 236 B"
type textarea "x"
type input "25 236 BO"
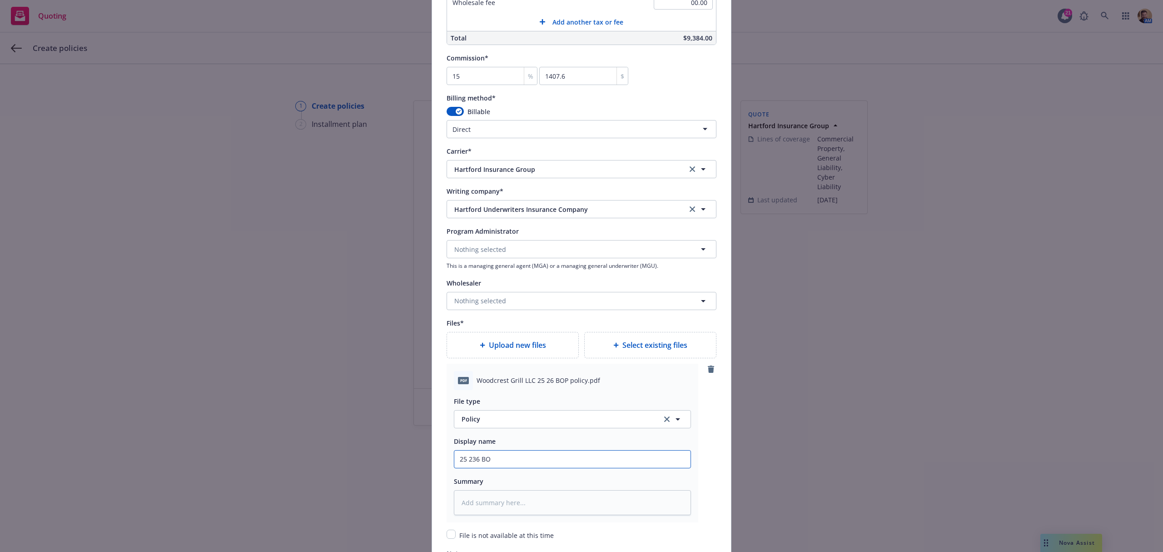
type textarea "x"
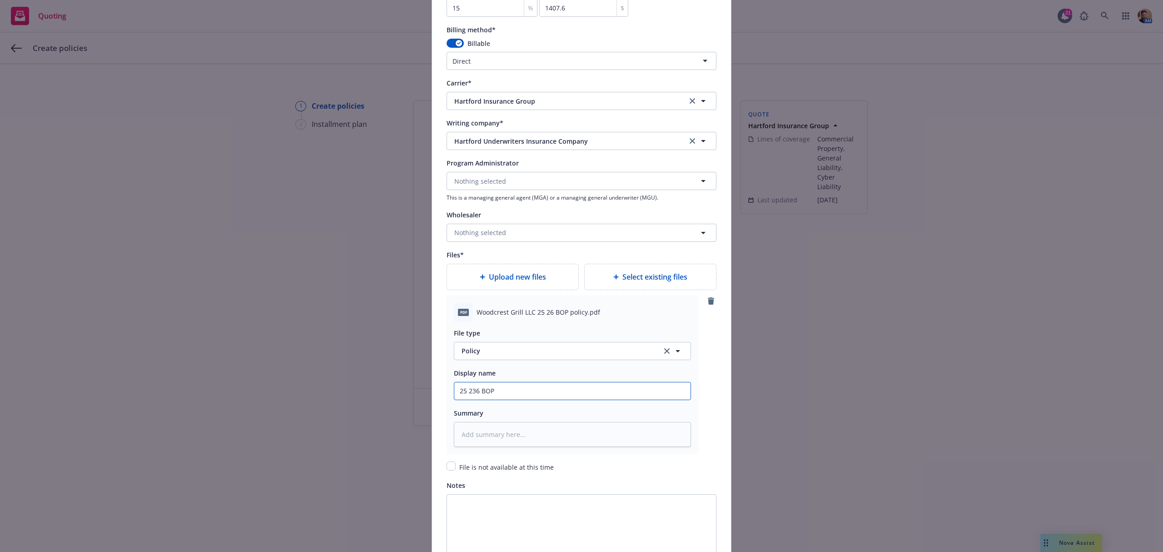
scroll to position [885, 0]
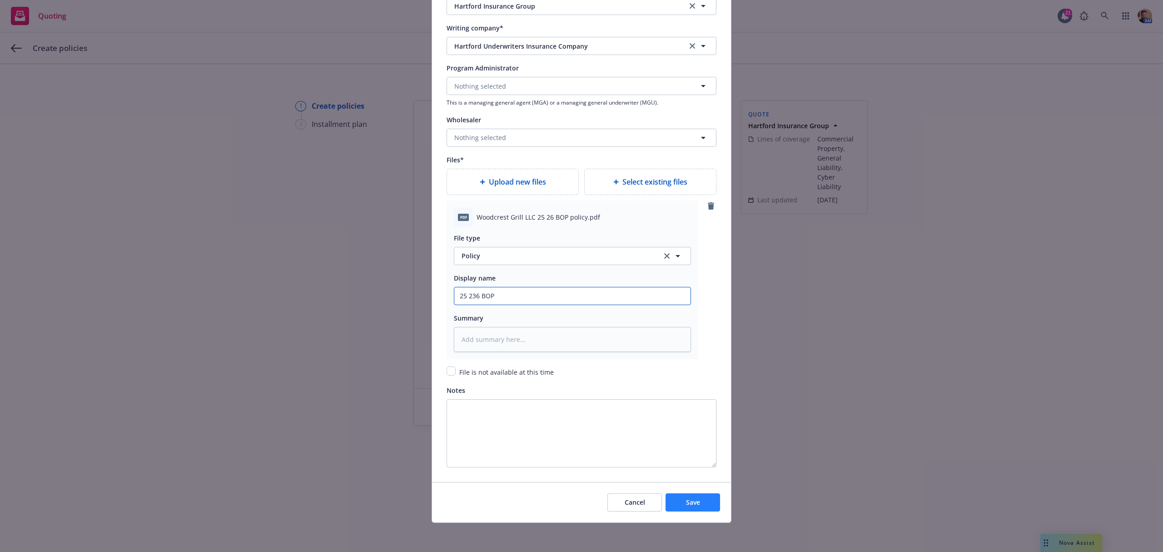
type input "25 236 BOP"
click at [669, 500] on button "Save" at bounding box center [693, 502] width 55 height 18
type textarea "x"
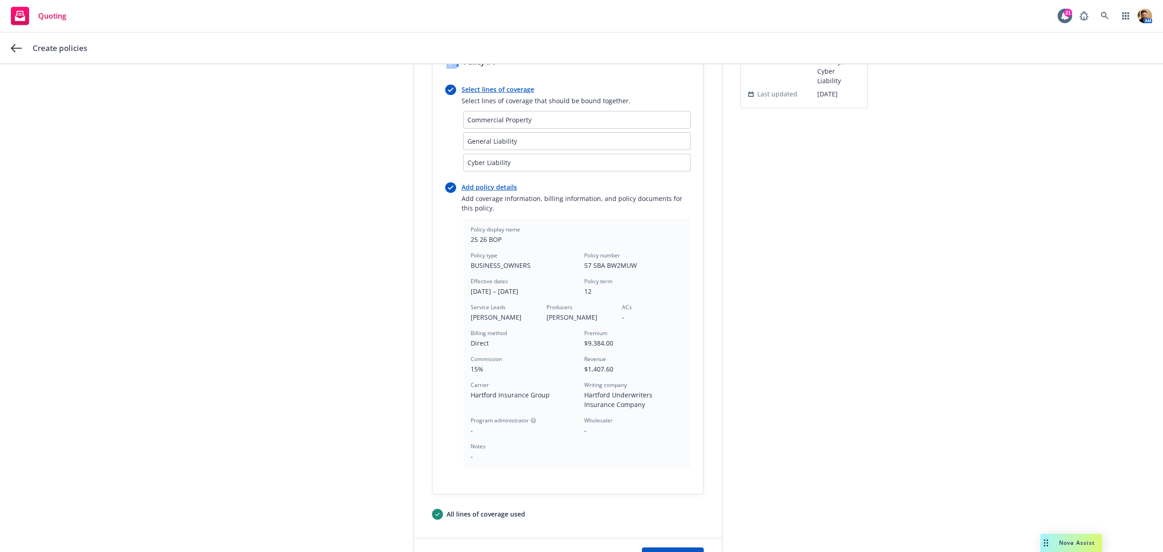
scroll to position [188, 0]
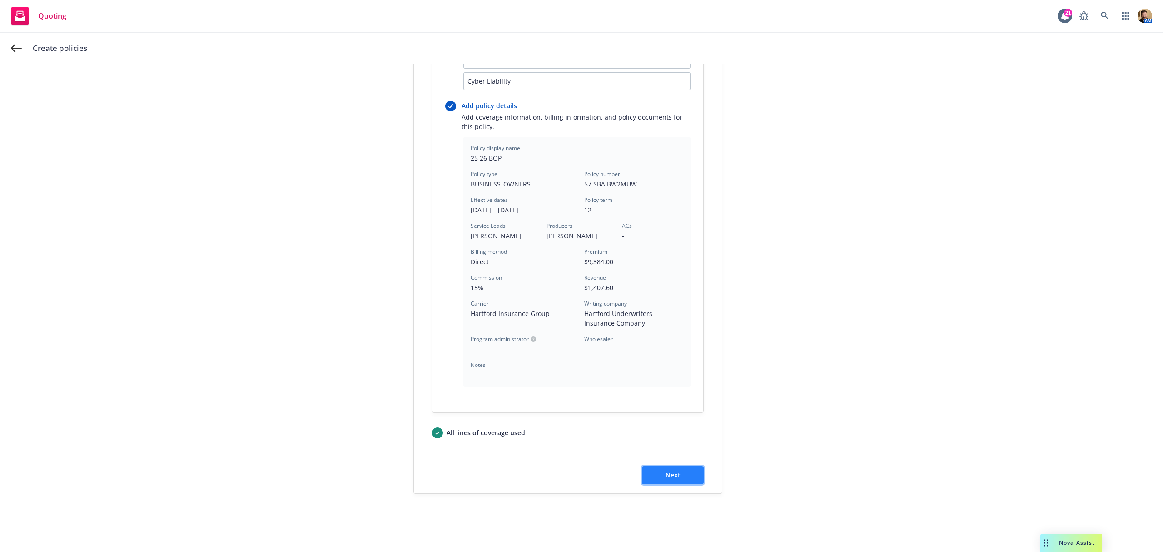
click at [677, 477] on button "Next" at bounding box center [673, 475] width 62 height 18
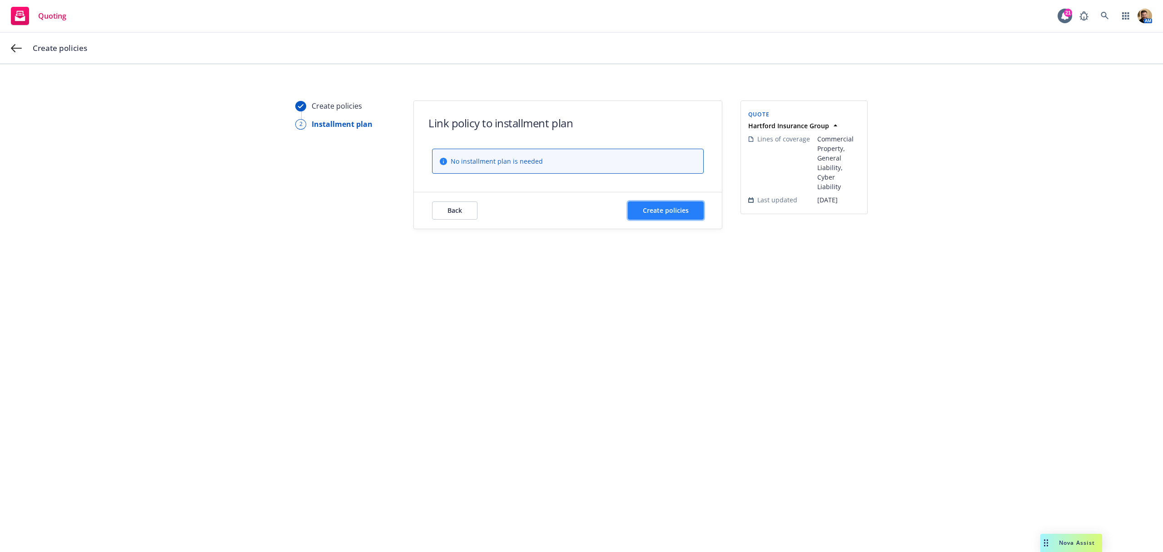
click at [644, 213] on span "Create policies" at bounding box center [666, 210] width 46 height 9
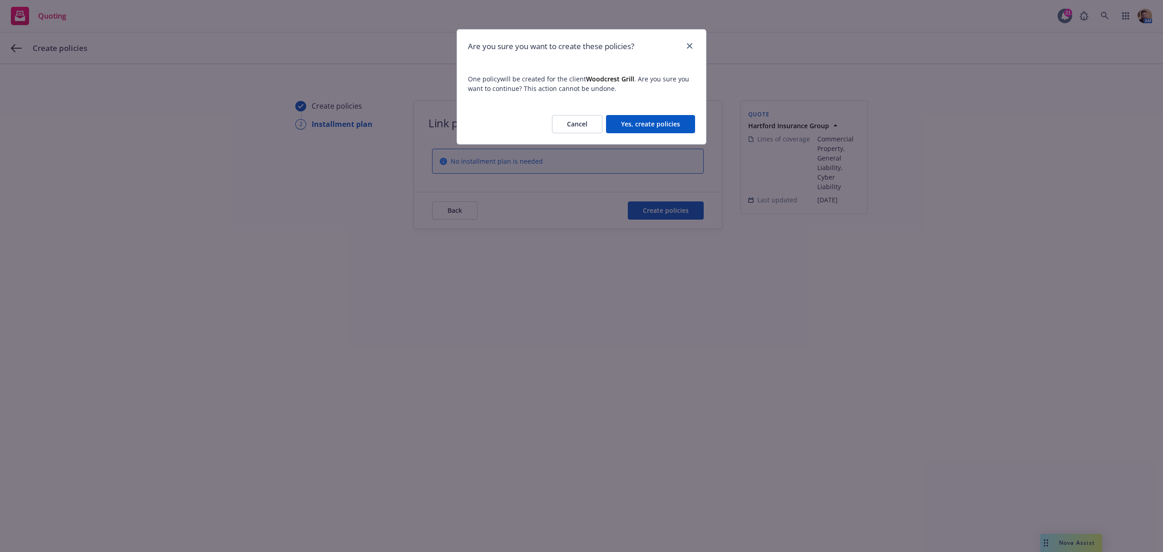
click at [662, 122] on button "Yes, create policies" at bounding box center [650, 124] width 89 height 18
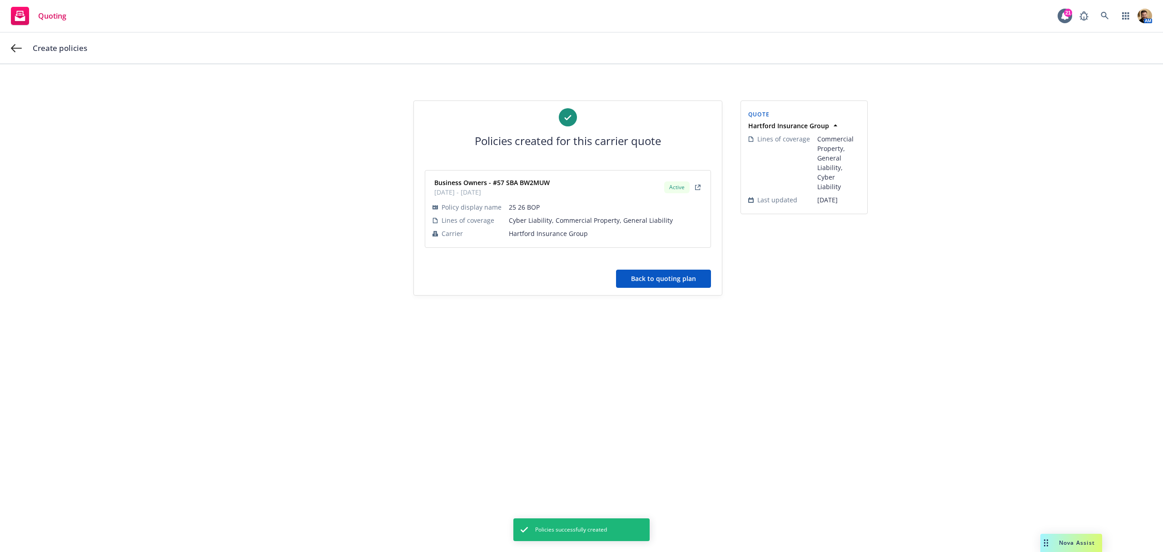
click at [652, 276] on button "Back to quoting plan" at bounding box center [663, 278] width 95 height 18
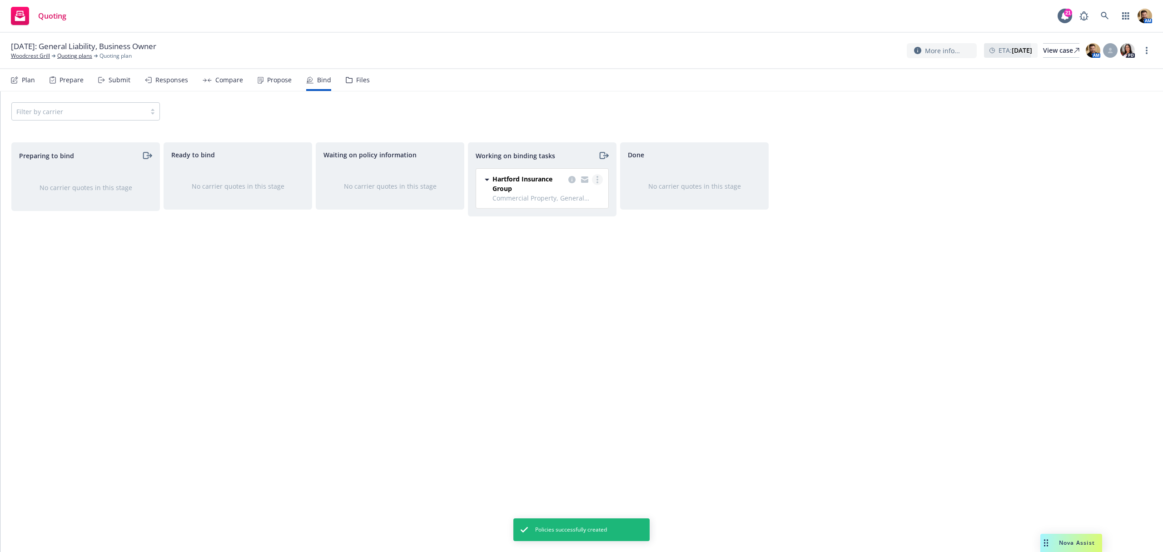
click at [597, 181] on icon "more" at bounding box center [598, 179] width 2 height 7
click at [576, 214] on span "Move to done" at bounding box center [551, 216] width 63 height 9
click at [76, 59] on link "Quoting plans" at bounding box center [74, 56] width 35 height 8
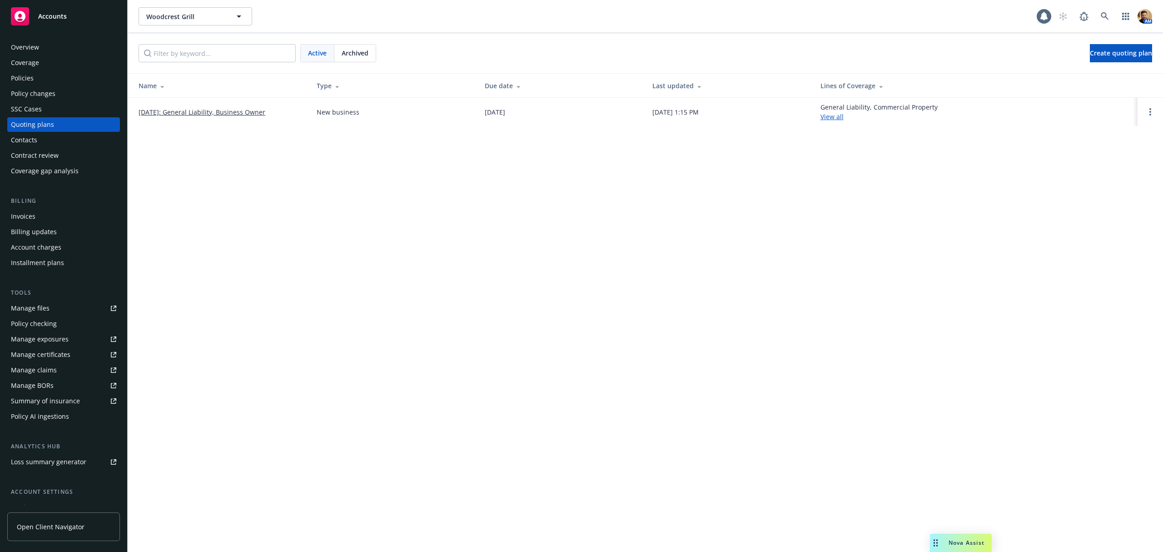
click at [26, 72] on div "Policies" at bounding box center [22, 78] width 23 height 15
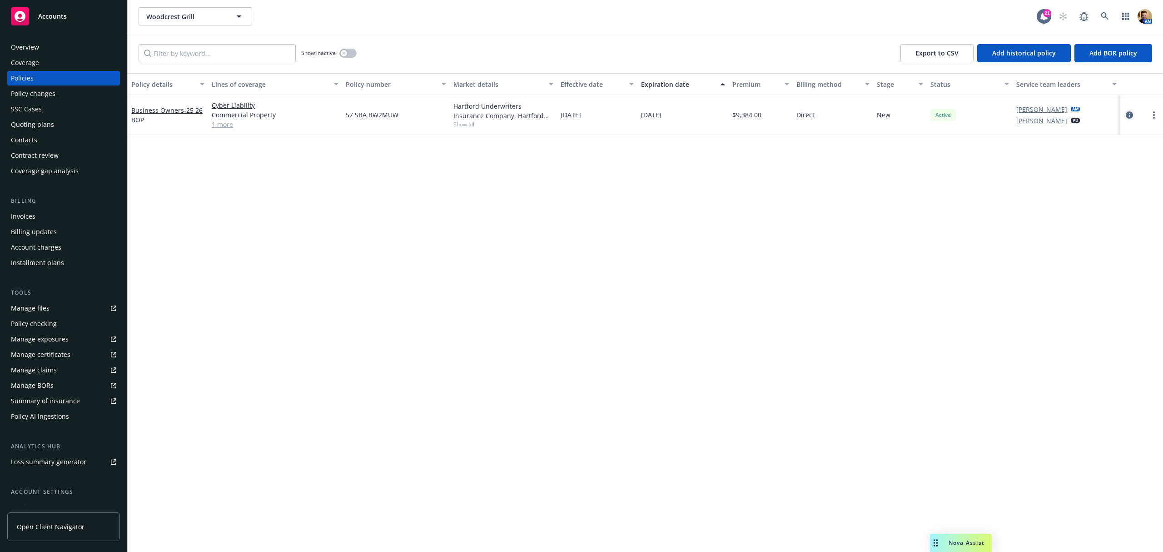
click at [1129, 117] on icon "circleInformation" at bounding box center [1129, 114] width 7 height 7
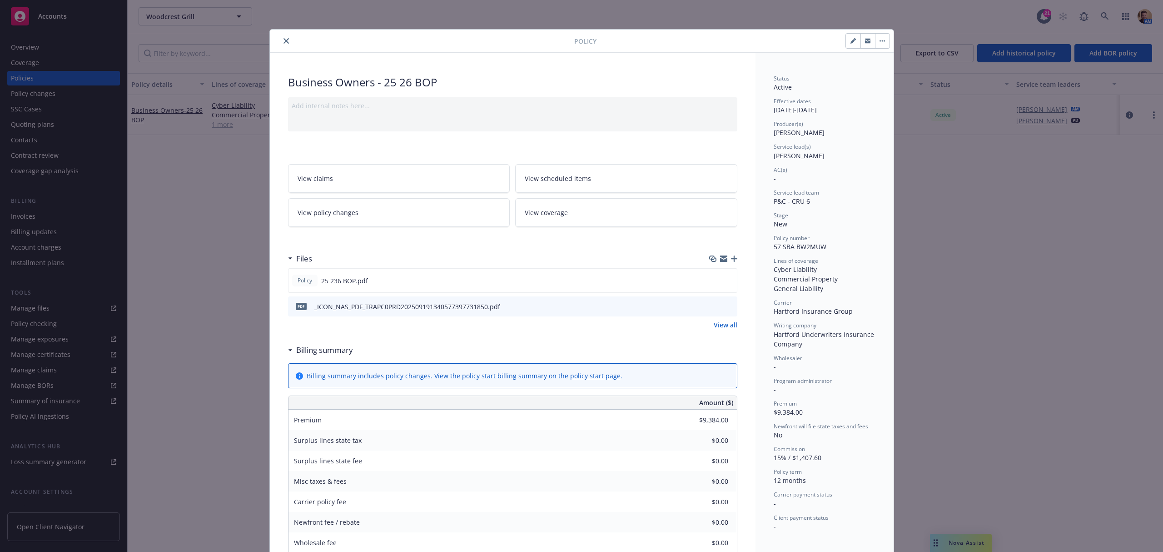
click at [595, 208] on link "View coverage" at bounding box center [626, 212] width 222 height 29
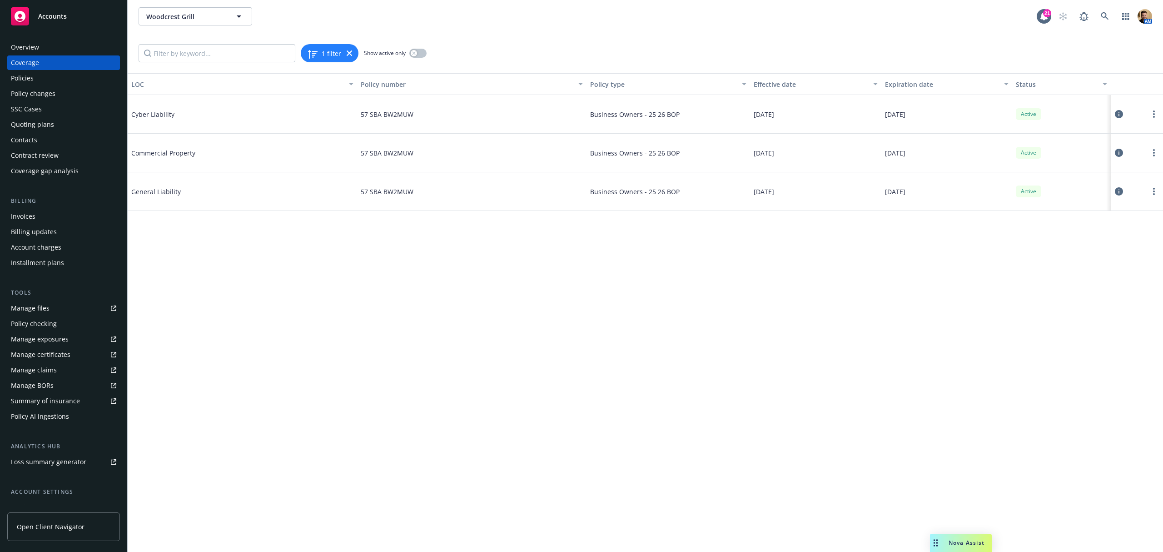
click at [1113, 192] on div at bounding box center [1137, 191] width 52 height 39
click at [1116, 192] on icon at bounding box center [1119, 191] width 8 height 8
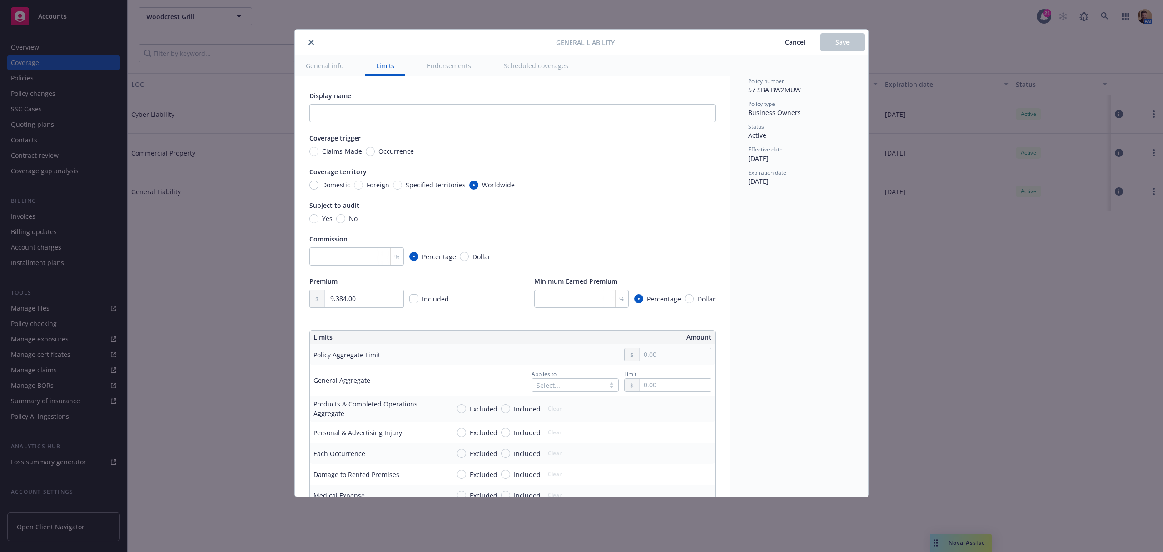
click at [57, 417] on div "General Liability Cancel Save General info Limits Endorsements Scheduled covera…" at bounding box center [581, 276] width 1163 height 552
click at [310, 45] on button "close" at bounding box center [311, 42] width 11 height 11
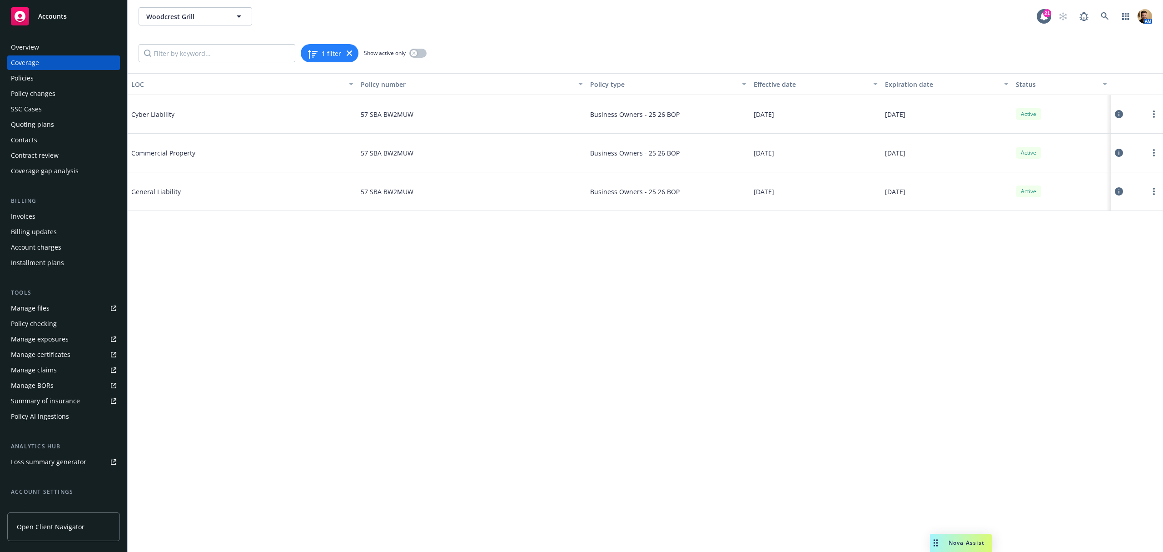
click at [42, 415] on div "Policy AI ingestions" at bounding box center [40, 416] width 58 height 15
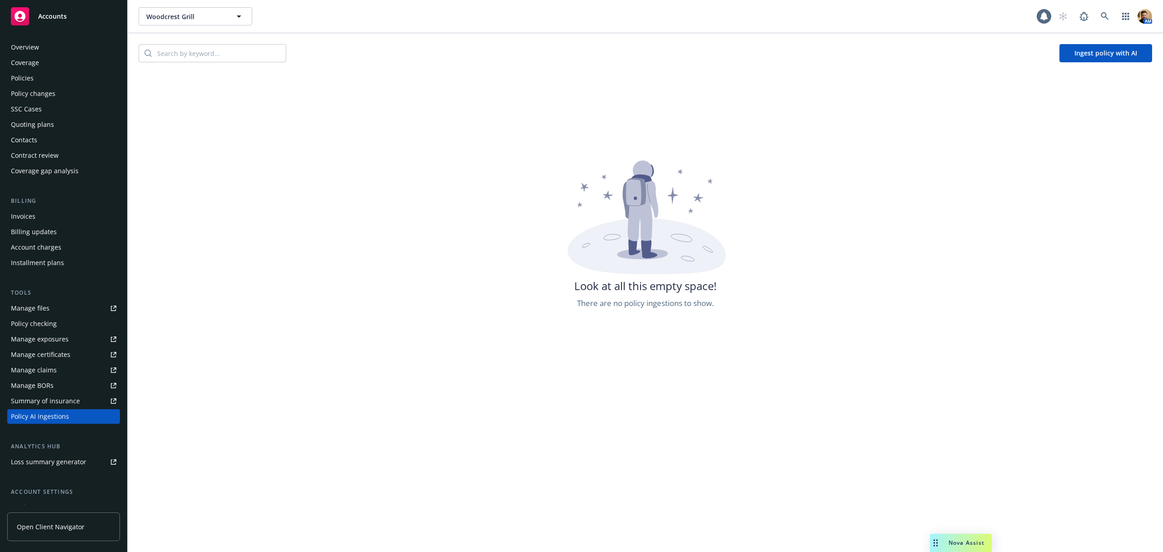
scroll to position [71, 0]
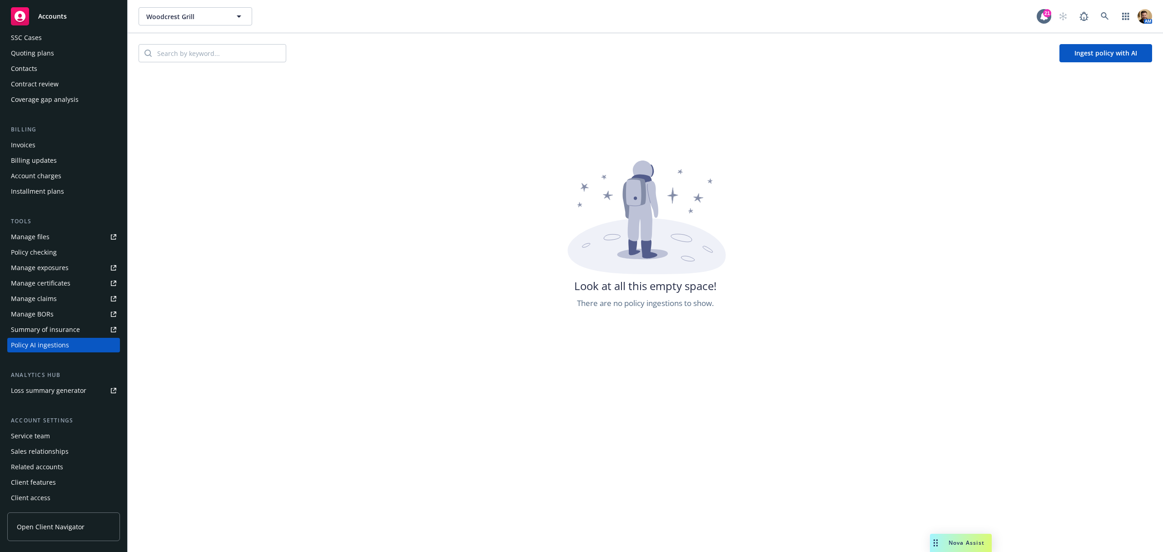
click at [1080, 53] on button "Ingest policy with AI" at bounding box center [1105, 53] width 93 height 18
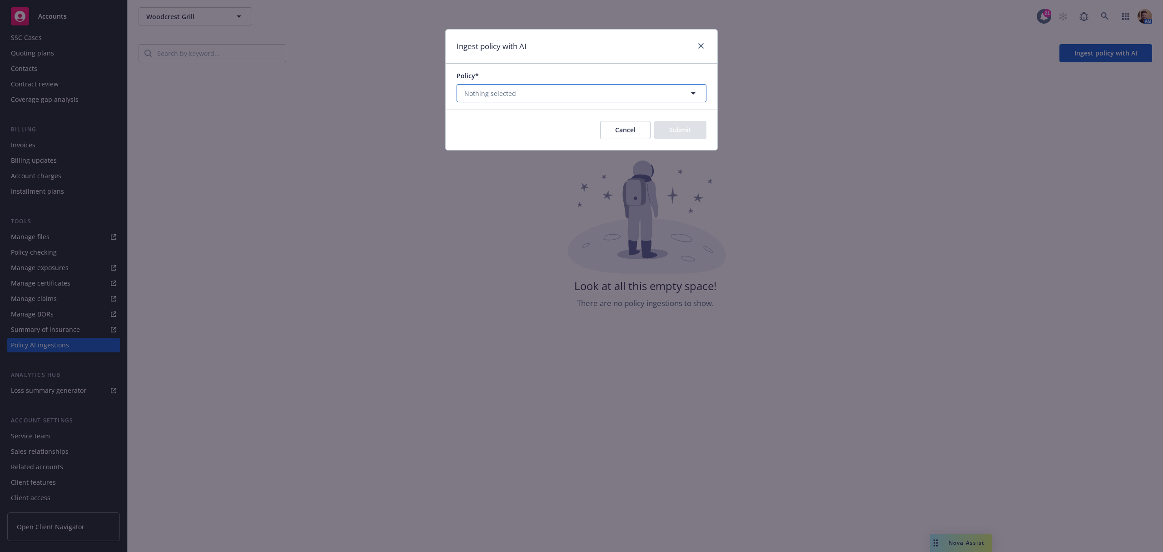
click at [461, 88] on button "Nothing selected" at bounding box center [582, 93] width 250 height 18
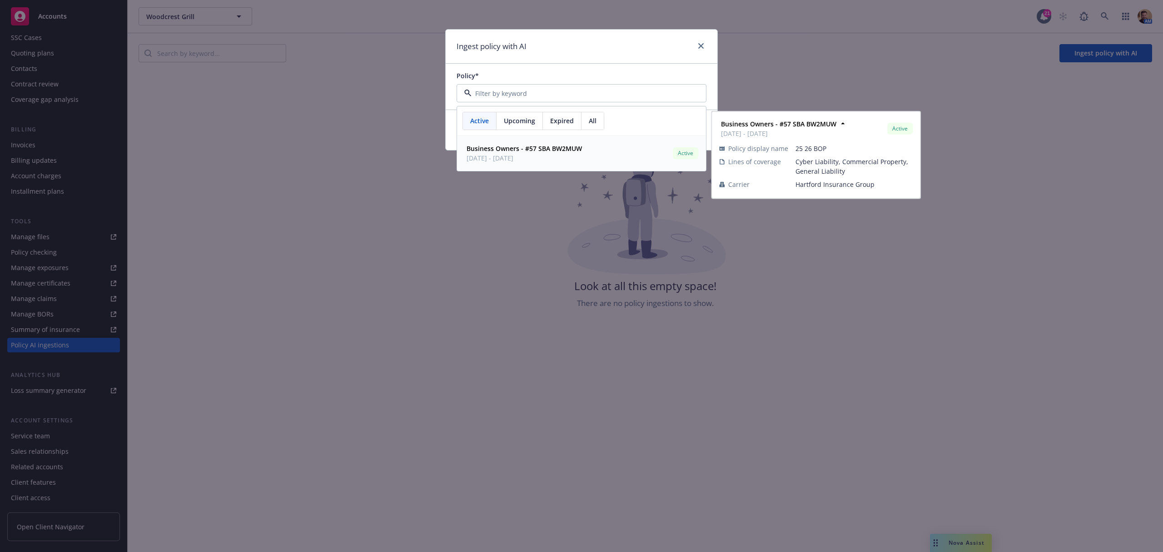
click at [471, 151] on strong "Business Owners - #57 SBA BW2MUW" at bounding box center [524, 148] width 115 height 9
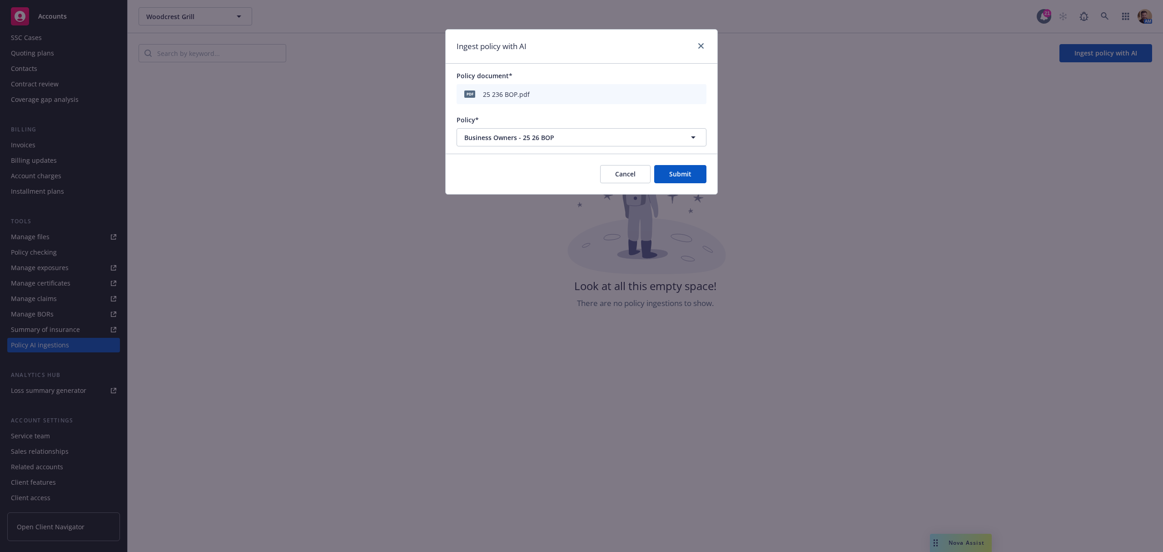
click at [673, 174] on button "Submit" at bounding box center [680, 174] width 52 height 18
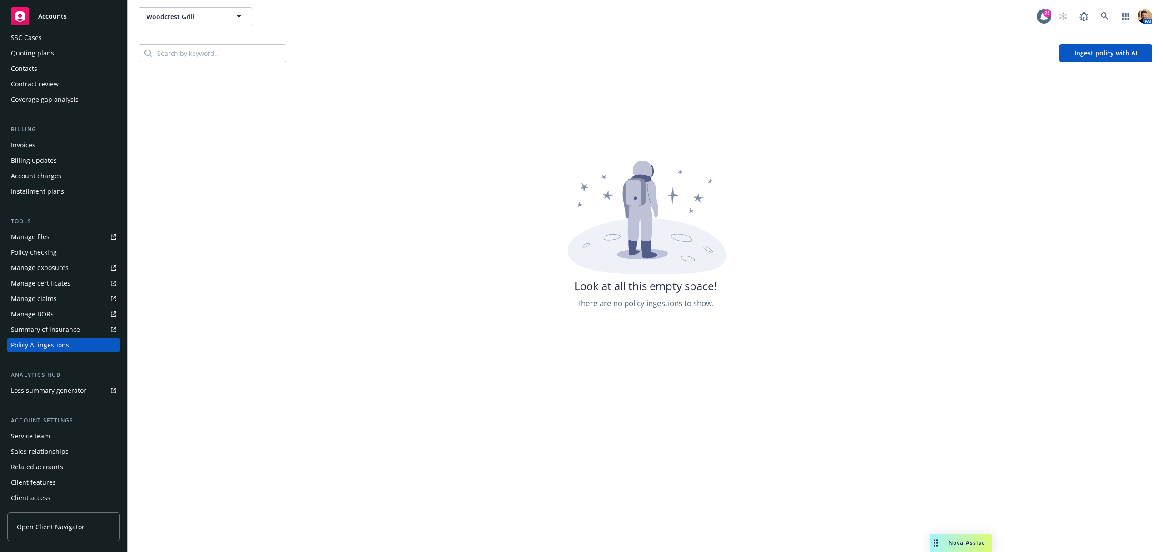
click at [43, 326] on div "Summary of insurance" at bounding box center [45, 329] width 69 height 15
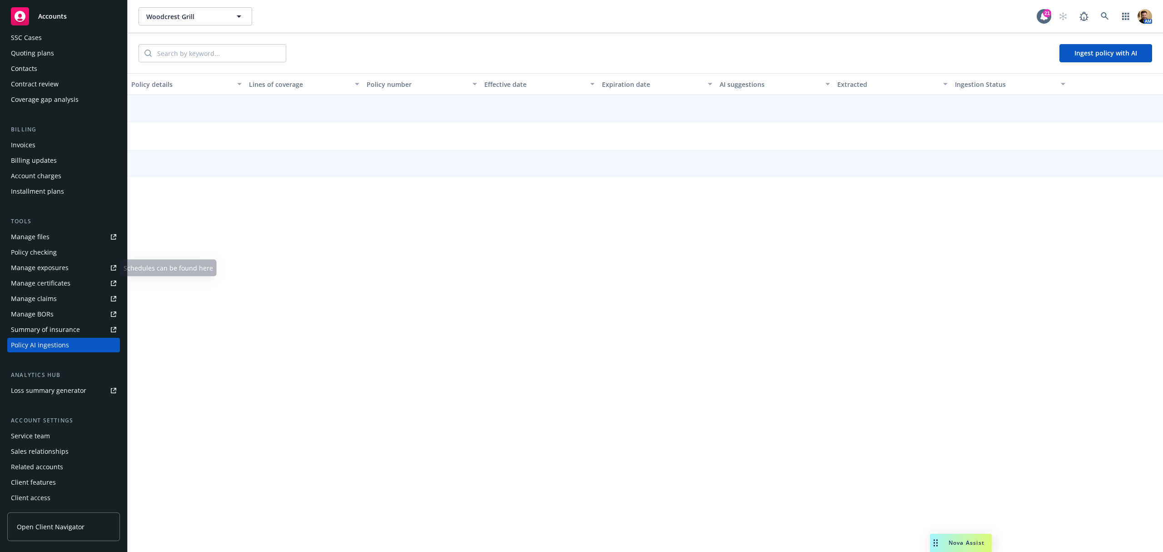
click at [42, 230] on div "Manage files" at bounding box center [30, 236] width 39 height 15
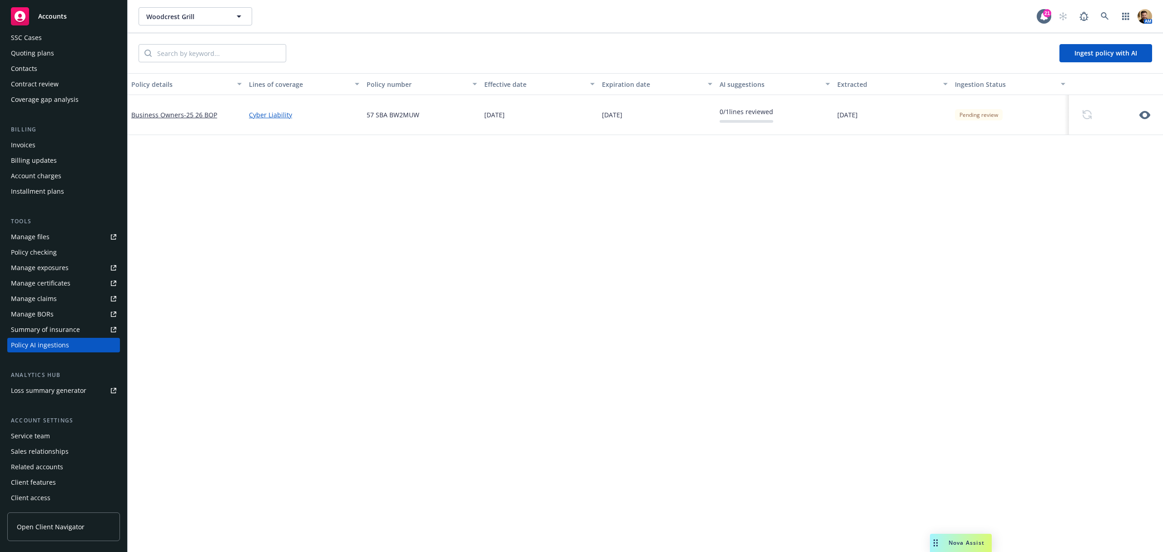
click at [975, 110] on div "Pending review" at bounding box center [979, 114] width 48 height 11
click at [975, 113] on div "Pending review" at bounding box center [979, 114] width 48 height 11
click at [1139, 116] on icon "button" at bounding box center [1144, 114] width 11 height 11
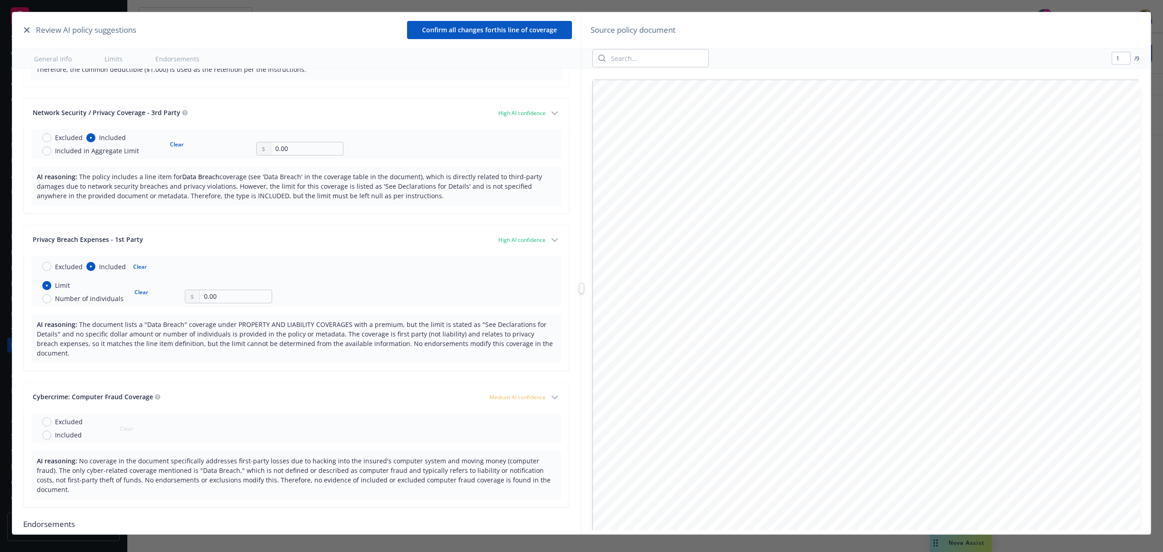
scroll to position [329, 0]
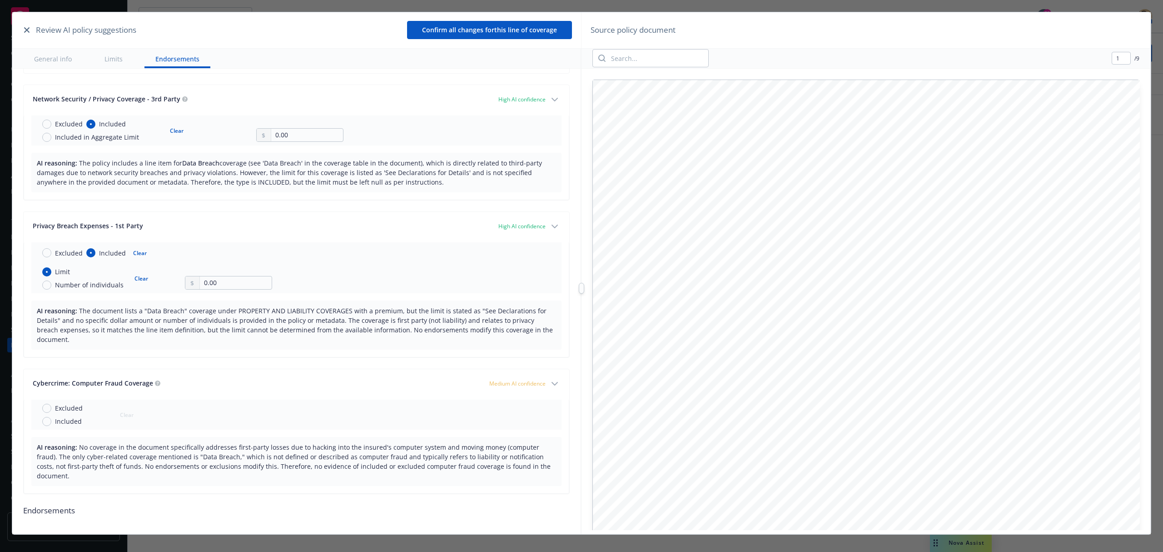
click at [489, 30] on button "Confirm all changes for this line of coverage" at bounding box center [489, 30] width 165 height 18
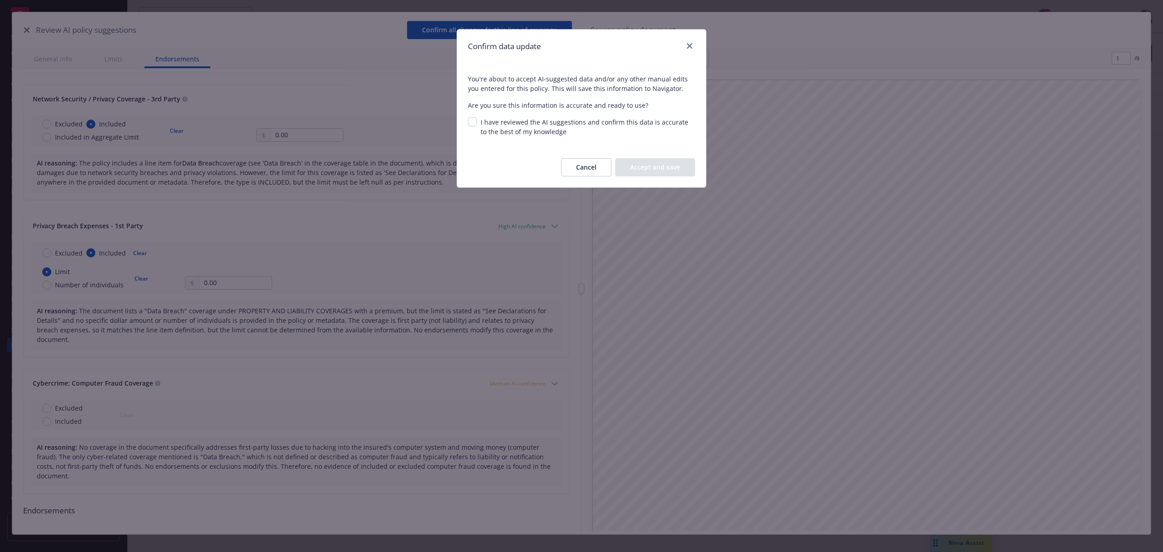
click at [578, 170] on button "Cancel" at bounding box center [586, 167] width 50 height 18
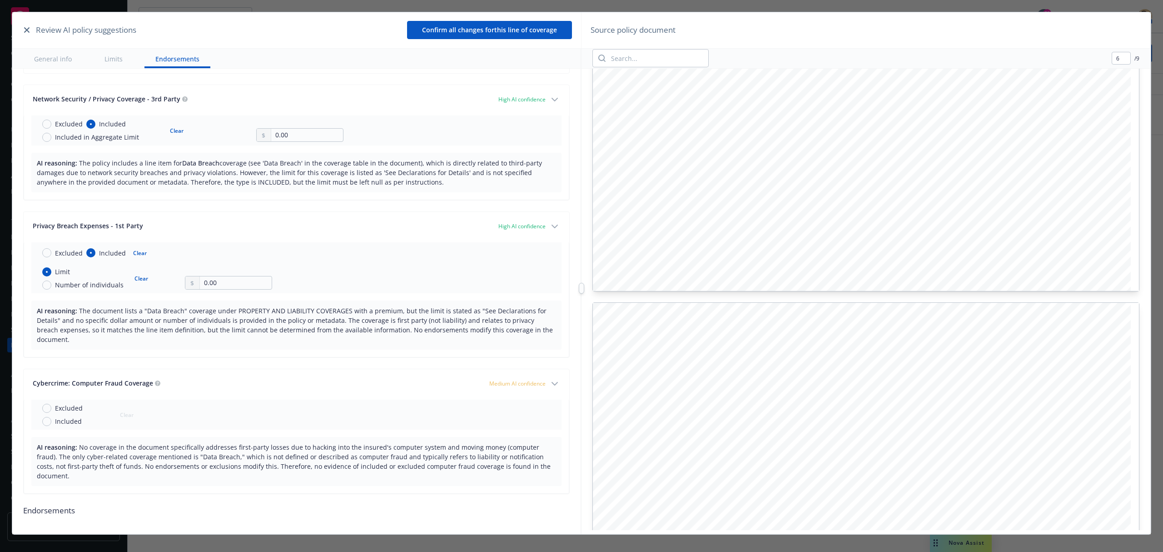
scroll to position [4388, 0]
type input "7"
click at [48, 411] on input "Excluded" at bounding box center [46, 407] width 9 height 9
radio input "true"
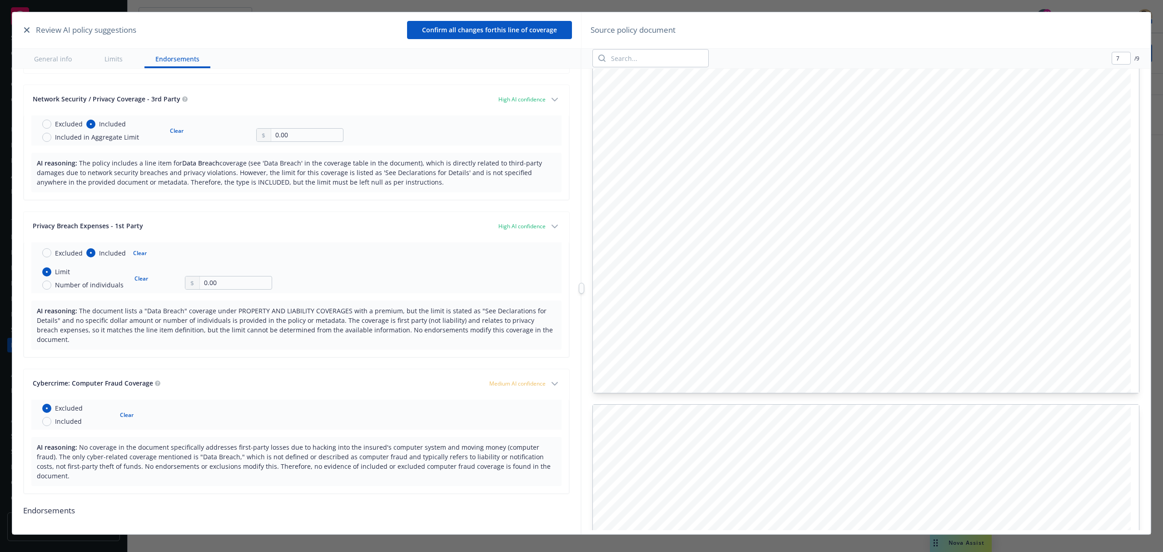
click at [496, 33] on button "Confirm all changes for this line of coverage" at bounding box center [489, 30] width 165 height 18
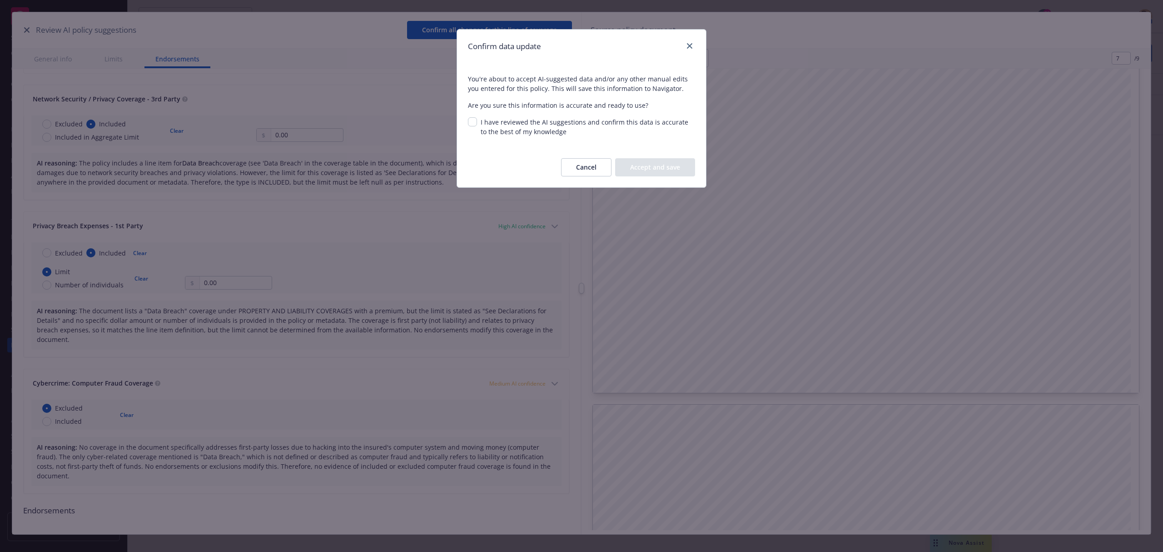
click at [512, 121] on span "I have reviewed the AI suggestions and confirm this data is accurate to the bes…" at bounding box center [585, 127] width 208 height 18
click at [477, 121] on input "I have reviewed the AI suggestions and confirm this data is accurate to the bes…" at bounding box center [472, 121] width 9 height 9
checkbox input "true"
click at [584, 164] on button "Cancel" at bounding box center [586, 167] width 50 height 18
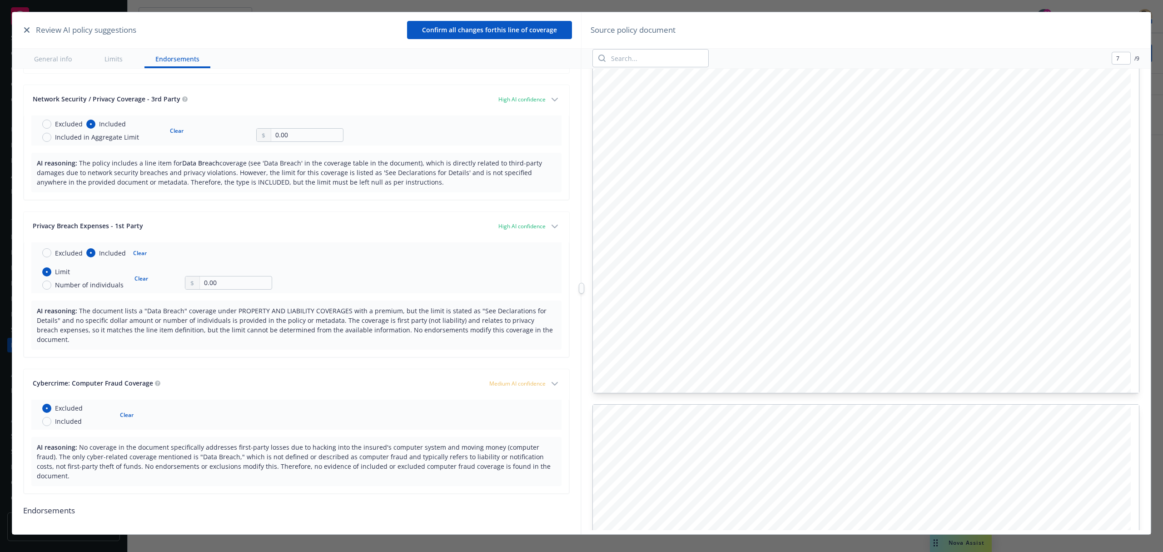
click at [515, 29] on button "Confirm all changes for this line of coverage" at bounding box center [489, 30] width 165 height 18
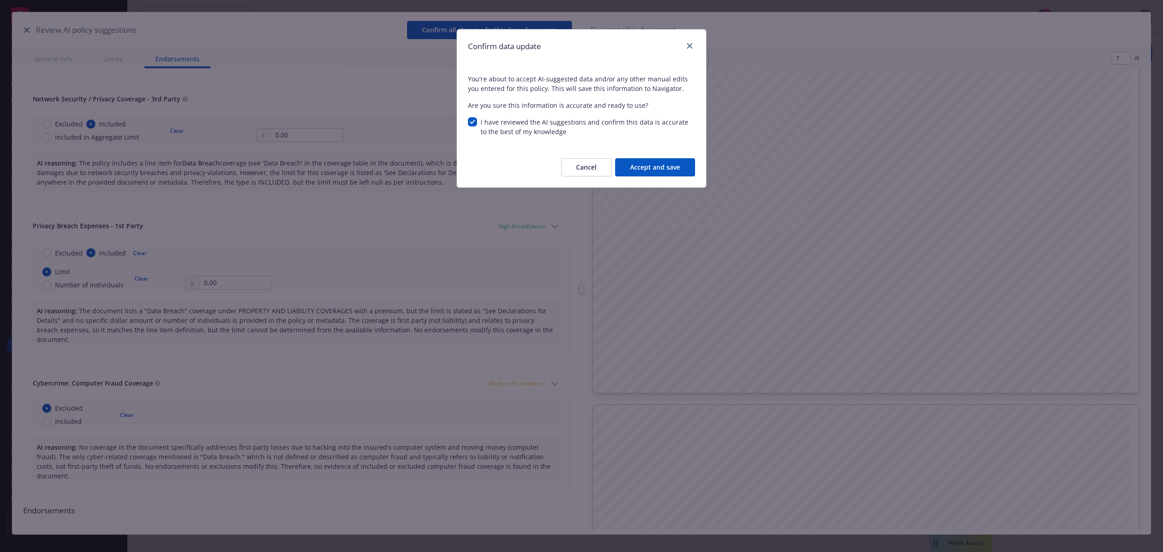
click at [649, 172] on button "Accept and save" at bounding box center [655, 167] width 80 height 18
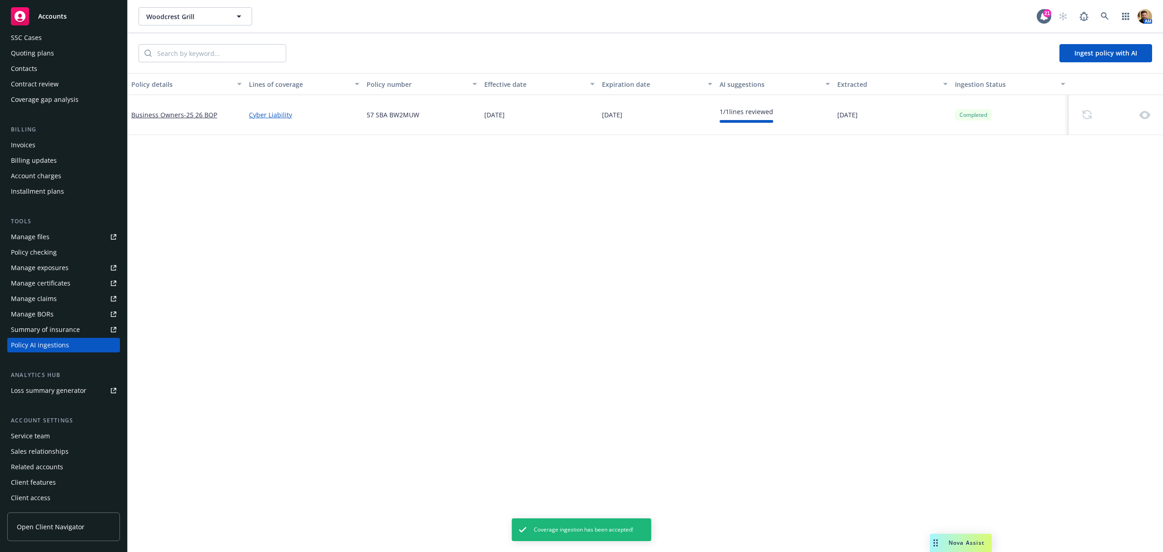
click at [1098, 53] on button "Ingest policy with AI" at bounding box center [1105, 53] width 93 height 18
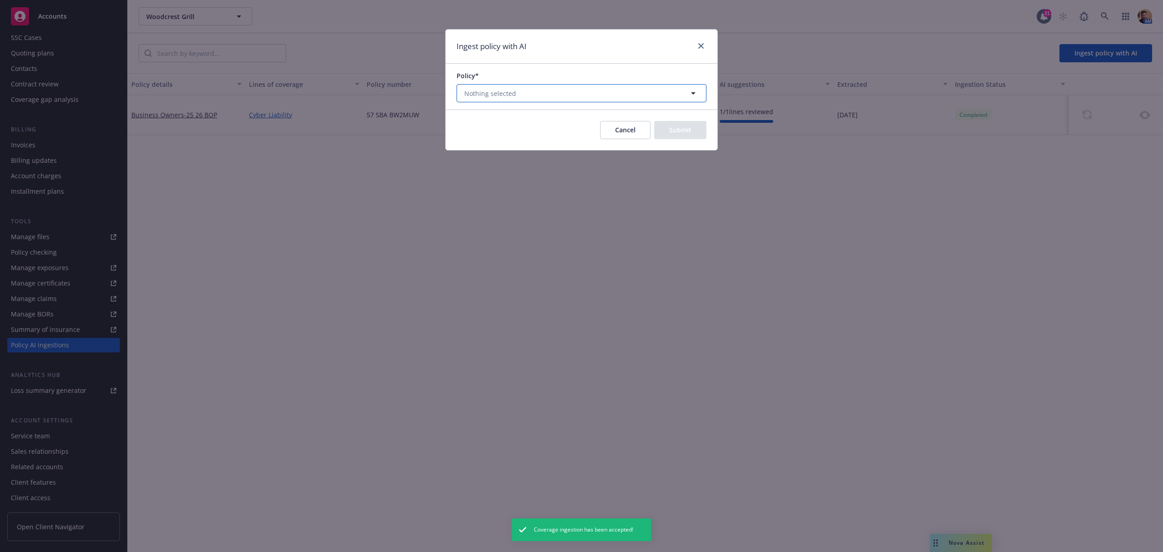
click at [531, 91] on button "Nothing selected" at bounding box center [582, 93] width 250 height 18
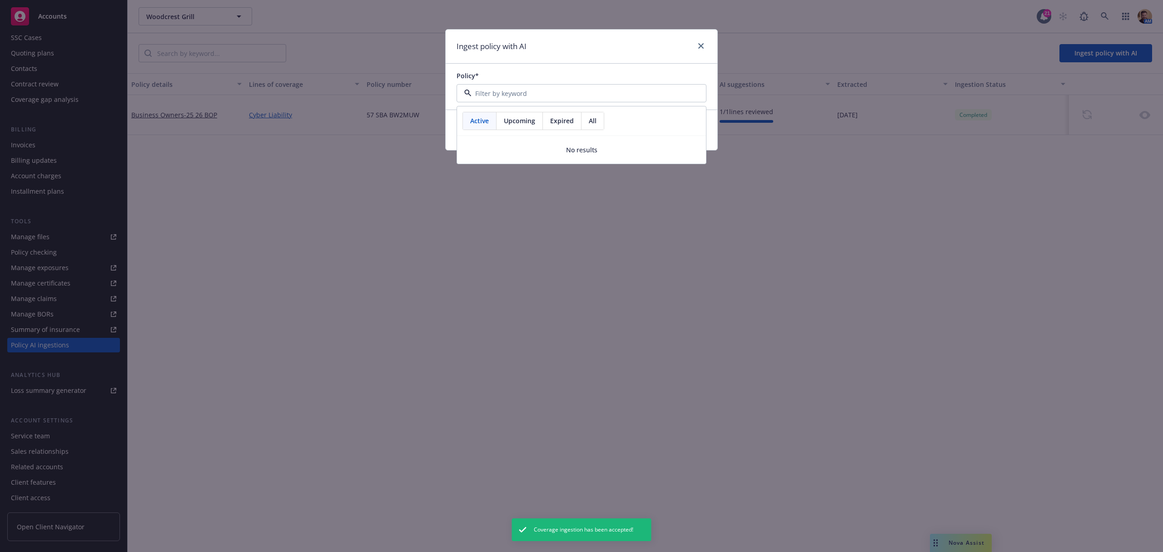
click at [480, 122] on span "Active" at bounding box center [479, 121] width 19 height 10
click at [704, 49] on link "close" at bounding box center [701, 45] width 11 height 11
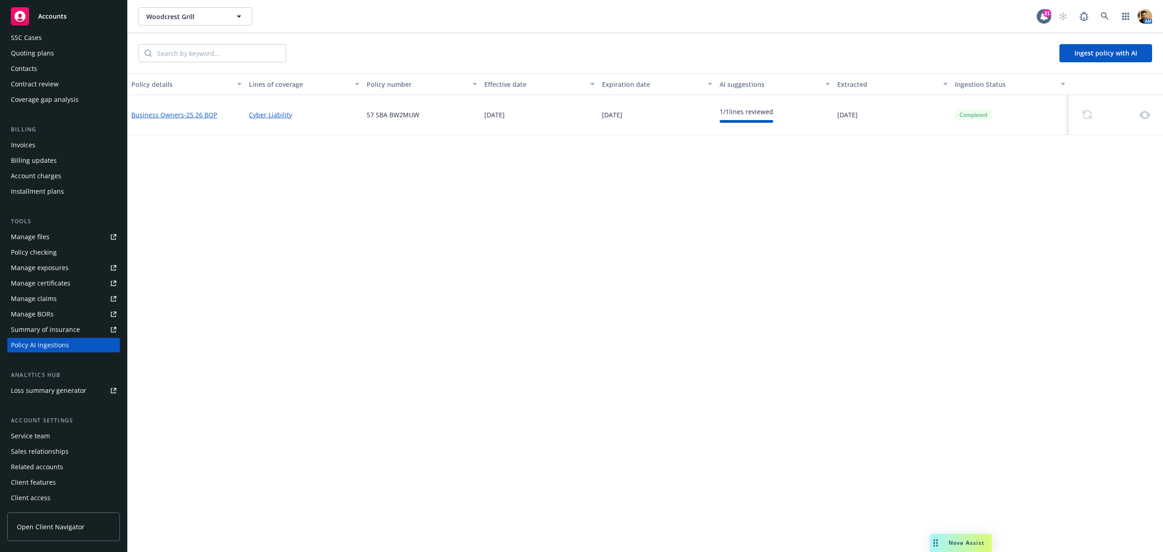
click at [208, 111] on span "- 25 26 BOP" at bounding box center [200, 114] width 33 height 9
click at [184, 113] on span "- 25 26 BOP" at bounding box center [200, 114] width 33 height 9
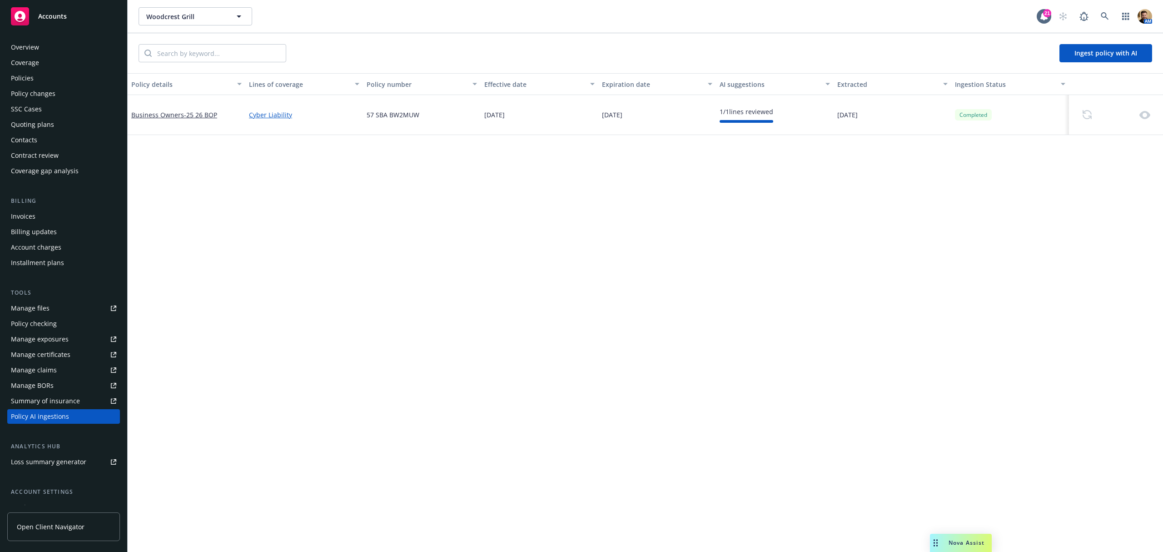
click at [25, 78] on div "Policies" at bounding box center [22, 78] width 23 height 15
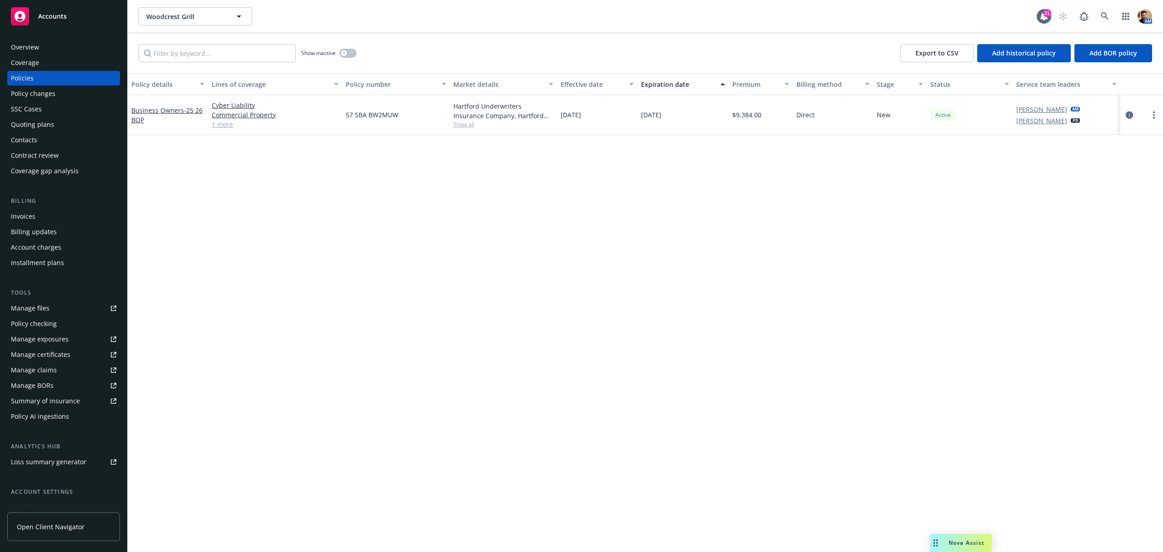
click at [1127, 114] on icon "circleInformation" at bounding box center [1129, 114] width 7 height 7
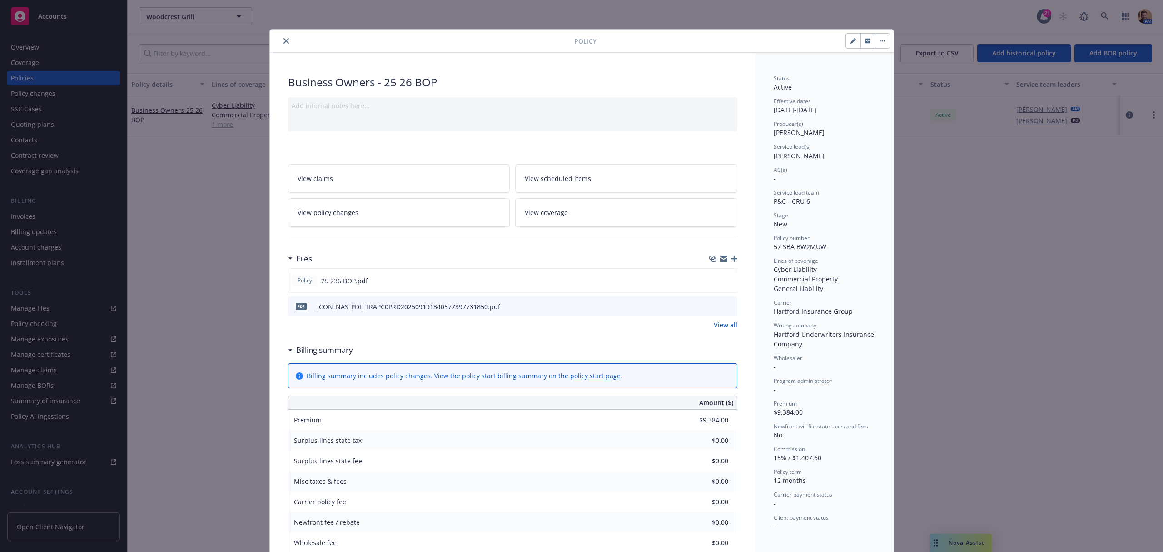
scroll to position [27, 0]
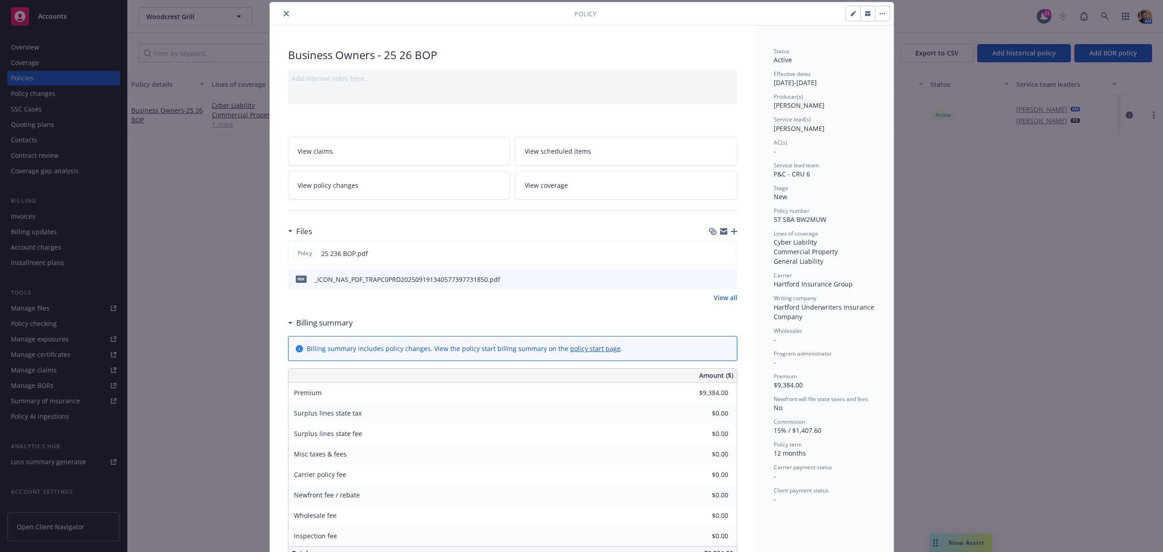
click at [588, 189] on link "View coverage" at bounding box center [626, 185] width 222 height 29
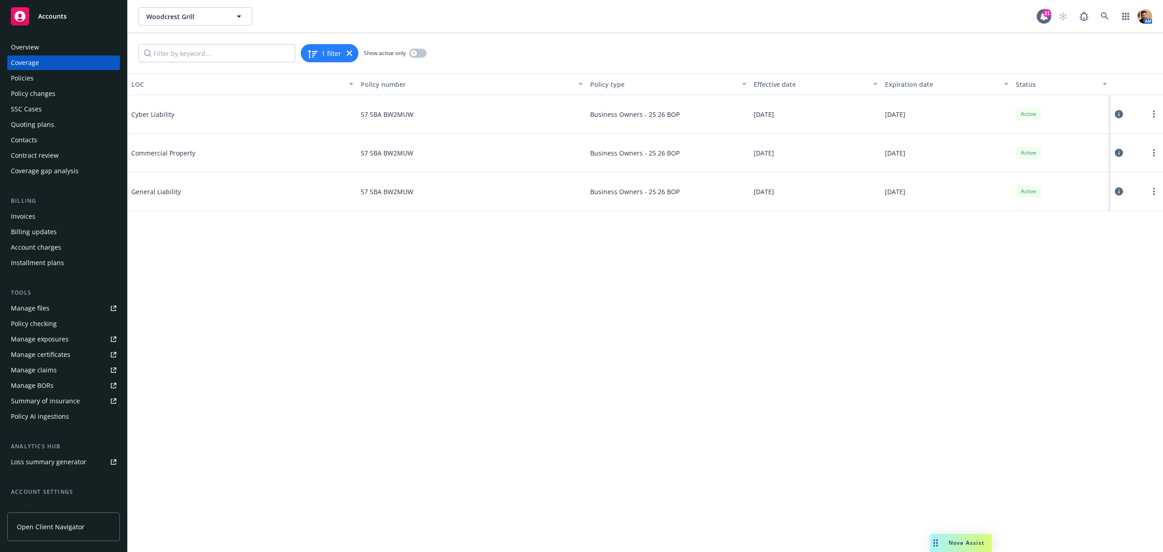
click at [1120, 150] on icon at bounding box center [1119, 153] width 8 height 8
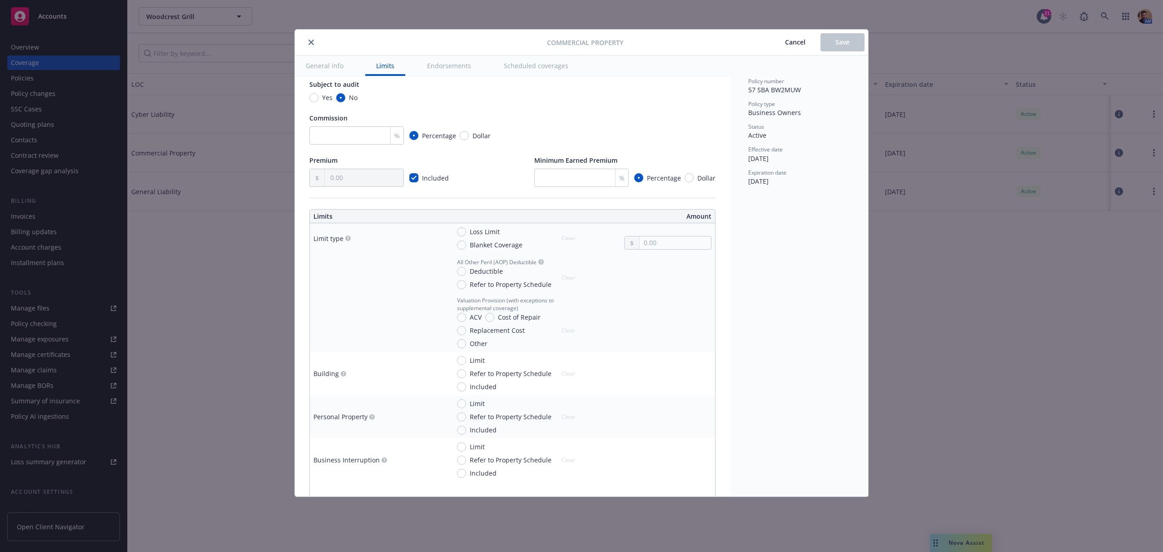
scroll to position [182, 0]
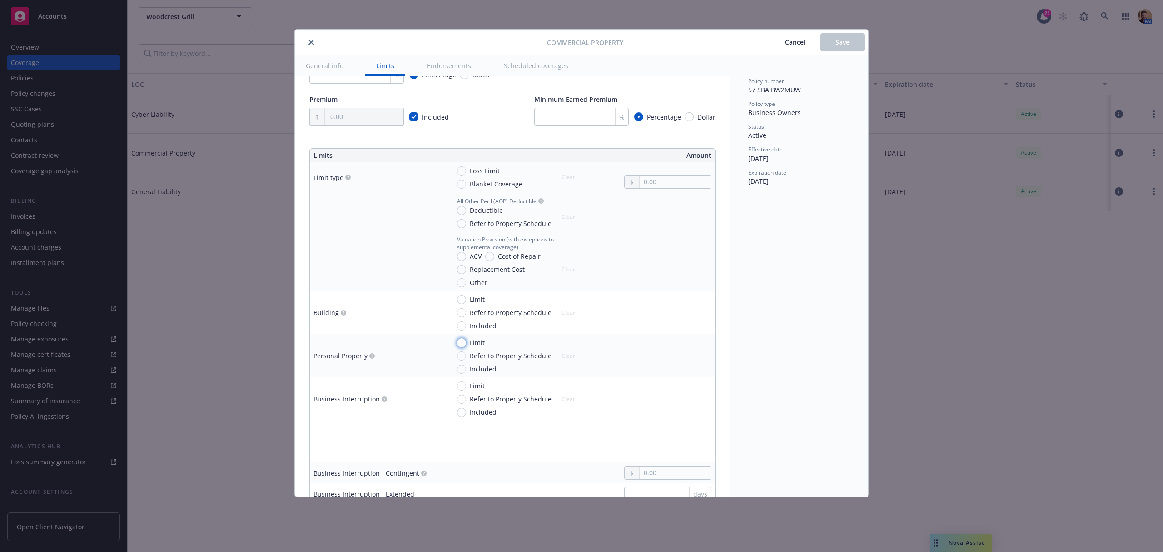
click at [465, 343] on input "Limit" at bounding box center [461, 342] width 9 height 9
radio input "true"
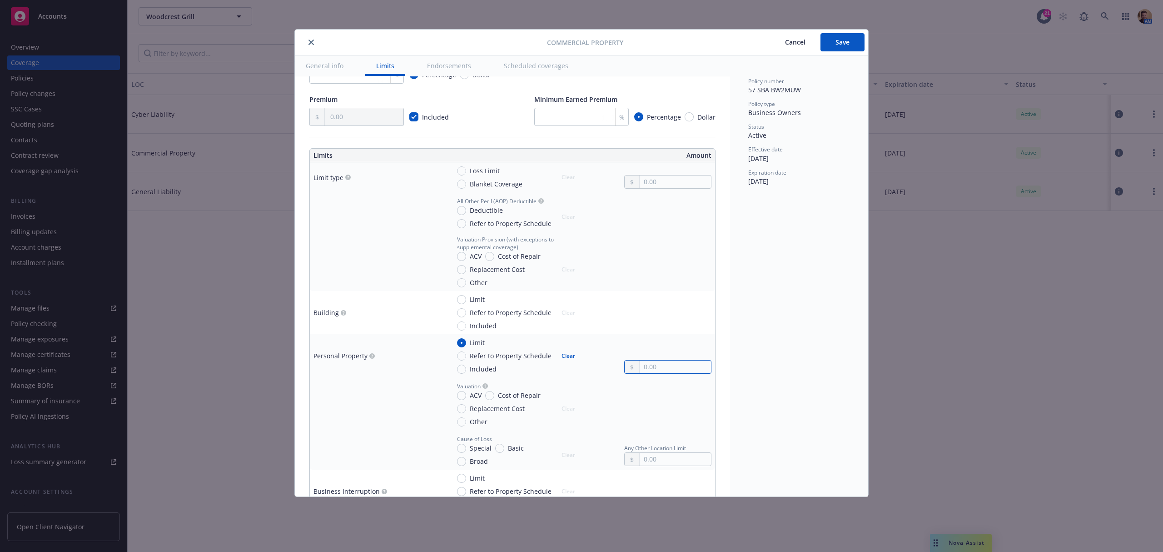
click at [644, 368] on input "text" at bounding box center [675, 366] width 71 height 13
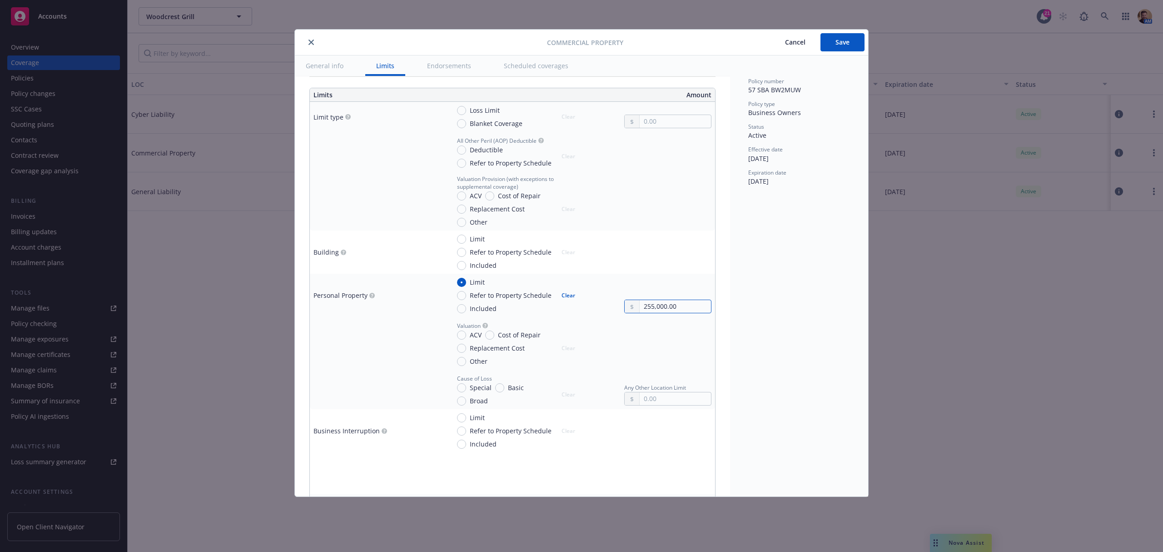
type input "255,000.00"
click at [463, 418] on input "Limit" at bounding box center [461, 417] width 9 height 9
radio input "true"
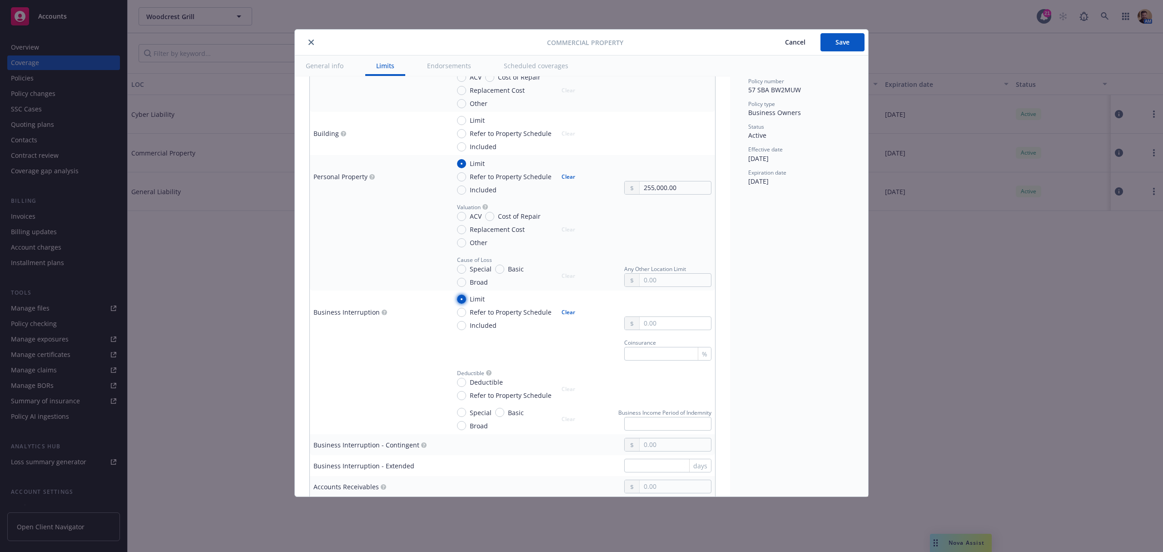
scroll to position [363, 0]
click at [461, 409] on input "Special" at bounding box center [461, 409] width 9 height 9
radio input "true"
click at [628, 422] on input "text" at bounding box center [667, 421] width 87 height 14
type input "1"
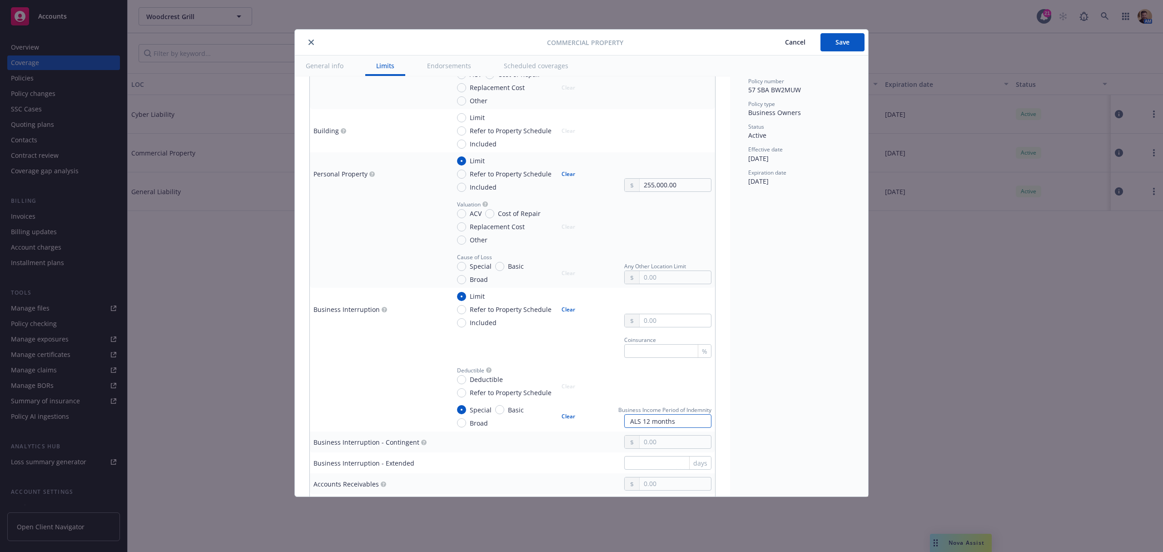
type input "ALS 12 months"
click at [464, 321] on input "Included" at bounding box center [461, 322] width 9 height 9
radio input "true"
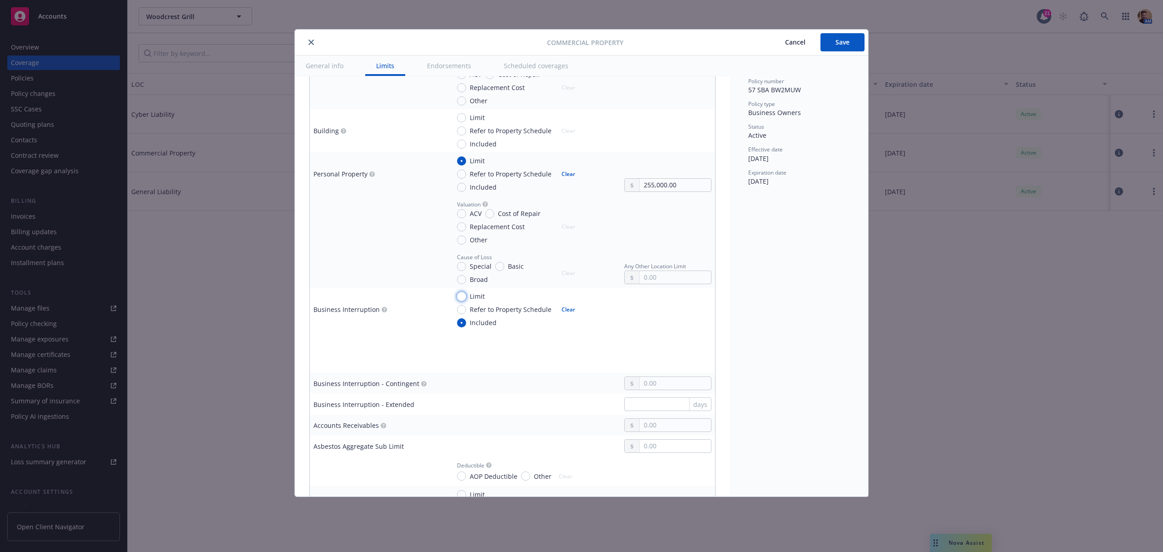
click at [464, 298] on input "Limit" at bounding box center [461, 296] width 9 height 9
radio input "true"
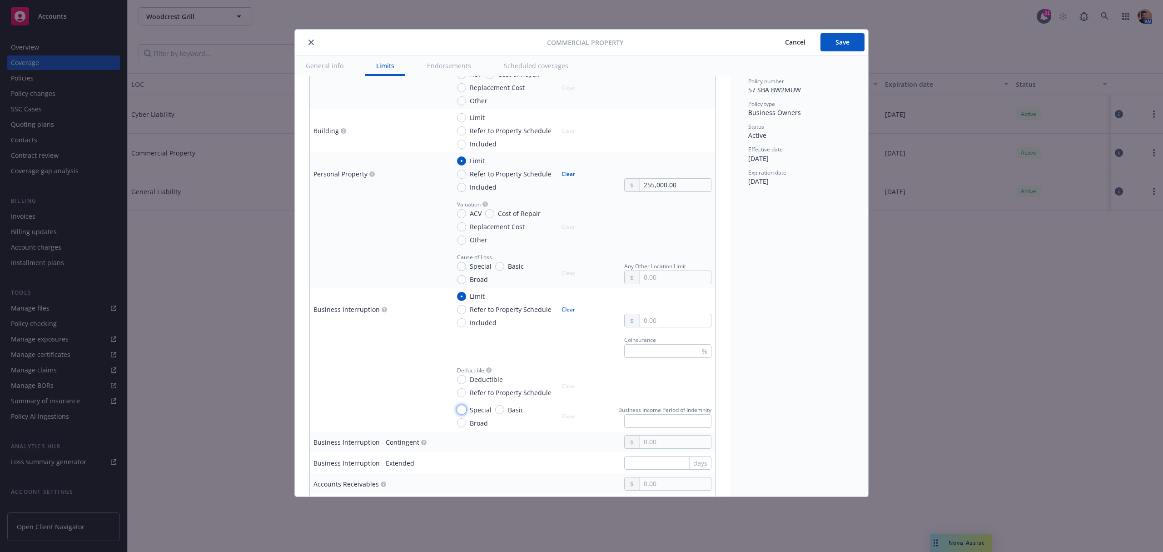
click at [461, 412] on input "Special" at bounding box center [461, 409] width 9 height 9
radio input "true"
click at [692, 420] on input "text" at bounding box center [667, 421] width 87 height 14
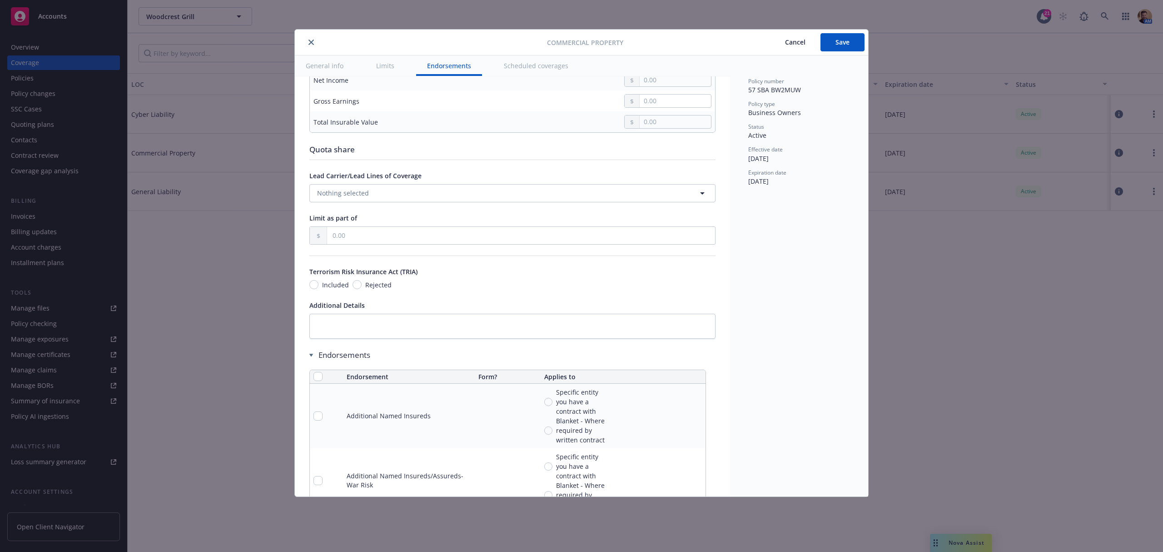
scroll to position [2908, 0]
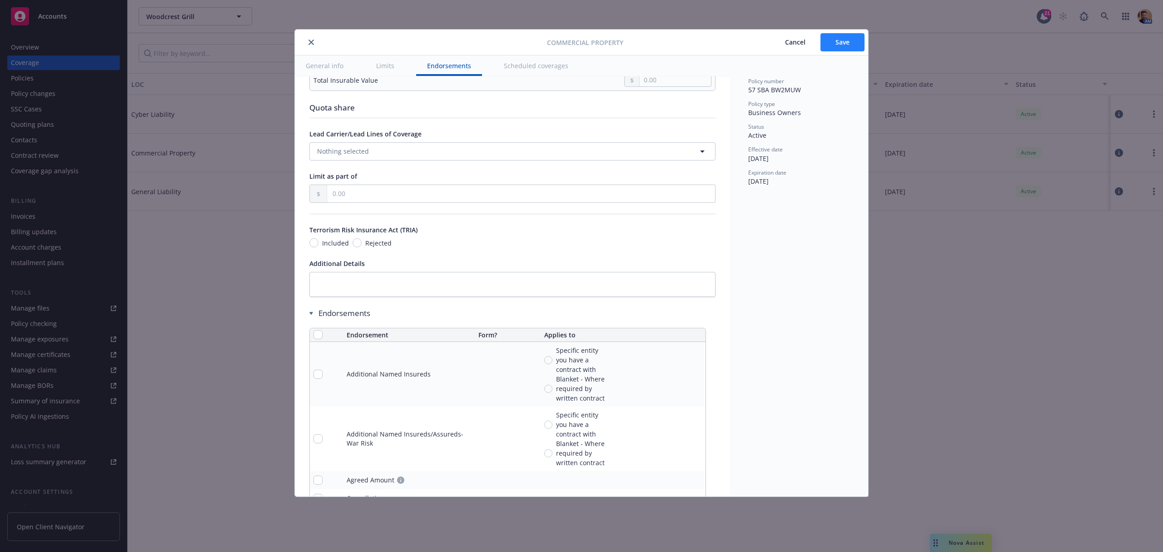
type input "ALS 12 months"
click at [833, 44] on button "Save" at bounding box center [843, 42] width 44 height 18
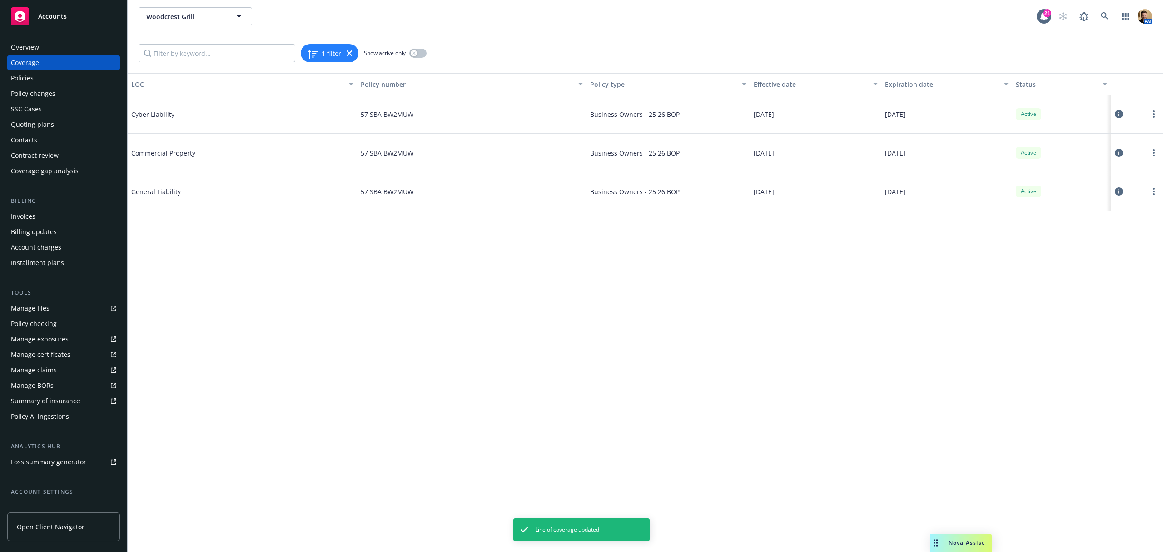
click at [1118, 191] on icon at bounding box center [1119, 191] width 8 height 8
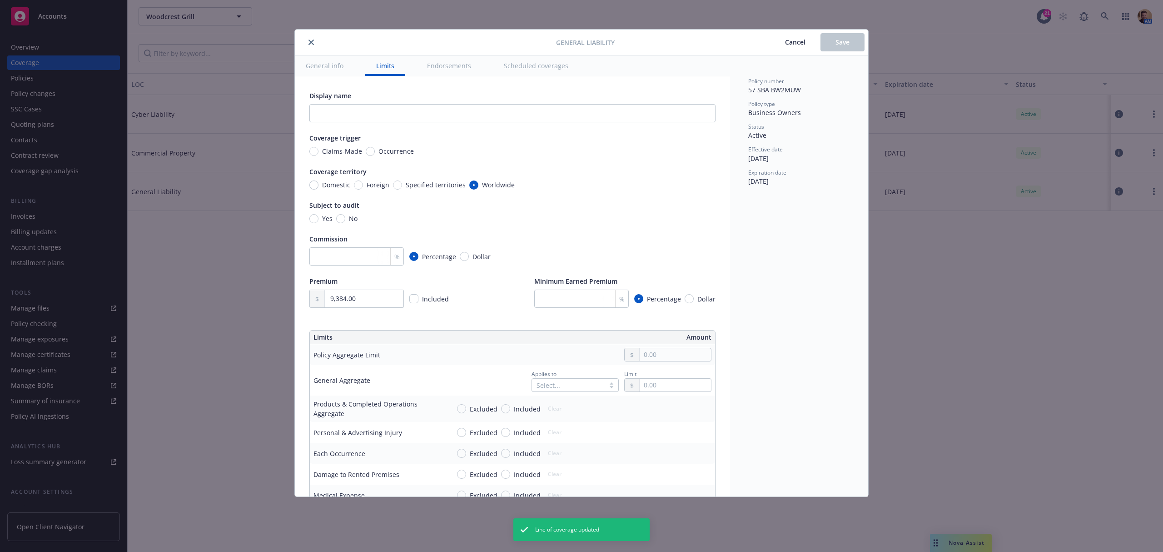
click at [375, 149] on span "Occurrence" at bounding box center [394, 151] width 39 height 10
click at [375, 149] on input "Occurrence" at bounding box center [370, 151] width 9 height 9
radio input "true"
click at [317, 184] on input "Domestic" at bounding box center [313, 184] width 9 height 9
radio input "true"
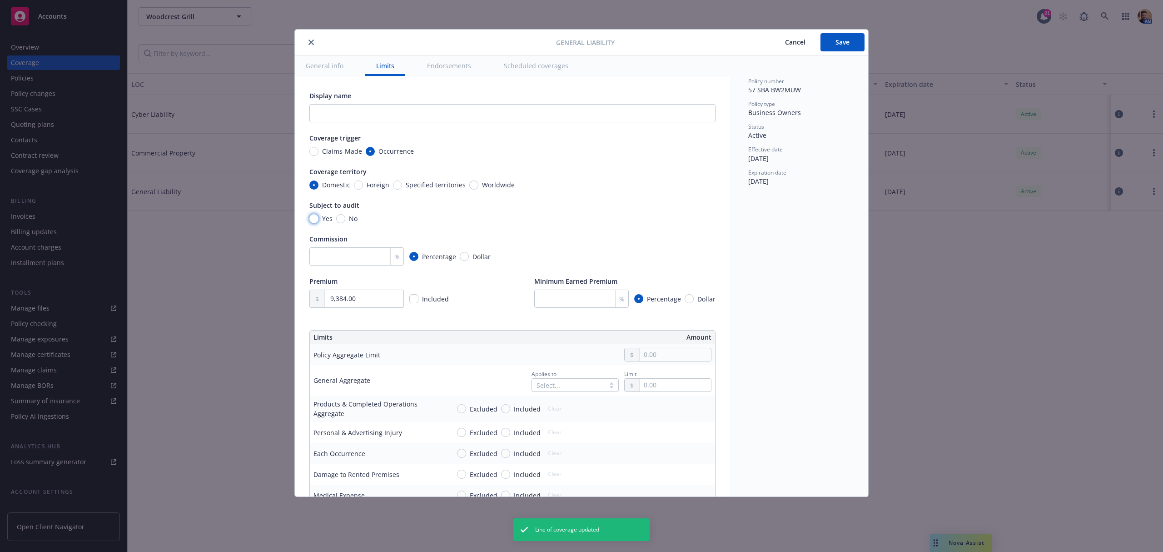
click at [313, 222] on input "Yes" at bounding box center [313, 218] width 9 height 9
radio input "true"
click at [373, 253] on input "number" at bounding box center [356, 256] width 95 height 18
type input "15"
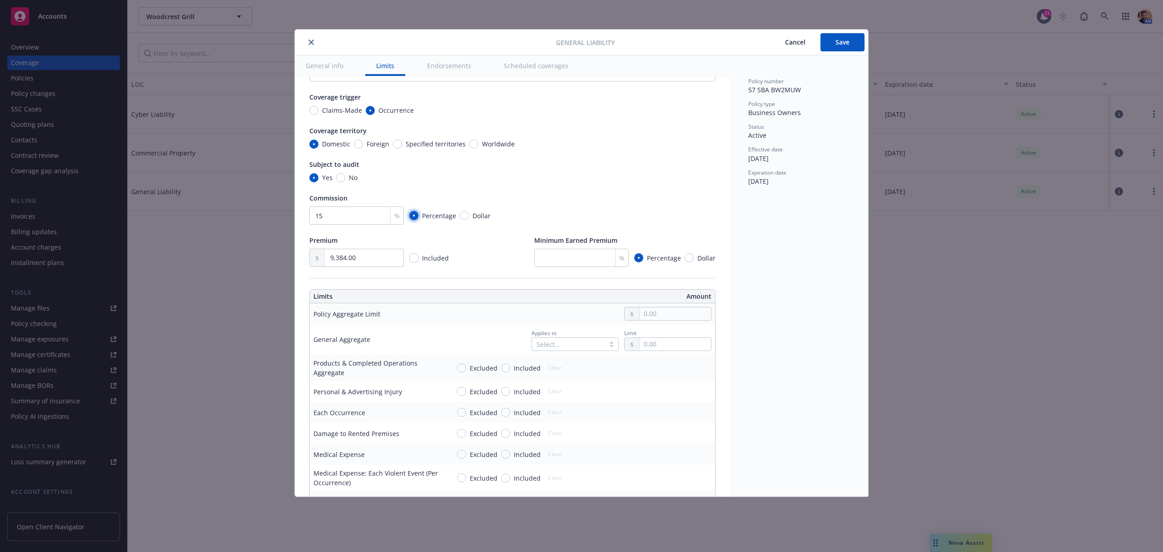
scroll to position [121, 0]
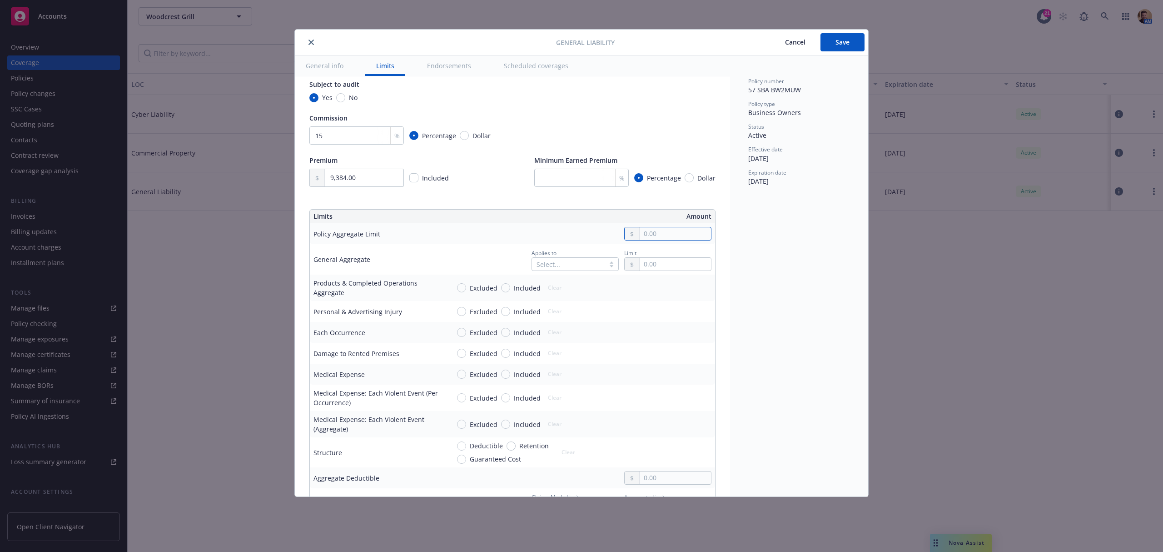
click at [657, 233] on input "text" at bounding box center [675, 233] width 71 height 13
click at [676, 294] on button "$2,000,000.00" at bounding box center [662, 291] width 78 height 17
type input "2,000,000.00"
click at [538, 262] on div at bounding box center [553, 264] width 33 height 11
click at [550, 317] on span "Per policy" at bounding box center [546, 320] width 30 height 10
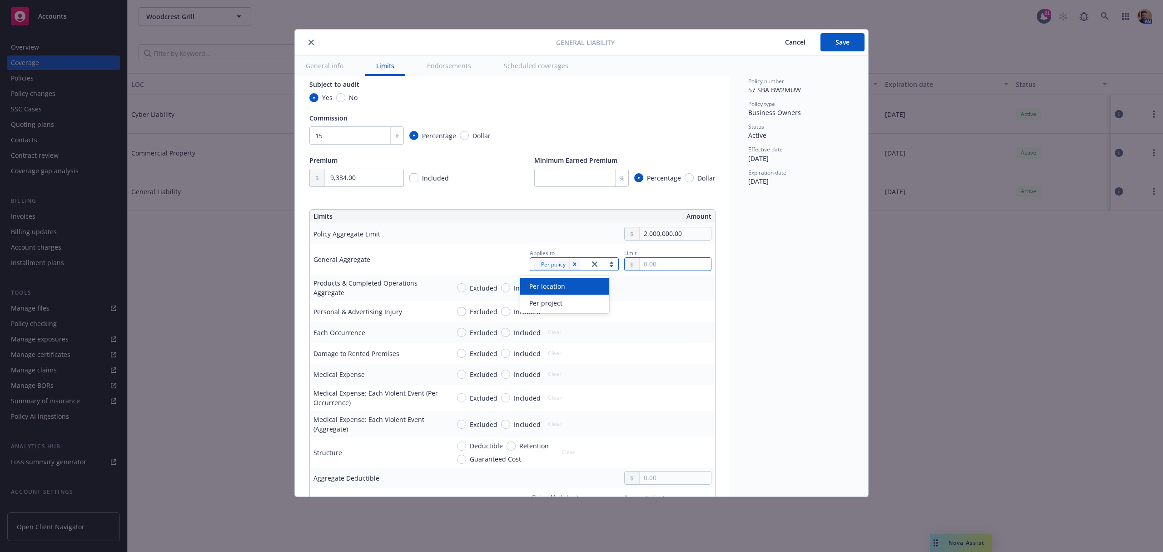
click at [645, 269] on input "text" at bounding box center [675, 264] width 71 height 13
click at [653, 318] on button "$2,000,000.00" at bounding box center [662, 322] width 78 height 17
type input "2,000,000.00"
click at [505, 287] on input "Included" at bounding box center [505, 287] width 9 height 9
radio input "true"
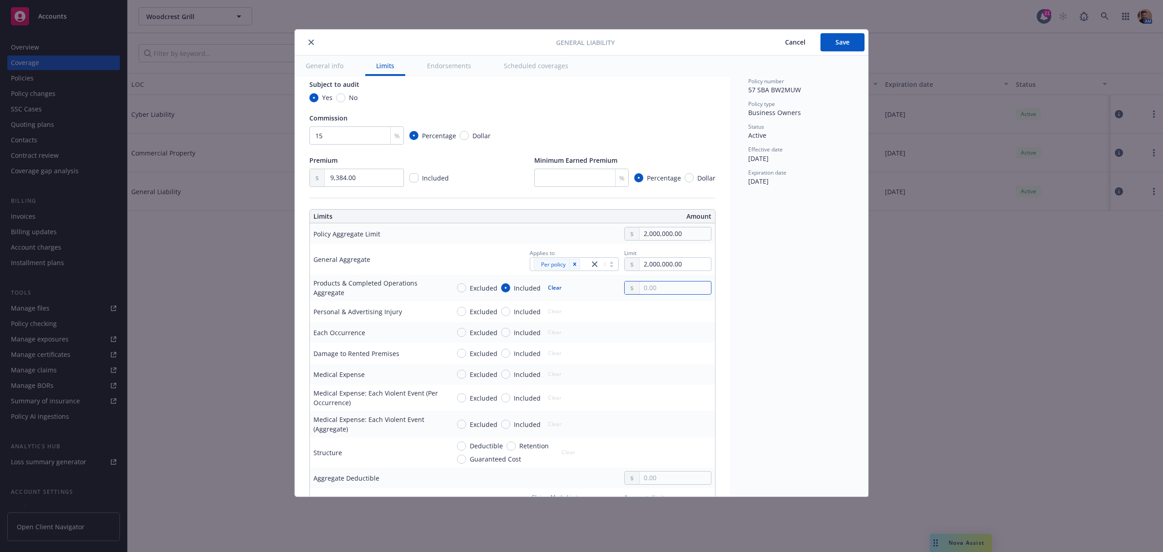
click at [681, 292] on input "text" at bounding box center [675, 287] width 71 height 13
type input "2,000,000.00"
click at [663, 344] on button "$2,000,000.00" at bounding box center [662, 346] width 78 height 17
click at [640, 234] on input "2,000,000.00" at bounding box center [675, 233] width 71 height 13
type input "4,000,000.00"
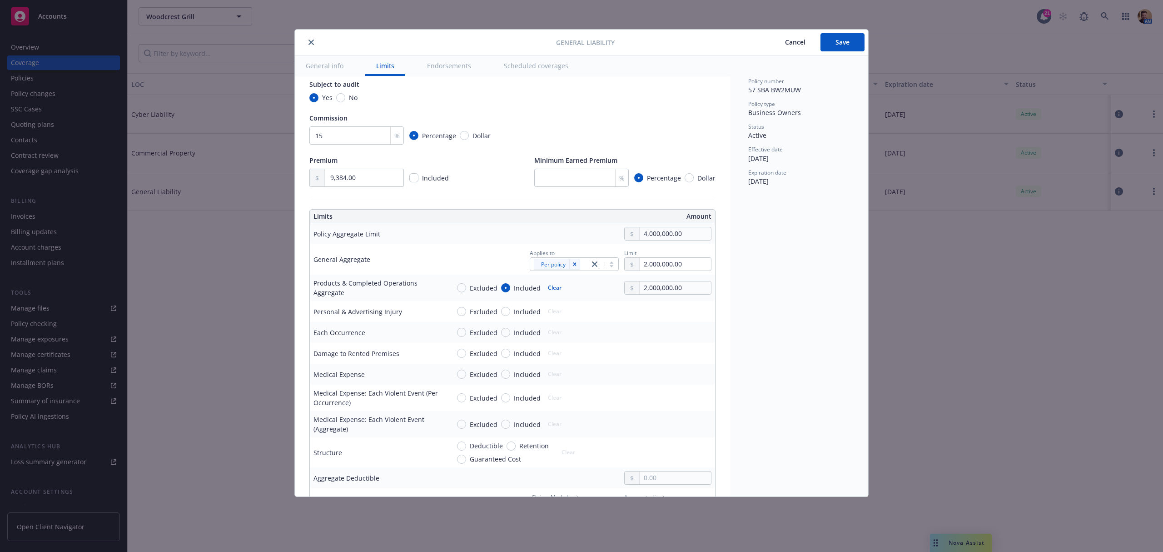
click at [566, 236] on div "4,000,000.00" at bounding box center [581, 234] width 262 height 14
click at [640, 265] on input "2,000,000.00" at bounding box center [675, 264] width 71 height 13
type input "4,000,000.00"
drag, startPoint x: 577, startPoint y: 289, endPoint x: 602, endPoint y: 291, distance: 25.5
click at [578, 289] on div "Excluded Included Clear 2,000,000.00" at bounding box center [581, 288] width 262 height 14
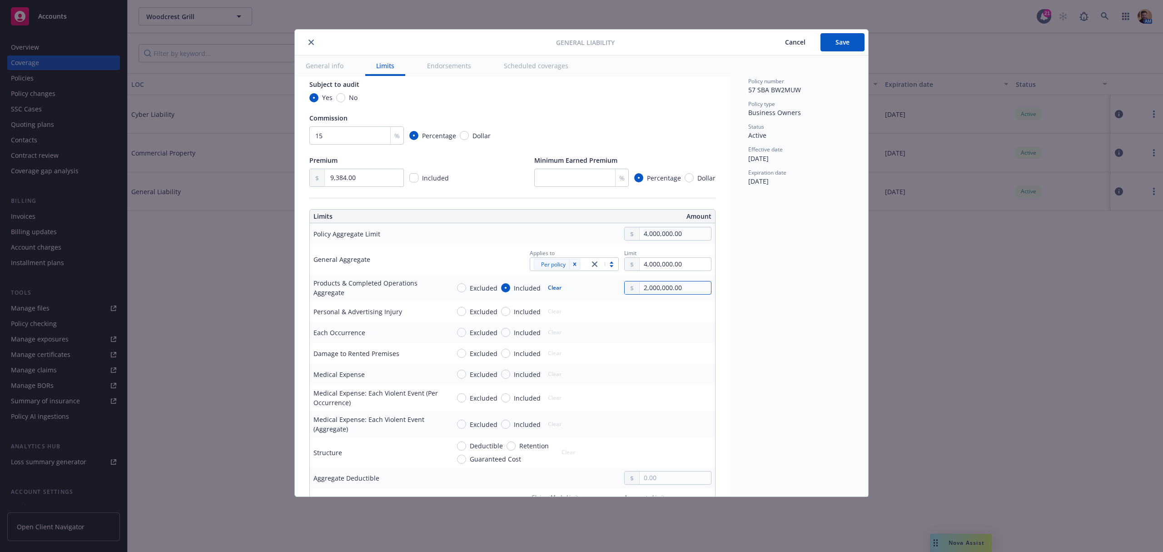
click at [640, 288] on input "2,000,000.00" at bounding box center [675, 287] width 71 height 13
click at [577, 308] on div "Excluded Included Clear" at bounding box center [581, 311] width 262 height 14
click at [640, 288] on input "24,000,000.00" at bounding box center [675, 287] width 71 height 13
type input "4,000,000.00"
click at [601, 322] on td "Excluded Included Clear" at bounding box center [580, 311] width 269 height 21
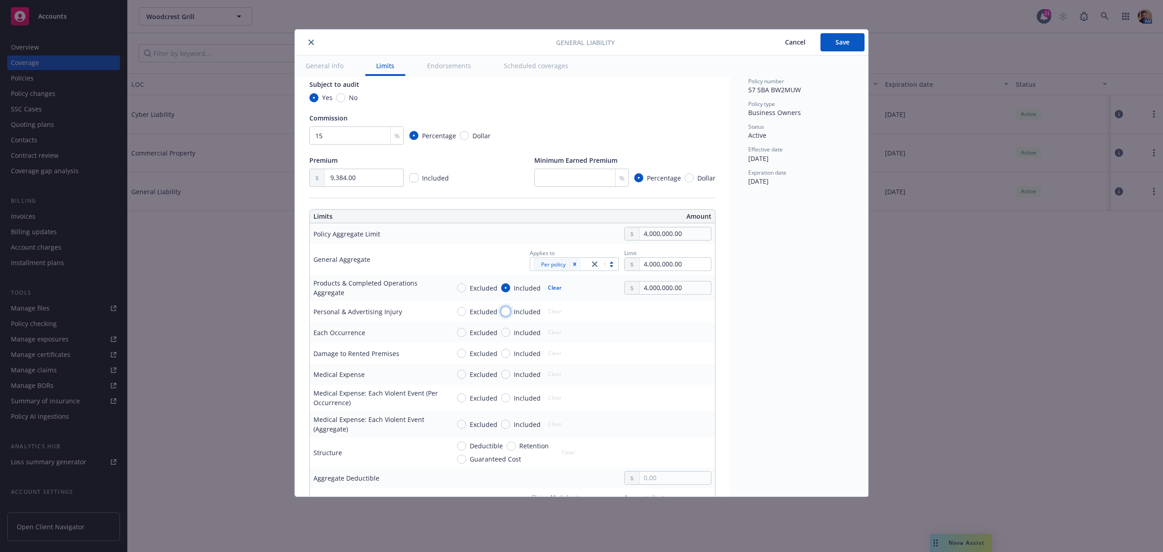
click at [507, 312] on input "Included" at bounding box center [505, 311] width 9 height 9
radio input "true"
click at [674, 311] on input "text" at bounding box center [675, 311] width 71 height 13
type input "0.00"
type input "2,000,000.00"
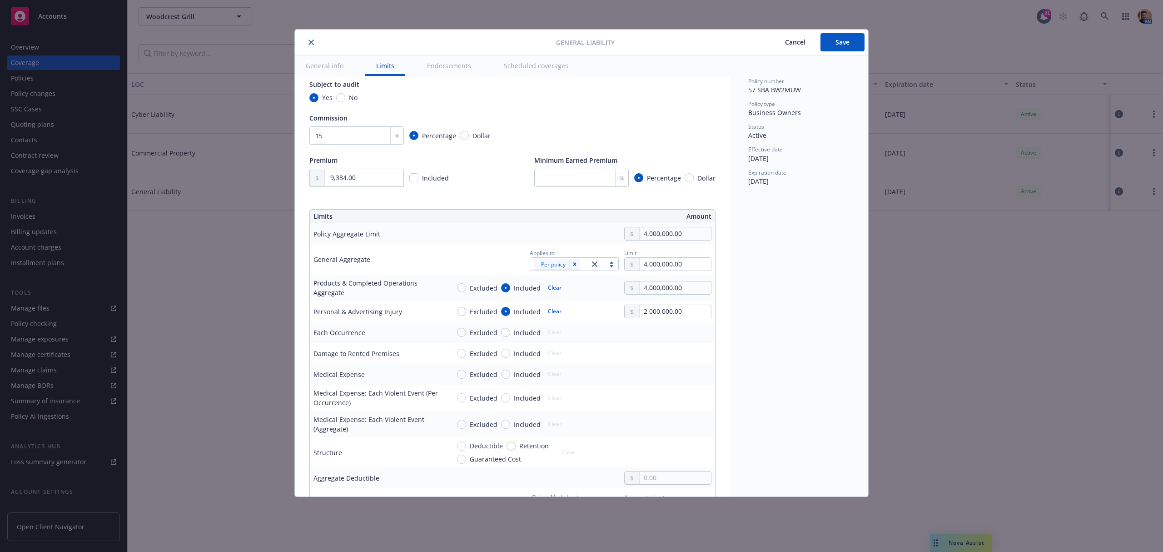
click at [769, 330] on div "Policy number 57 SBA BW2MUW Policy type Business Owners Status Active Effective…" at bounding box center [799, 275] width 138 height 441
click at [503, 333] on input "Included" at bounding box center [505, 332] width 9 height 9
radio input "true"
click at [640, 332] on input "text" at bounding box center [675, 332] width 71 height 13
type input "2,000,000.00"
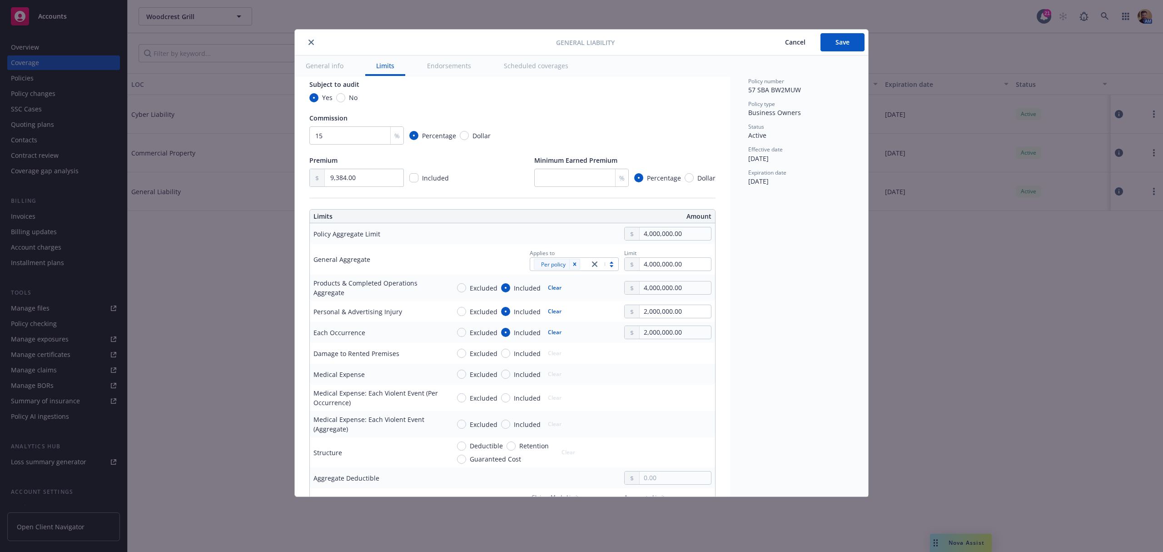
click at [754, 324] on div "Policy number 57 SBA BW2MUW Policy type Business Owners Status Active Effective…" at bounding box center [799, 275] width 138 height 441
click at [507, 356] on input "Included" at bounding box center [505, 352] width 9 height 9
radio input "true"
click at [640, 352] on input "text" at bounding box center [675, 353] width 71 height 13
click at [759, 351] on div "Policy number 57 SBA BW2MUW Policy type Business Owners Status Active Effective…" at bounding box center [799, 275] width 138 height 441
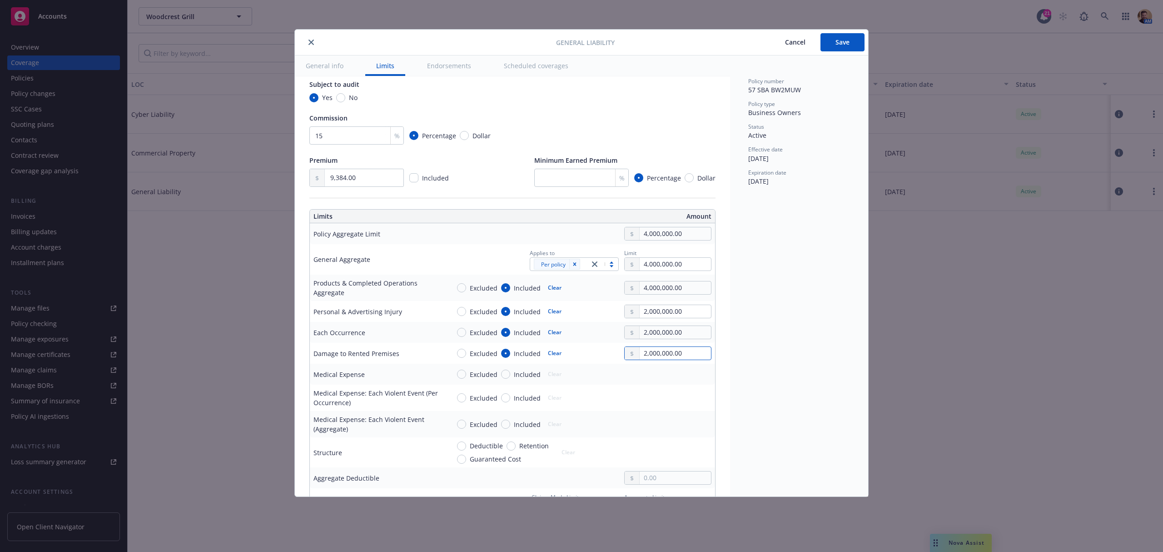
click at [644, 356] on input "2,000,000.00" at bounding box center [675, 353] width 71 height 13
click at [645, 393] on button "$1,000,000.00" at bounding box center [662, 395] width 78 height 17
type input "1,000,000.00"
click at [502, 375] on input "Included" at bounding box center [505, 373] width 9 height 9
radio input "true"
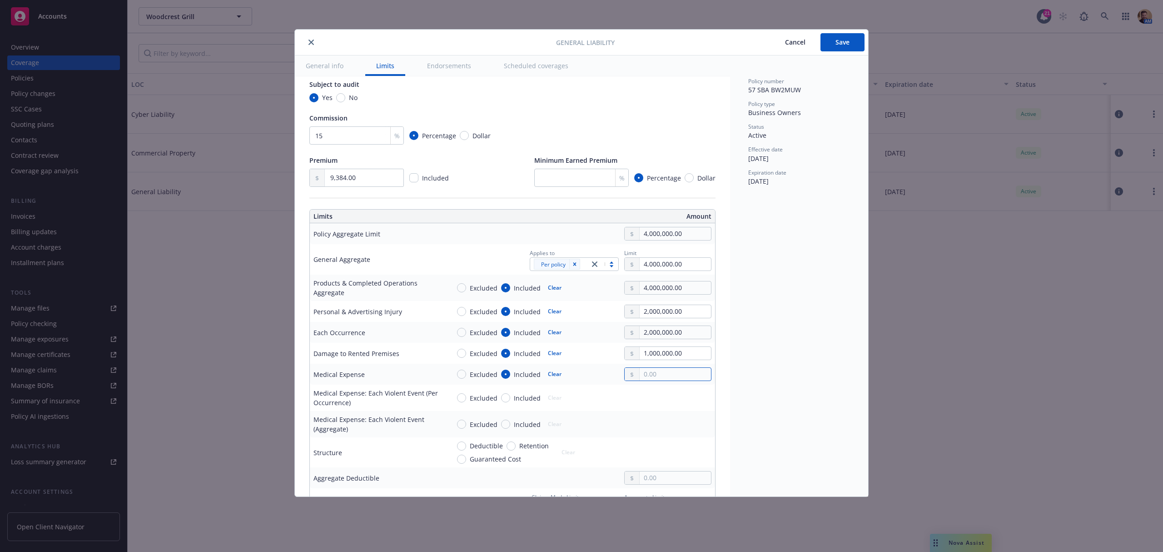
click at [640, 377] on input "text" at bounding box center [675, 374] width 71 height 13
type input "5,000.00"
click at [800, 370] on div "Policy number 57 SBA BW2MUW Policy type Business Owners Status Active Effective…" at bounding box center [799, 275] width 138 height 441
click at [505, 460] on span "Guaranteed Cost" at bounding box center [495, 459] width 51 height 10
click at [466, 460] on input "Guaranteed Cost" at bounding box center [461, 458] width 9 height 9
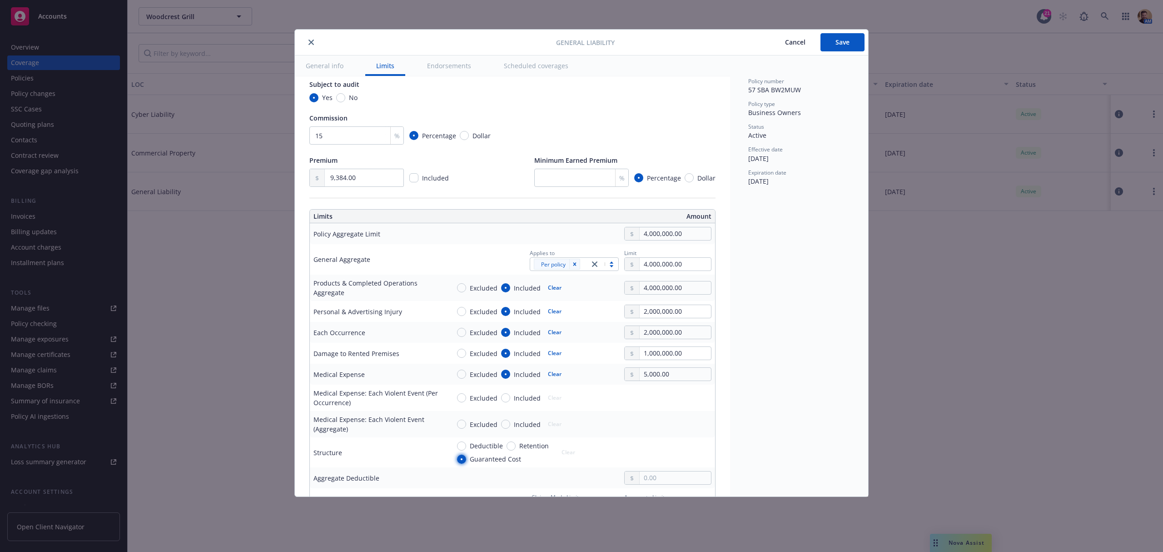
radio input "true"
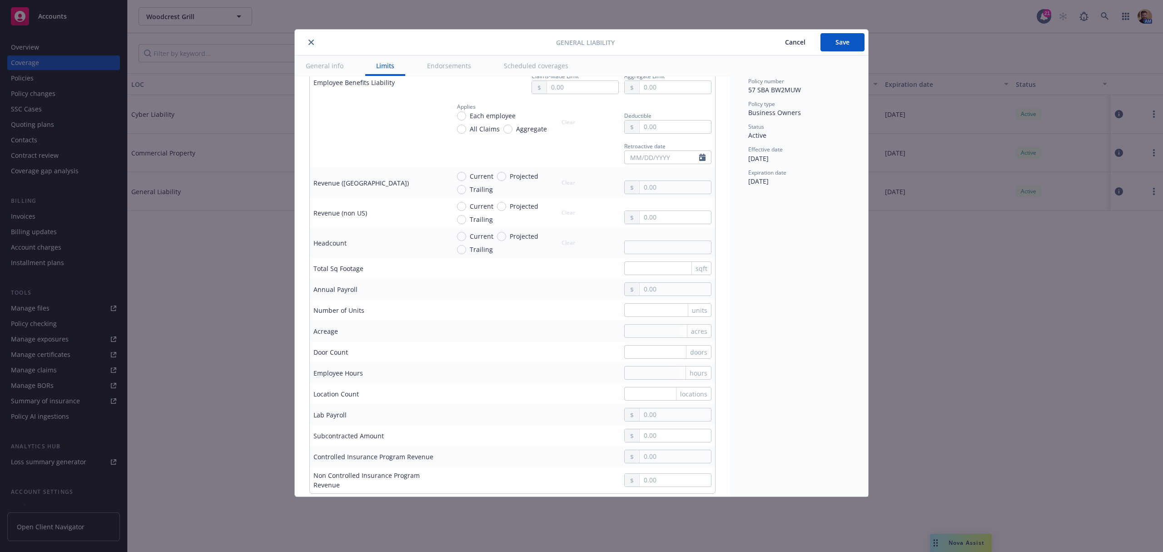
scroll to position [606, 0]
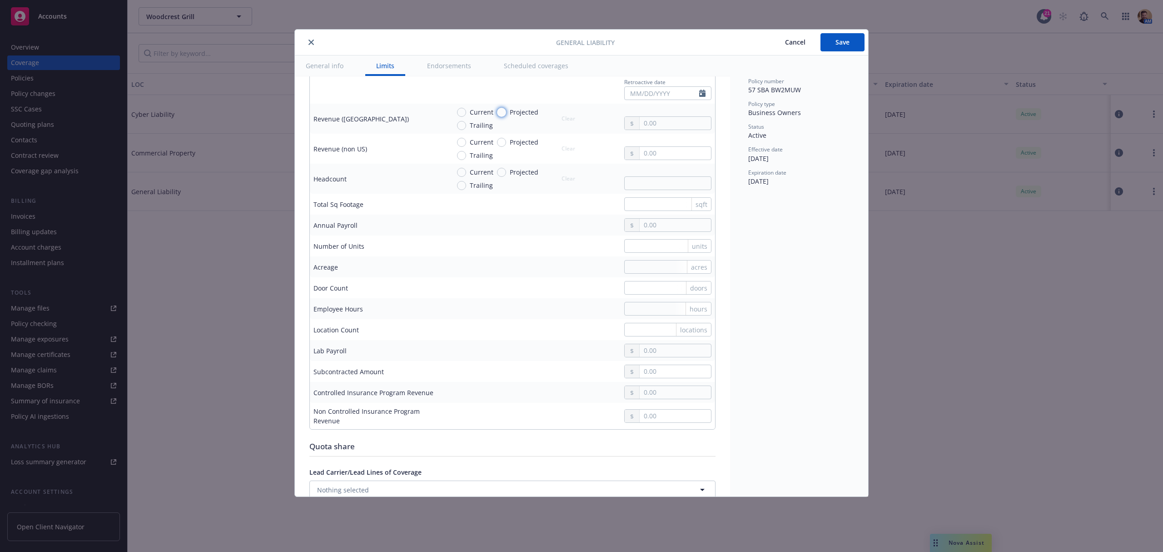
click at [500, 114] on input "Projected" at bounding box center [501, 112] width 9 height 9
radio input "true"
click at [640, 125] on input "text" at bounding box center [675, 123] width 71 height 13
type input "2,000,000.00"
click at [801, 358] on div "Policy number 57 SBA BW2MUW Policy type Business Owners Status Active Effective…" at bounding box center [799, 275] width 138 height 441
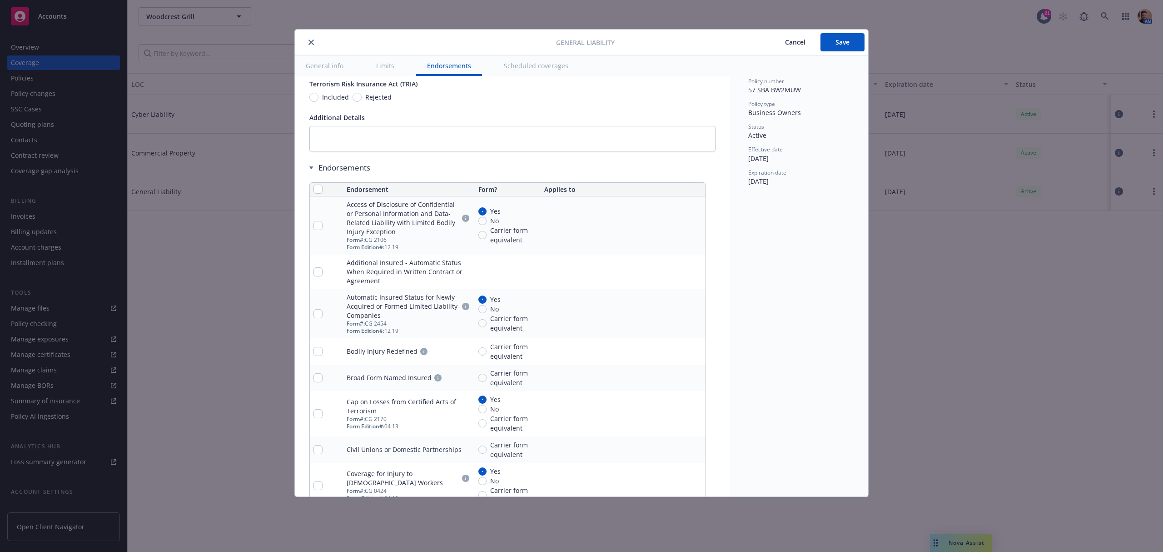
scroll to position [1090, 0]
click at [321, 193] on input "checkbox" at bounding box center [317, 188] width 9 height 9
checkbox input "true"
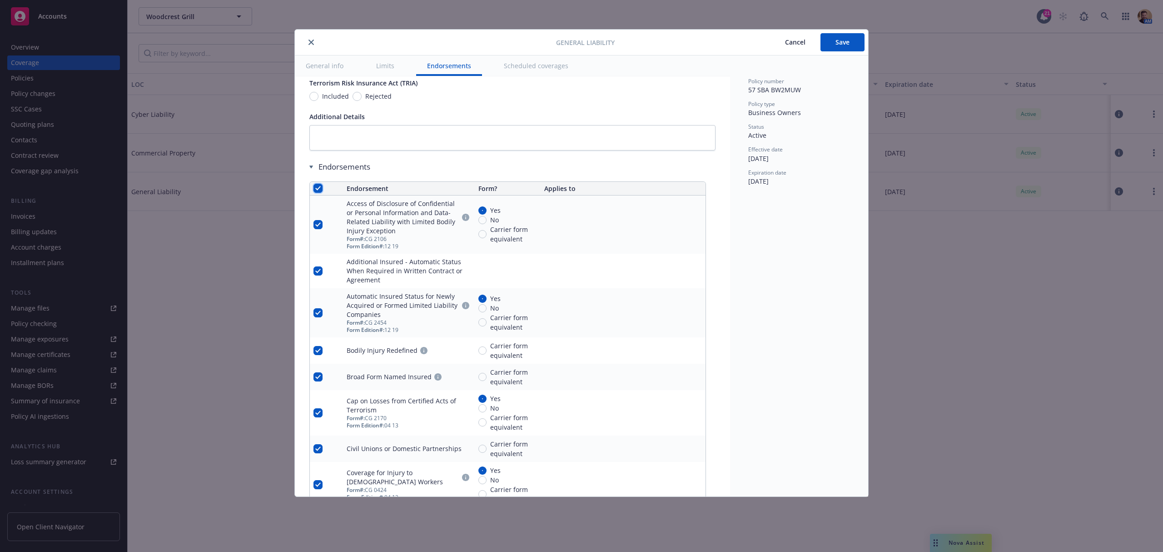
checkbox input "true"
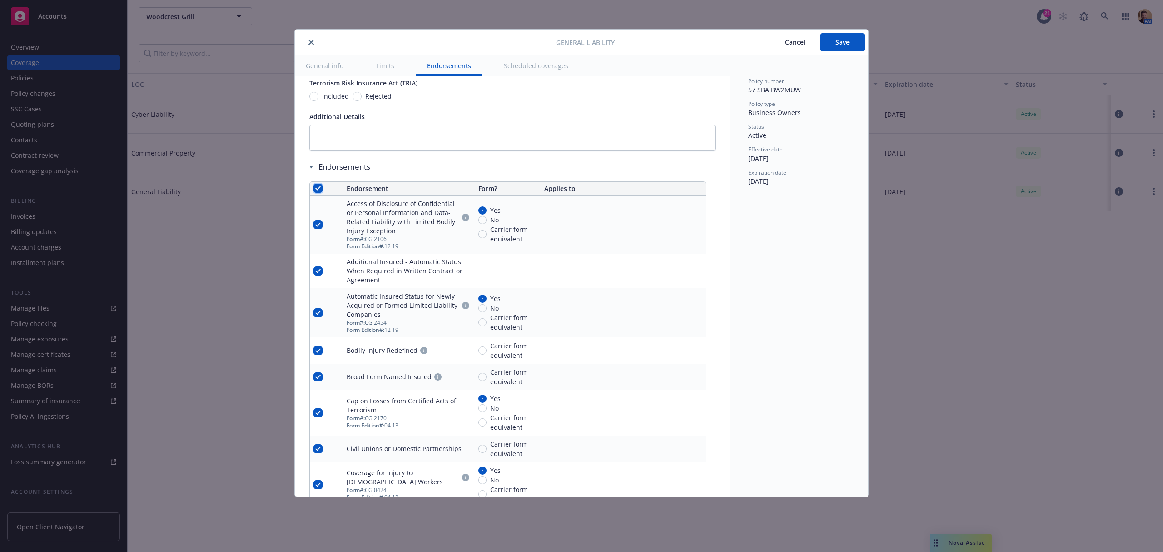
checkbox input "true"
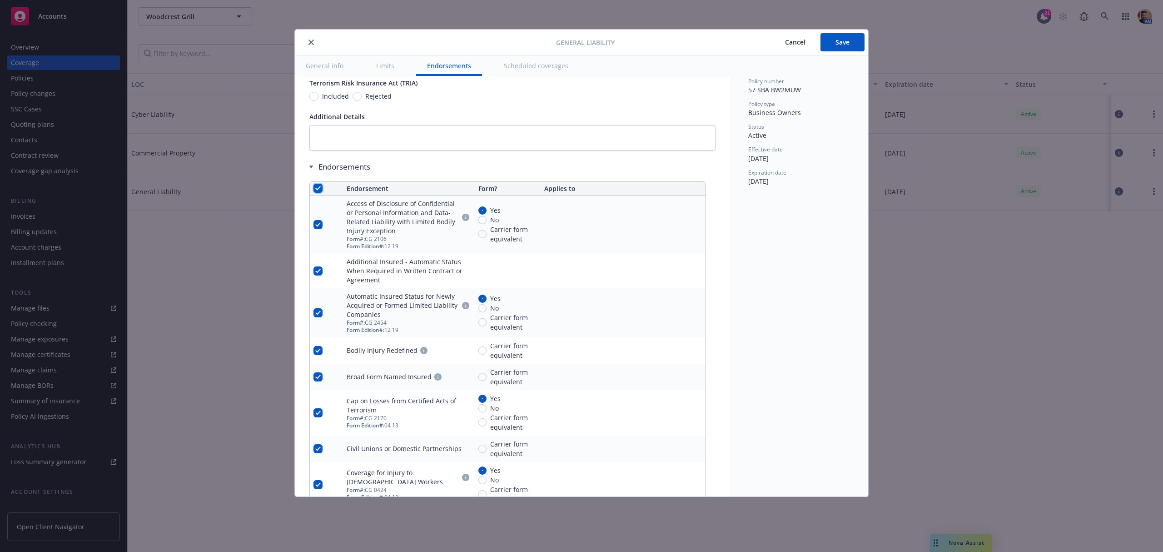
checkbox input "true"
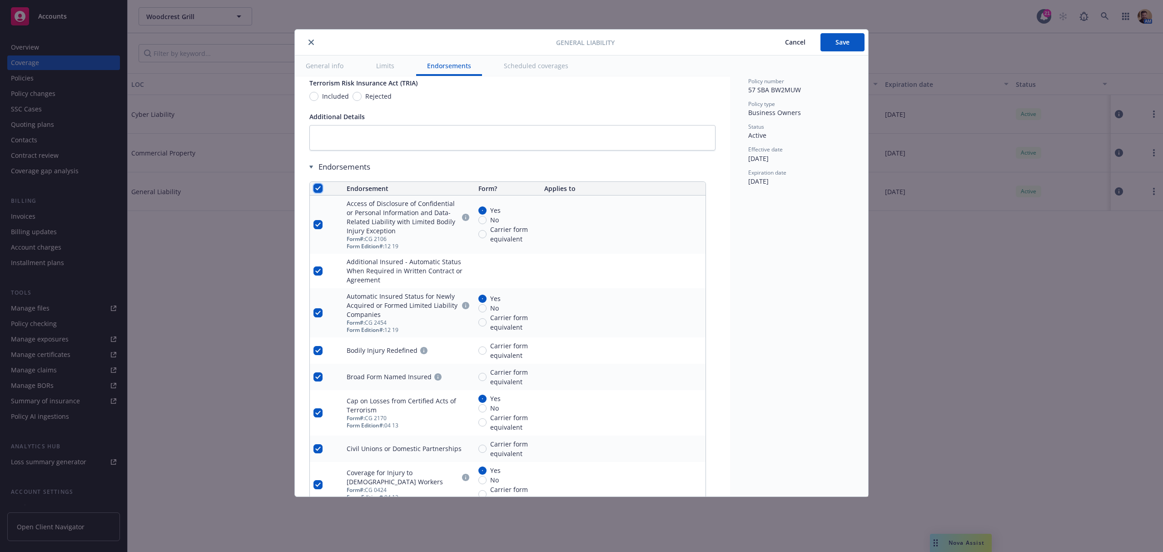
checkbox input "true"
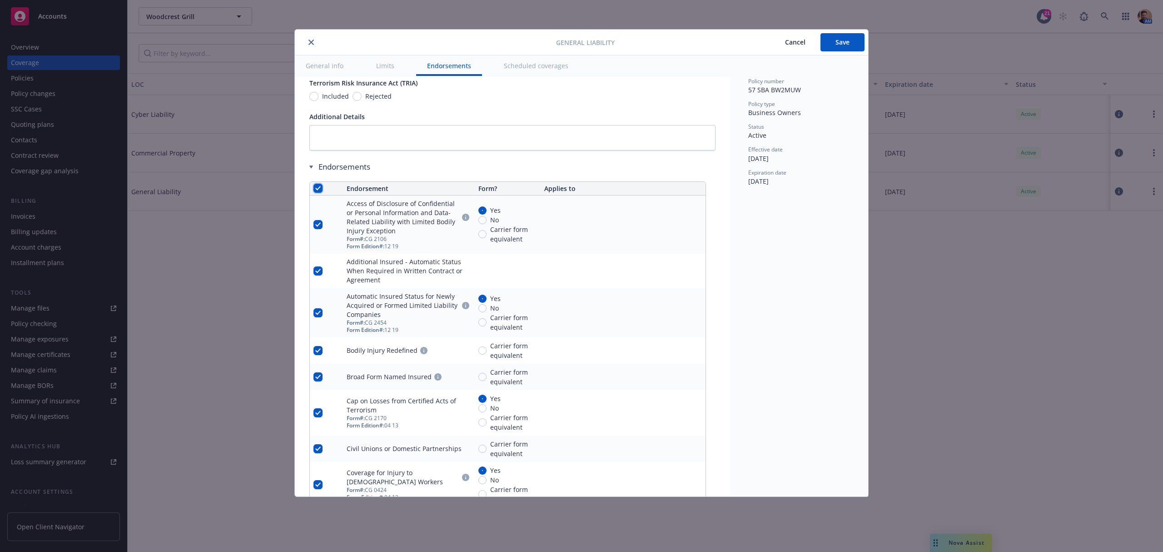
checkbox input "true"
click at [545, 531] on span "Remove endorsements" at bounding box center [567, 531] width 71 height 9
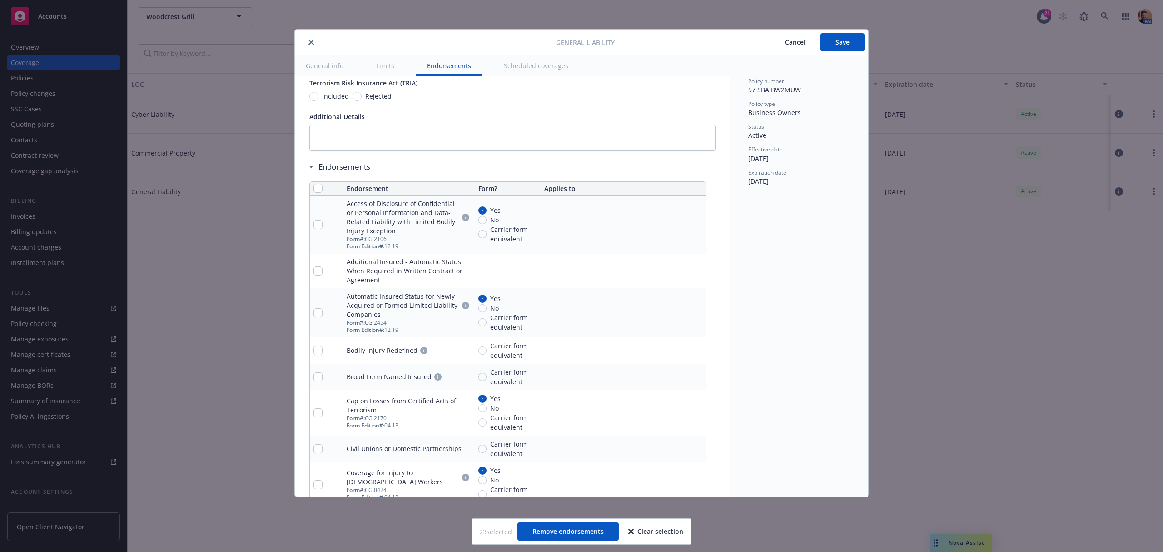
scroll to position [943, 0]
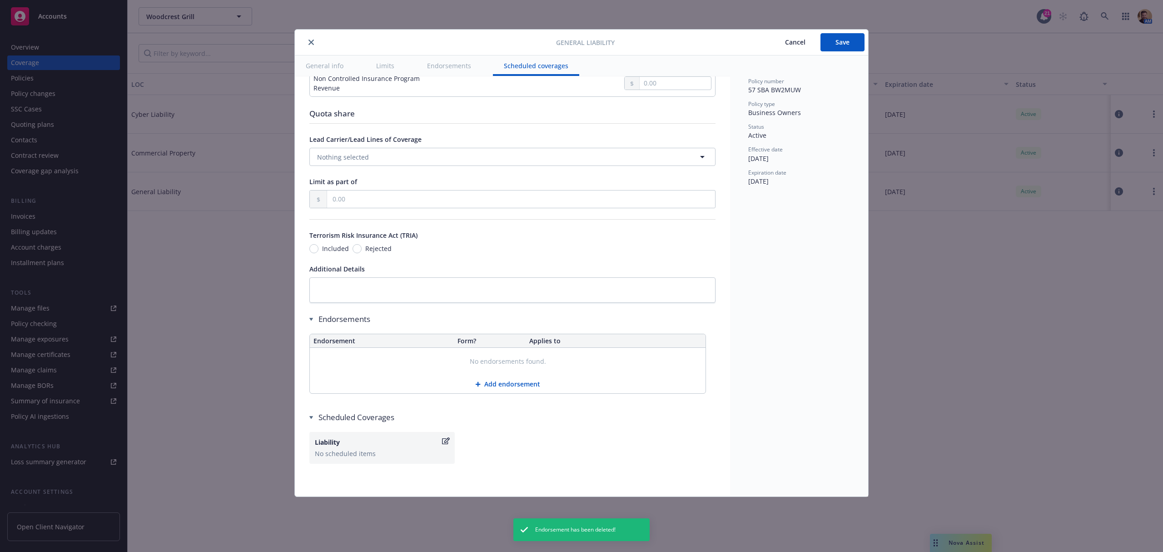
click at [504, 384] on button "Add endorsement" at bounding box center [508, 384] width 396 height 18
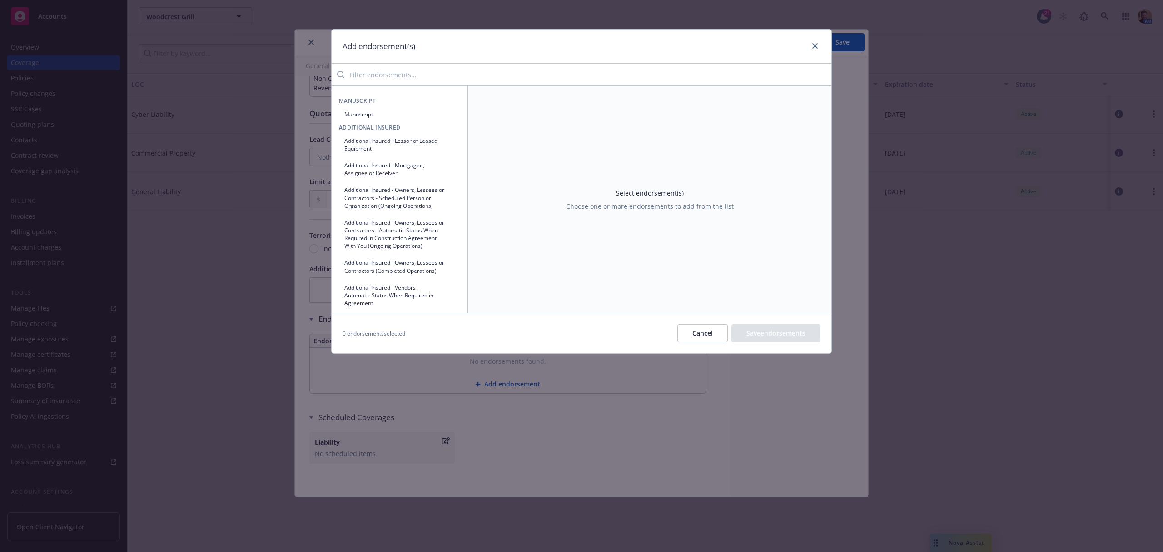
click at [418, 76] on input "search" at bounding box center [587, 74] width 487 height 18
type input "w"
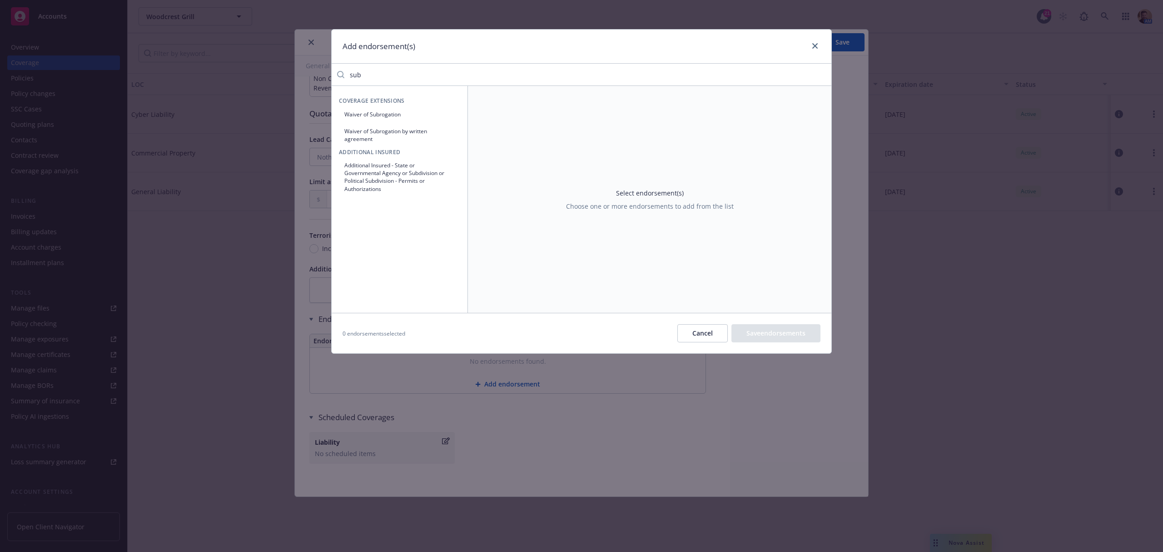
type input "sub"
click at [395, 115] on button "Waiver of Subrogation" at bounding box center [399, 114] width 121 height 15
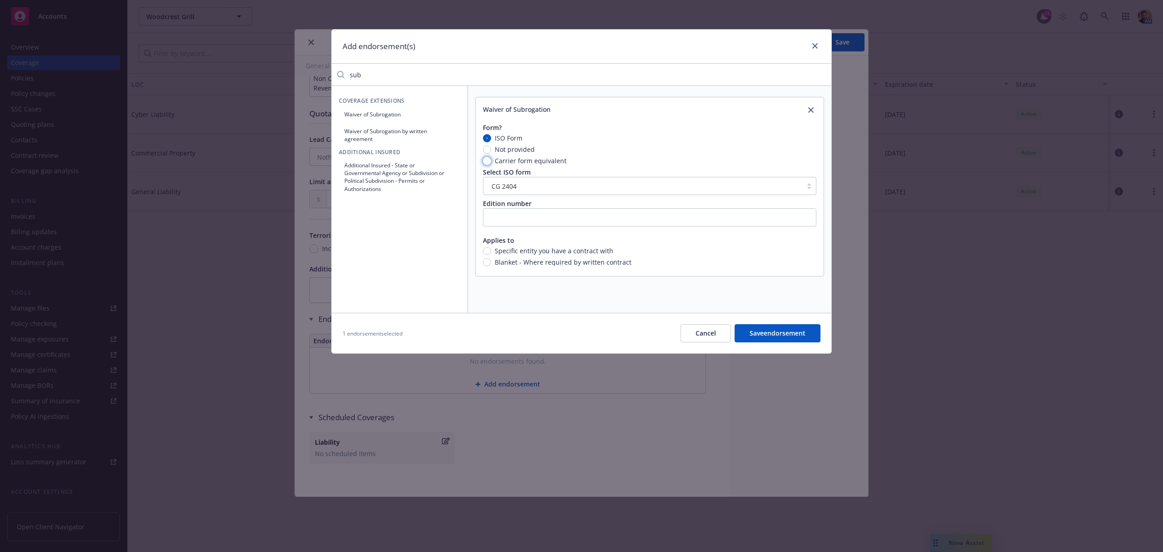
click at [490, 160] on input "Carrier form equivalent" at bounding box center [487, 161] width 8 height 8
radio input "true"
click at [486, 234] on input "Blanket - Where required by written contract" at bounding box center [487, 231] width 8 height 8
radio input "true"
click at [749, 333] on button "Save endorsement" at bounding box center [778, 333] width 86 height 18
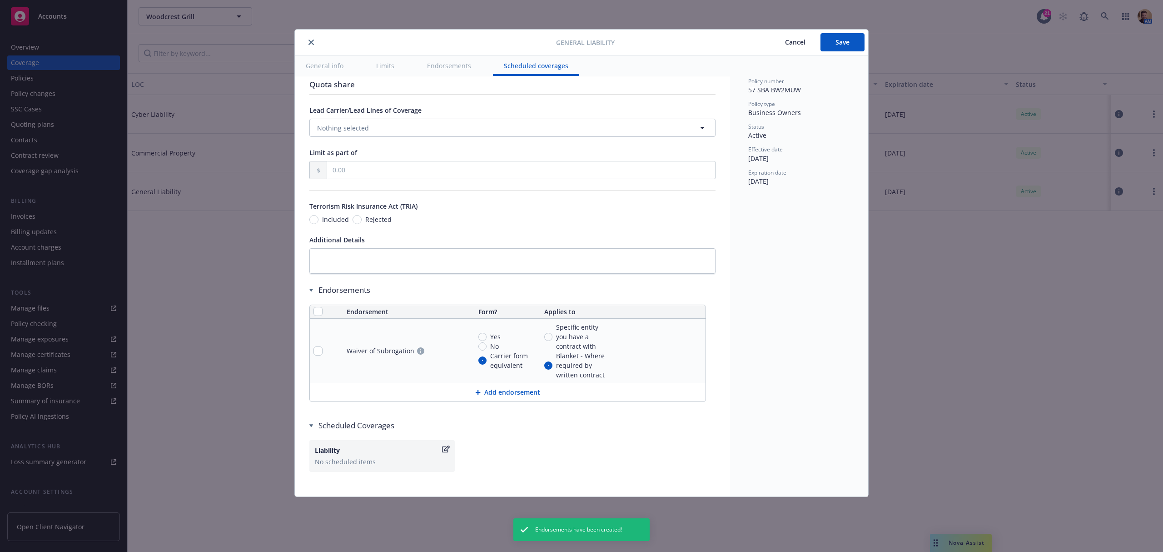
scroll to position [980, 0]
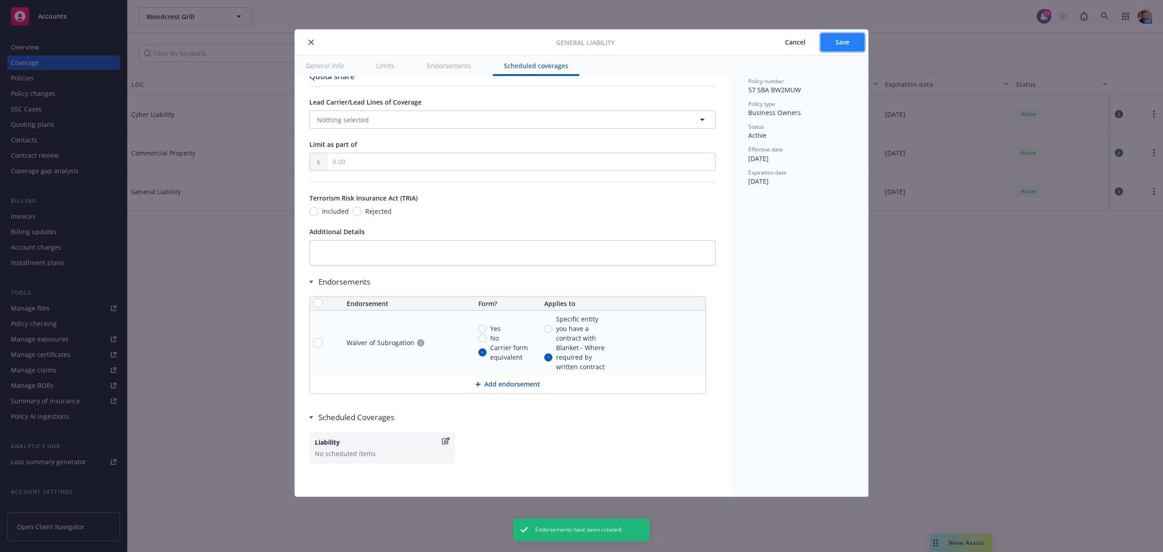
click at [846, 36] on button "Save" at bounding box center [843, 42] width 44 height 18
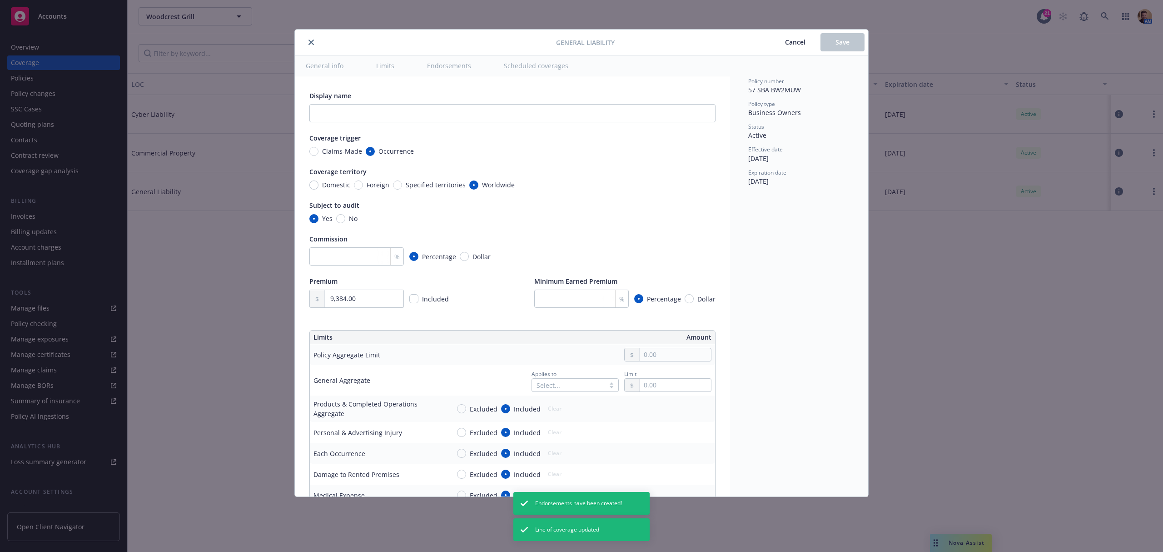
radio input "true"
type input "15"
type input "4,000,000.00"
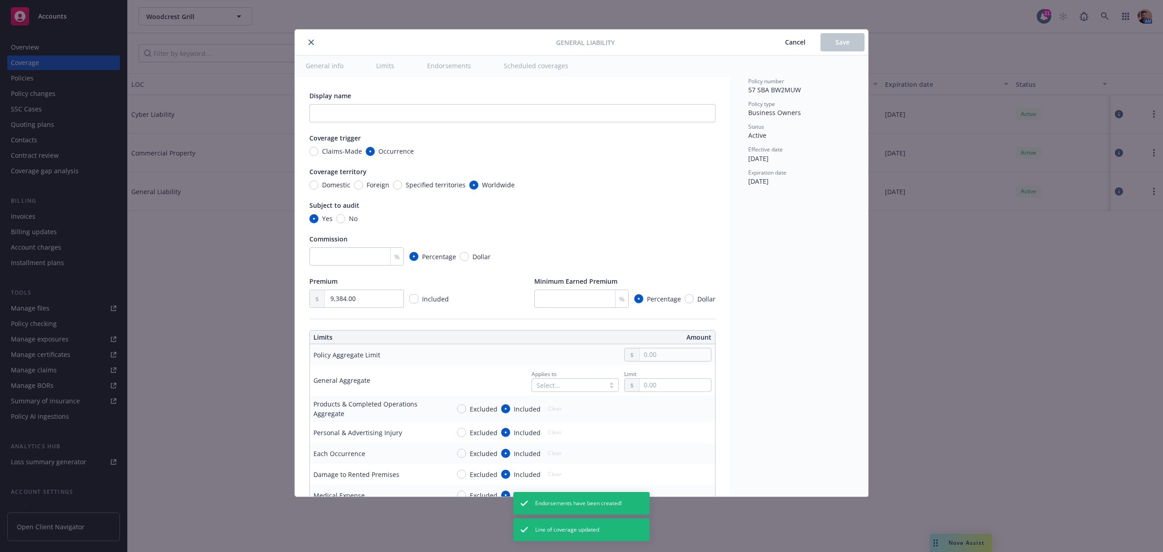
type input "4,000,000.00"
radio input "true"
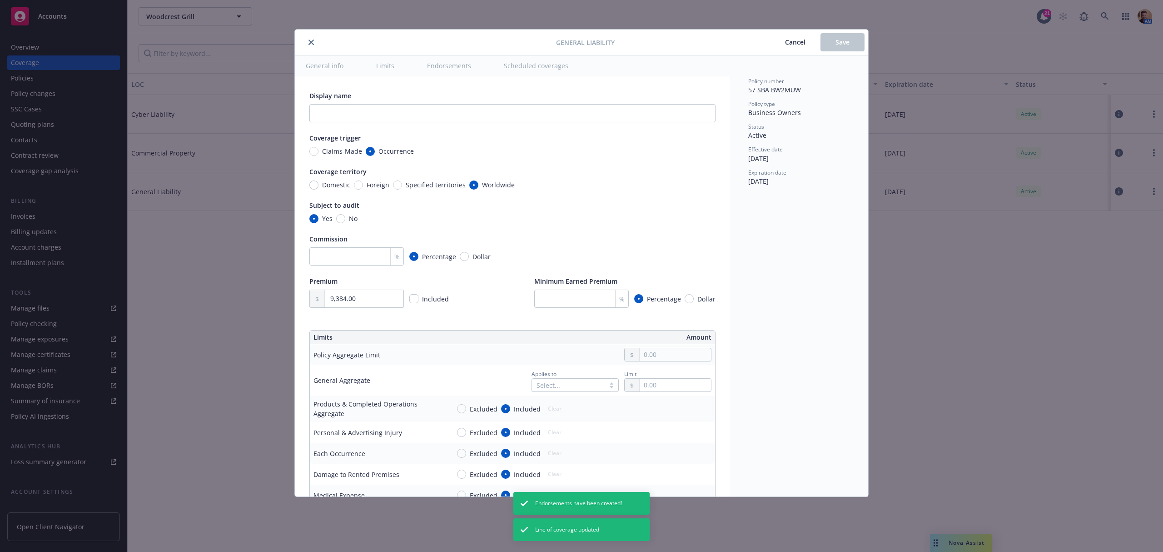
radio input "true"
type input "2,000,000.00"
click at [311, 41] on icon "close" at bounding box center [310, 42] width 5 height 5
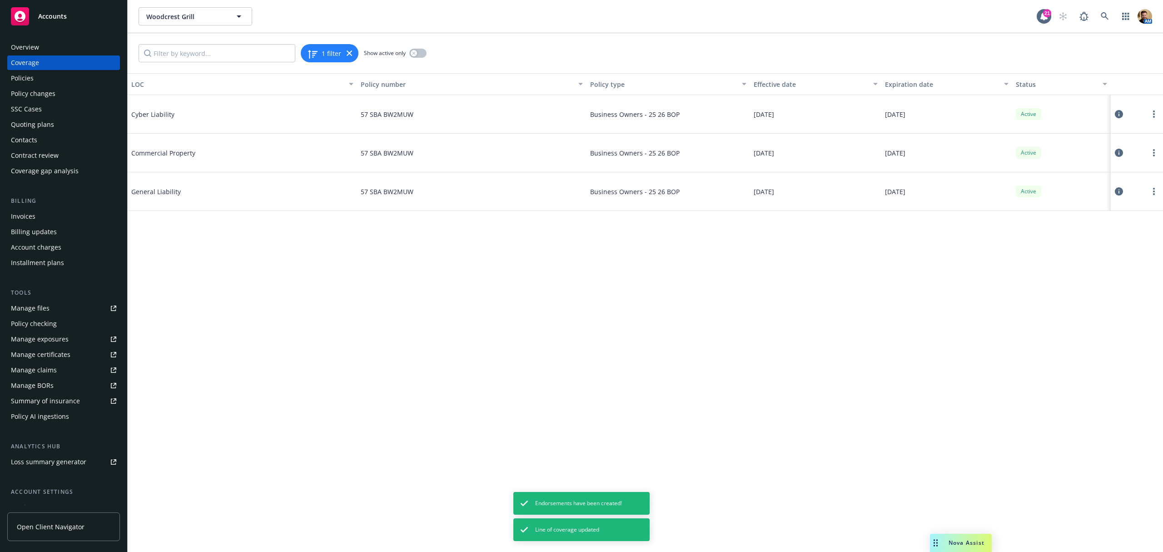
click at [587, 338] on div "LOC Policy number Policy type Effective date Expiration date Status Cyber Liabi…" at bounding box center [645, 312] width 1035 height 478
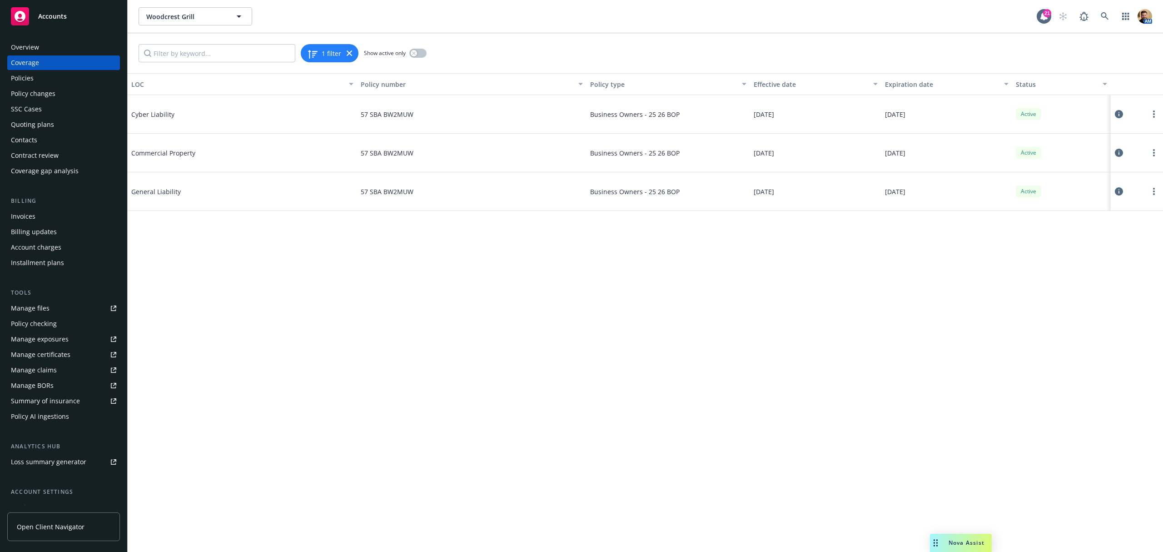
click at [965, 292] on div "LOC Policy number Policy type Effective date Expiration date Status Cyber Liabi…" at bounding box center [645, 312] width 1035 height 478
click at [1103, 16] on icon at bounding box center [1105, 16] width 8 height 8
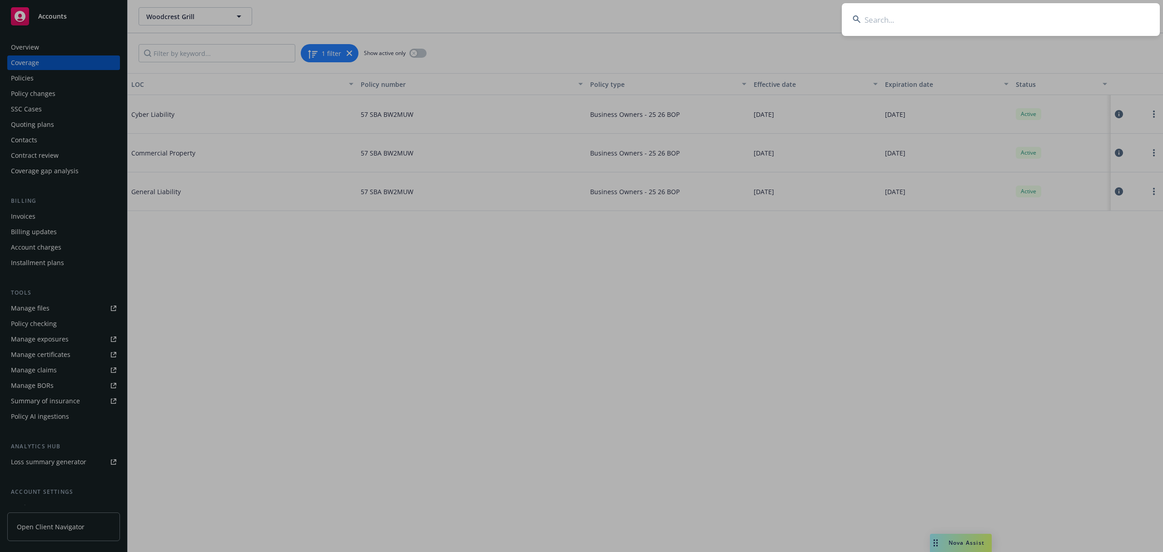
drag, startPoint x: 1054, startPoint y: 19, endPoint x: 1049, endPoint y: 19, distance: 5.5
click at [1049, 19] on input at bounding box center [1001, 19] width 318 height 33
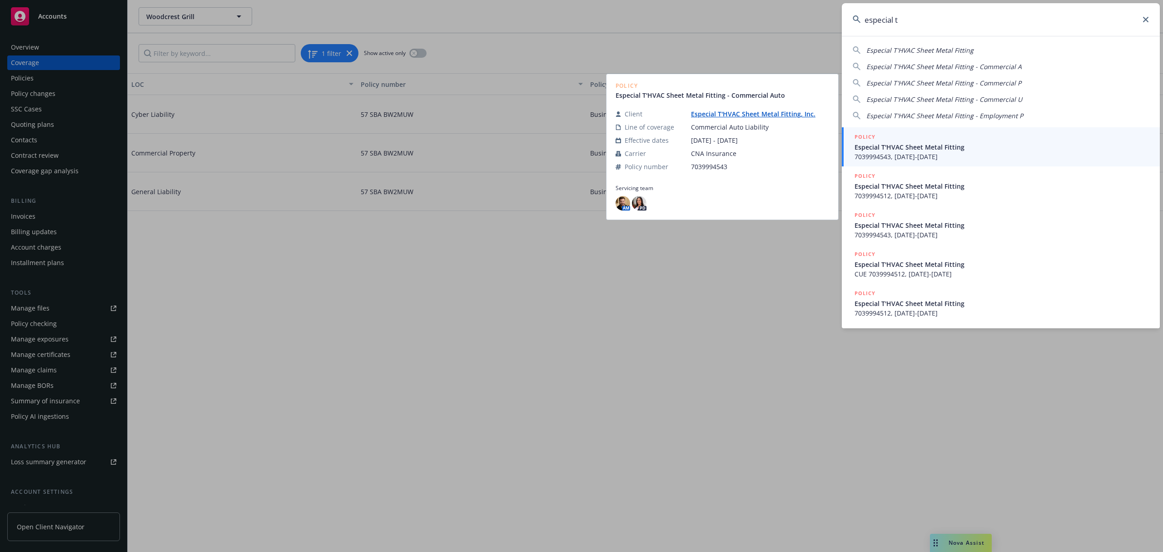
type input "especial t"
click at [902, 140] on div "POLICY" at bounding box center [1002, 137] width 294 height 10
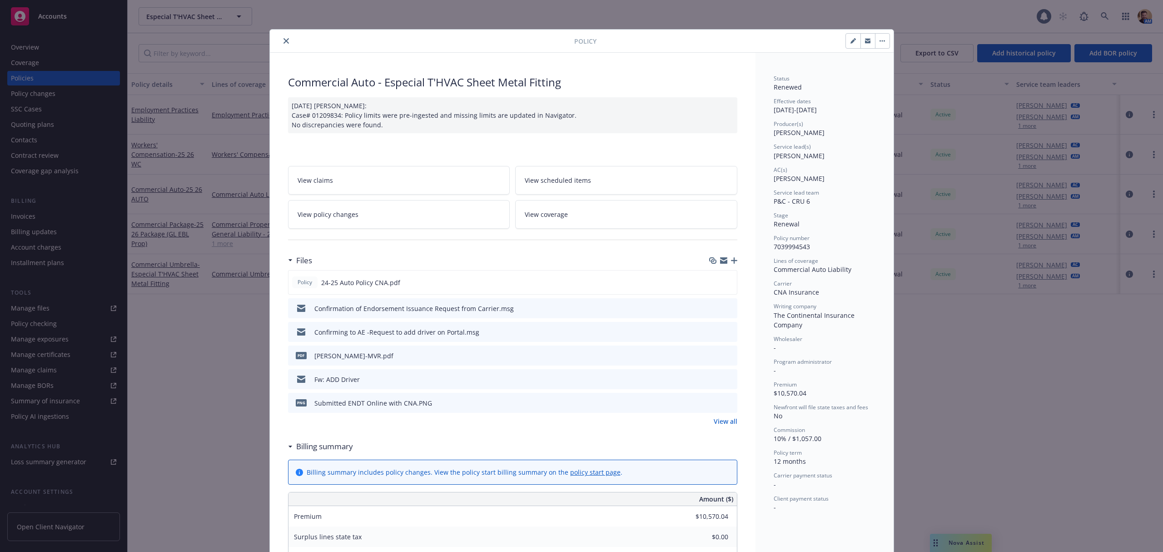
click at [35, 124] on div "Policy Commercial Auto - Especial T'HVAC Sheet Metal Fitting 08/09/2024 Galib S…" at bounding box center [581, 276] width 1163 height 552
click at [284, 43] on icon "close" at bounding box center [286, 40] width 5 height 5
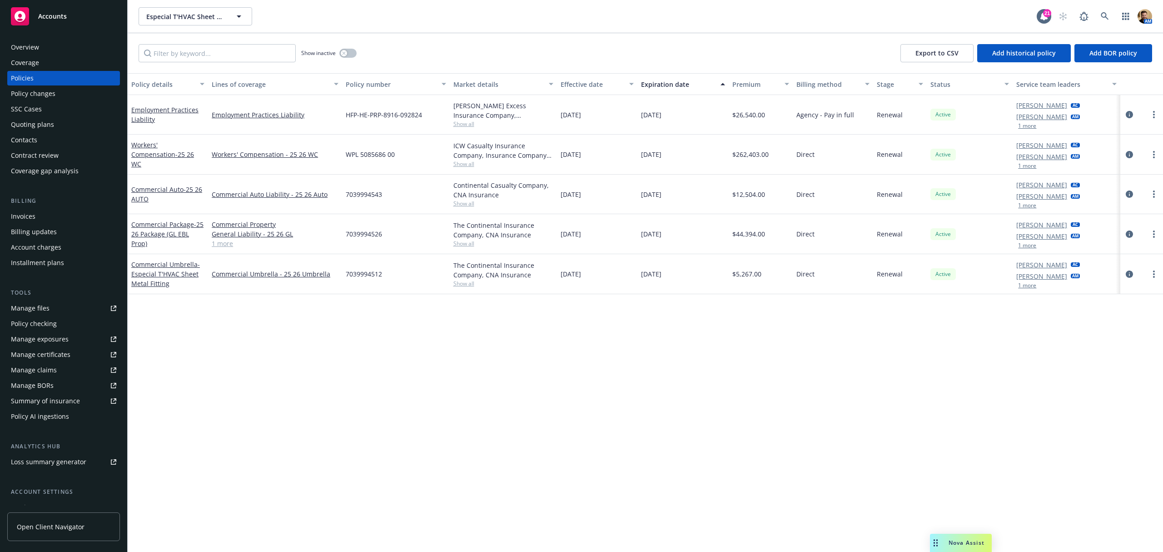
click at [32, 122] on div "Quoting plans" at bounding box center [32, 124] width 43 height 15
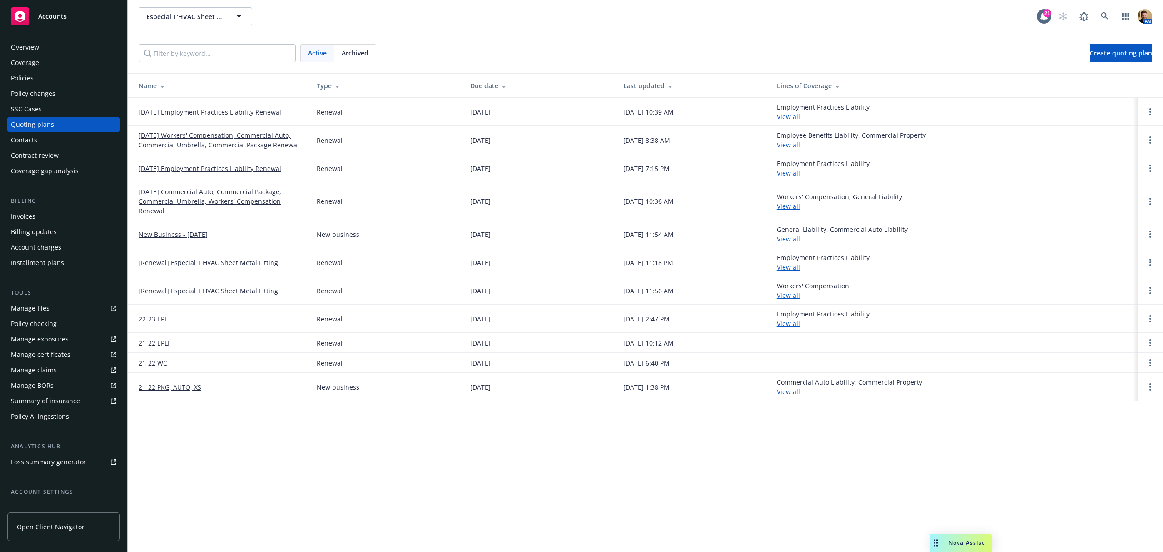
click at [199, 111] on link "09/28/25 Employment Practices Liability Renewal" at bounding box center [210, 112] width 143 height 10
